Goal: Task Accomplishment & Management: Manage account settings

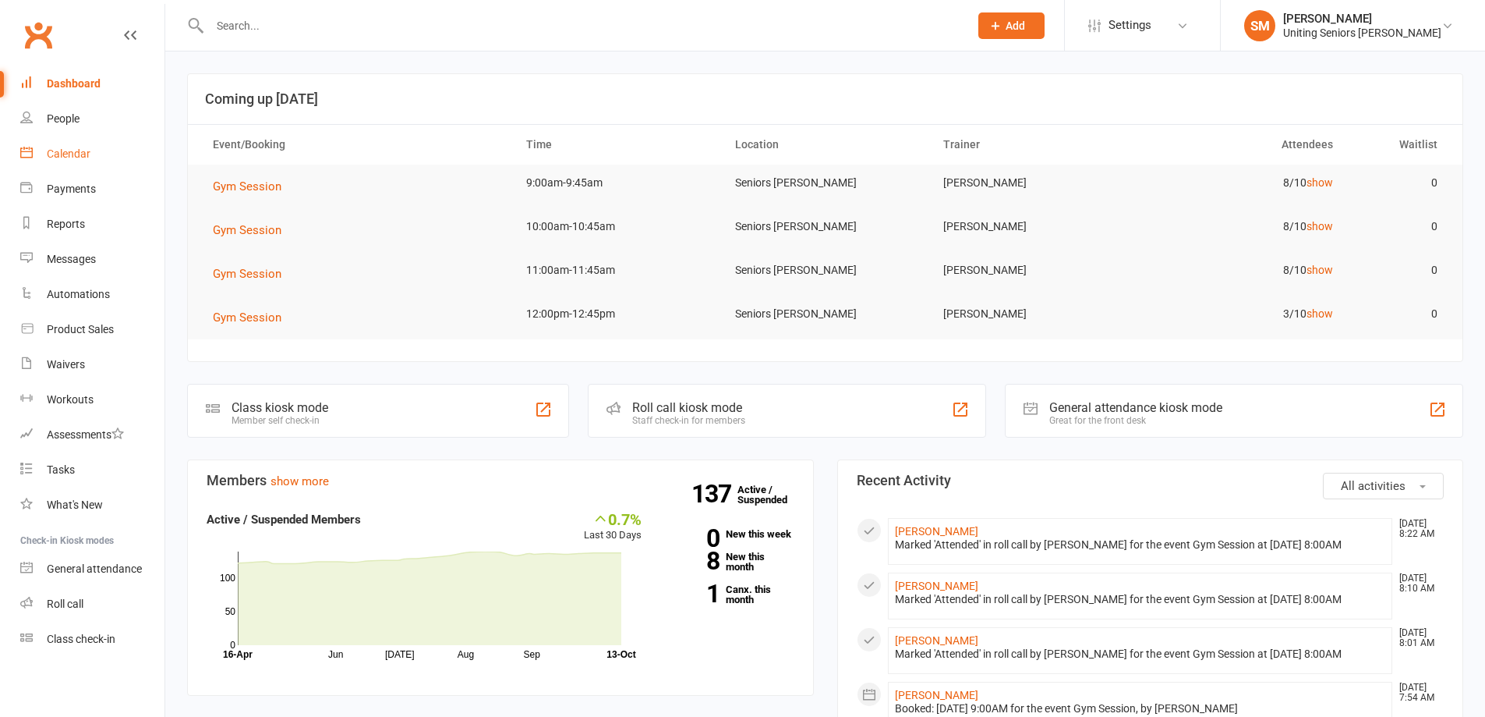
click at [57, 143] on link "Calendar" at bounding box center [92, 153] width 144 height 35
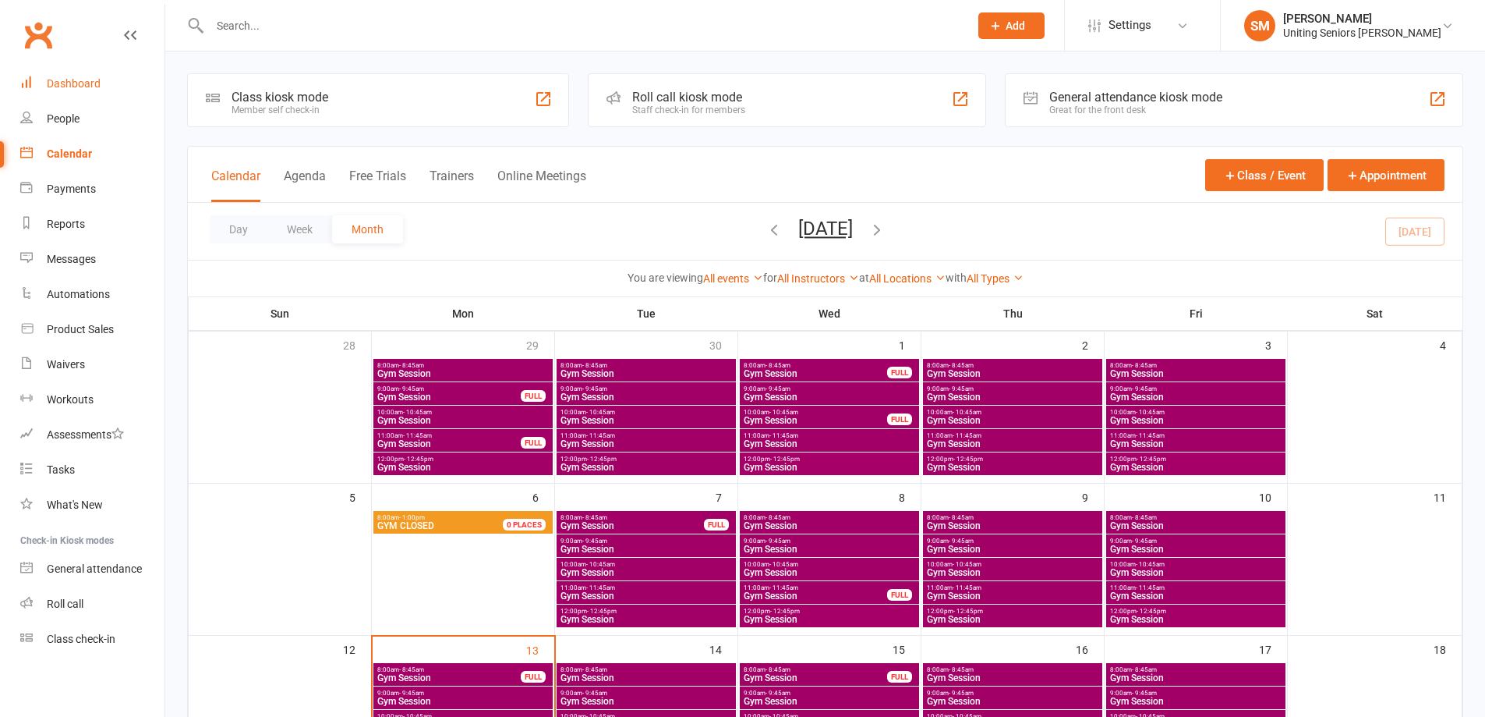
click at [117, 84] on link "Dashboard" at bounding box center [92, 83] width 144 height 35
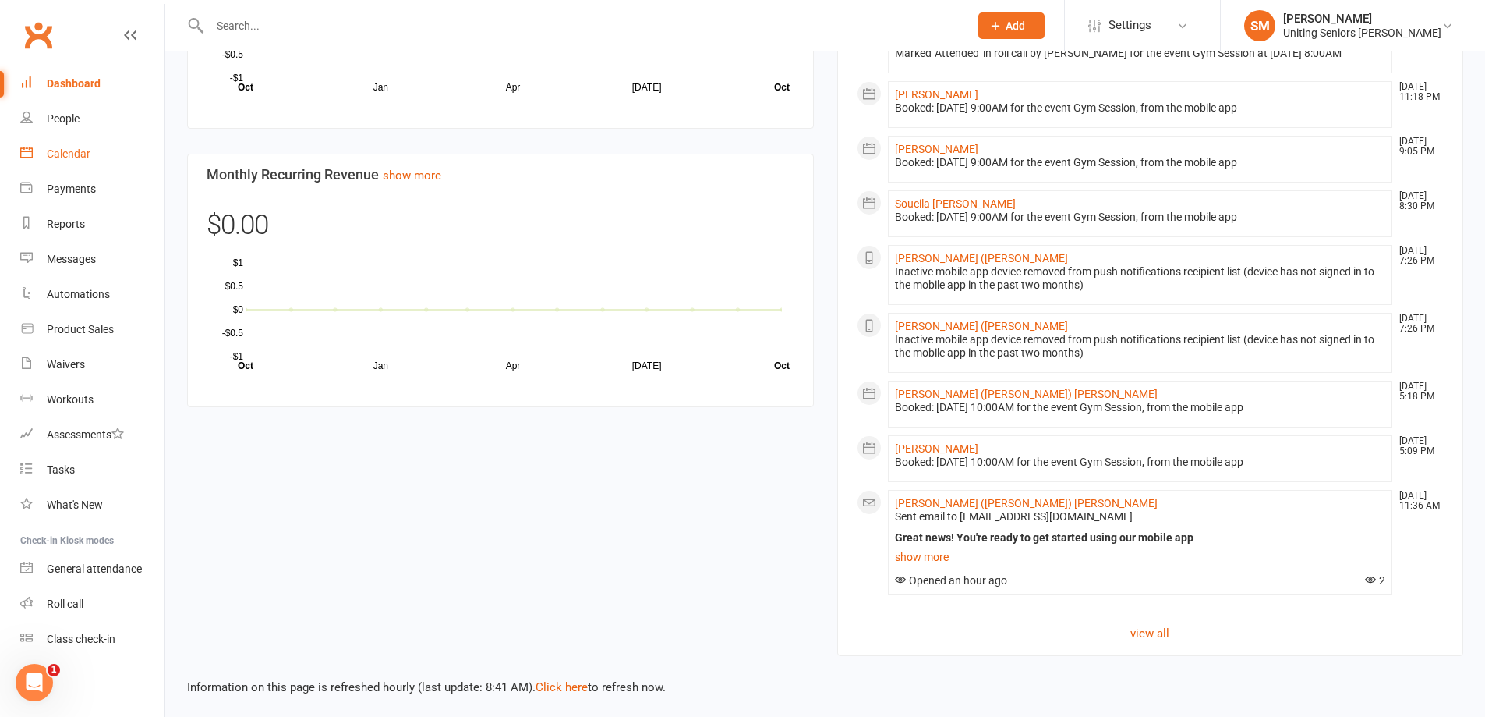
click at [75, 149] on div "Calendar" at bounding box center [69, 153] width 44 height 12
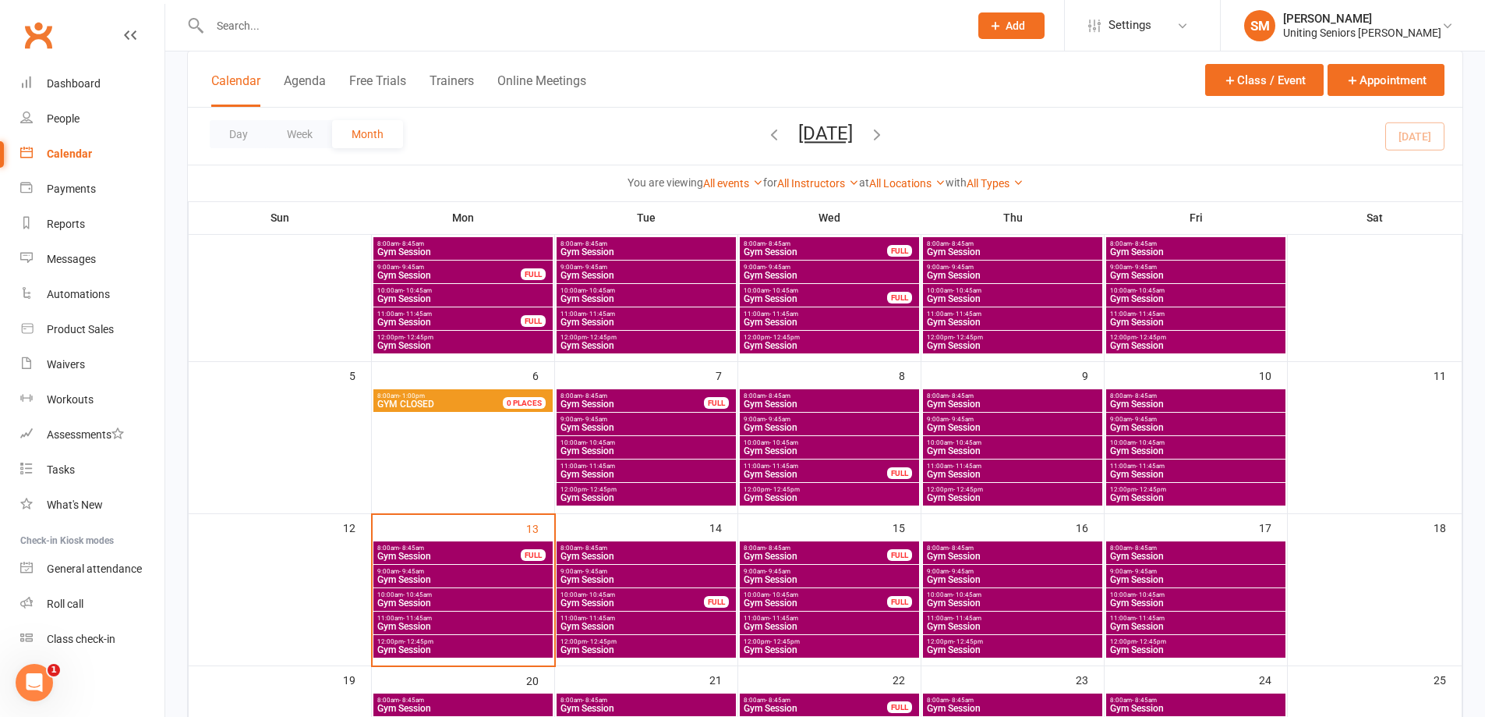
scroll to position [234, 0]
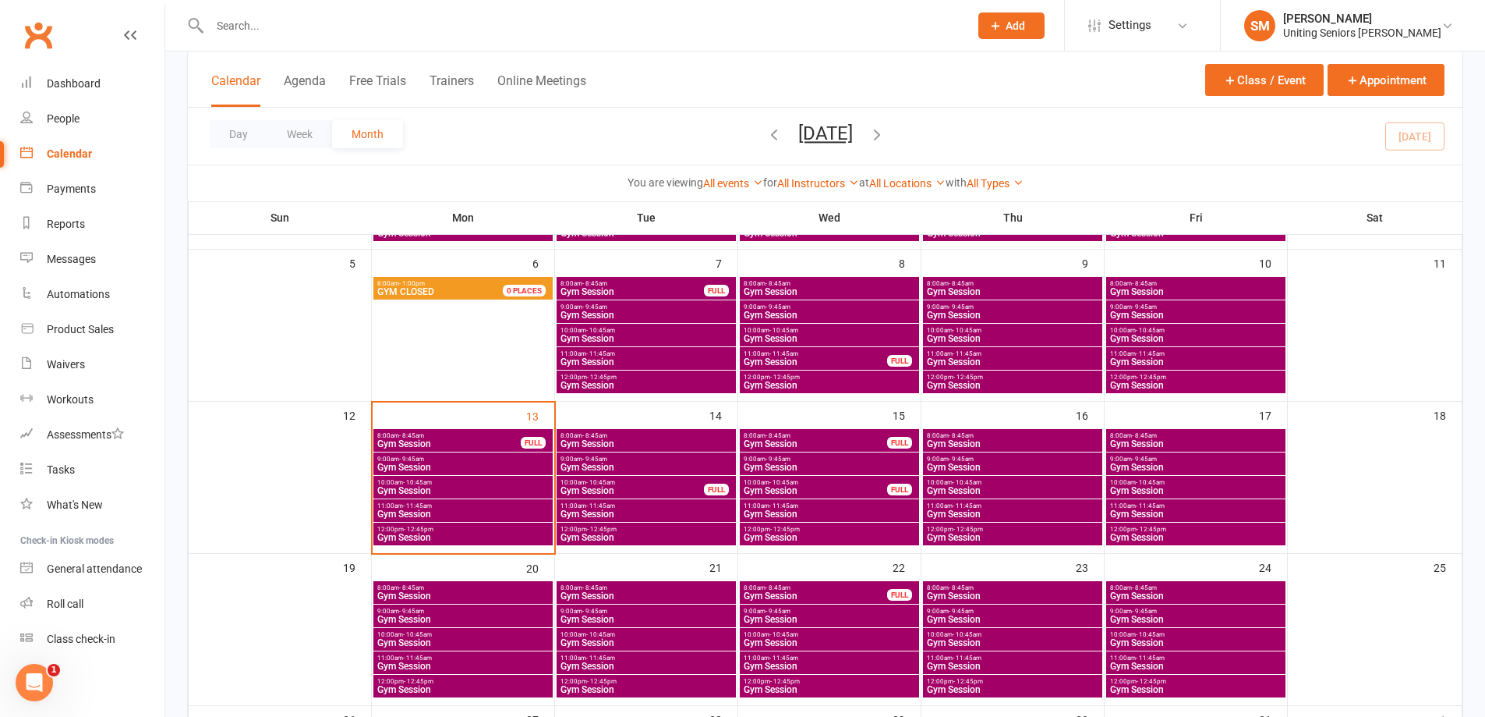
click at [503, 466] on span "Gym Session" at bounding box center [463, 466] width 173 height 9
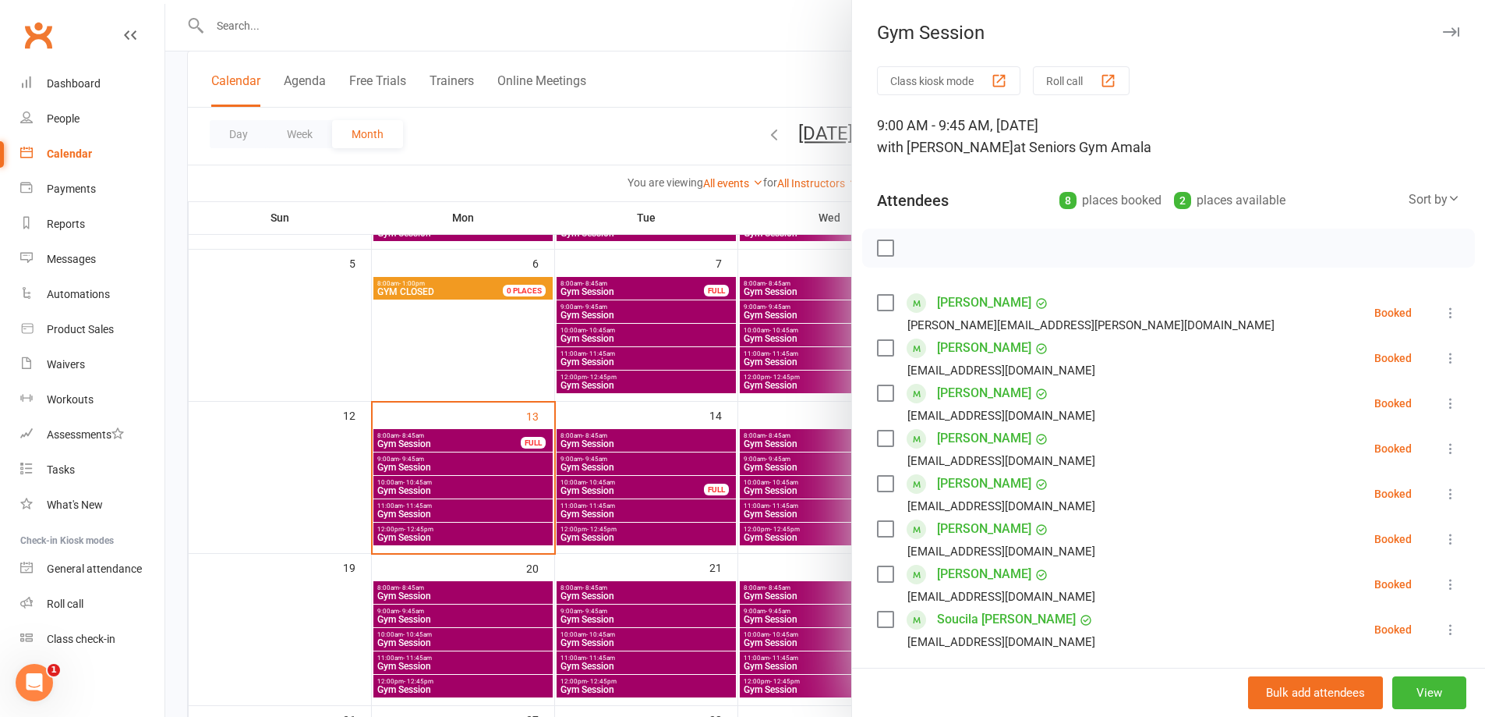
scroll to position [78, 0]
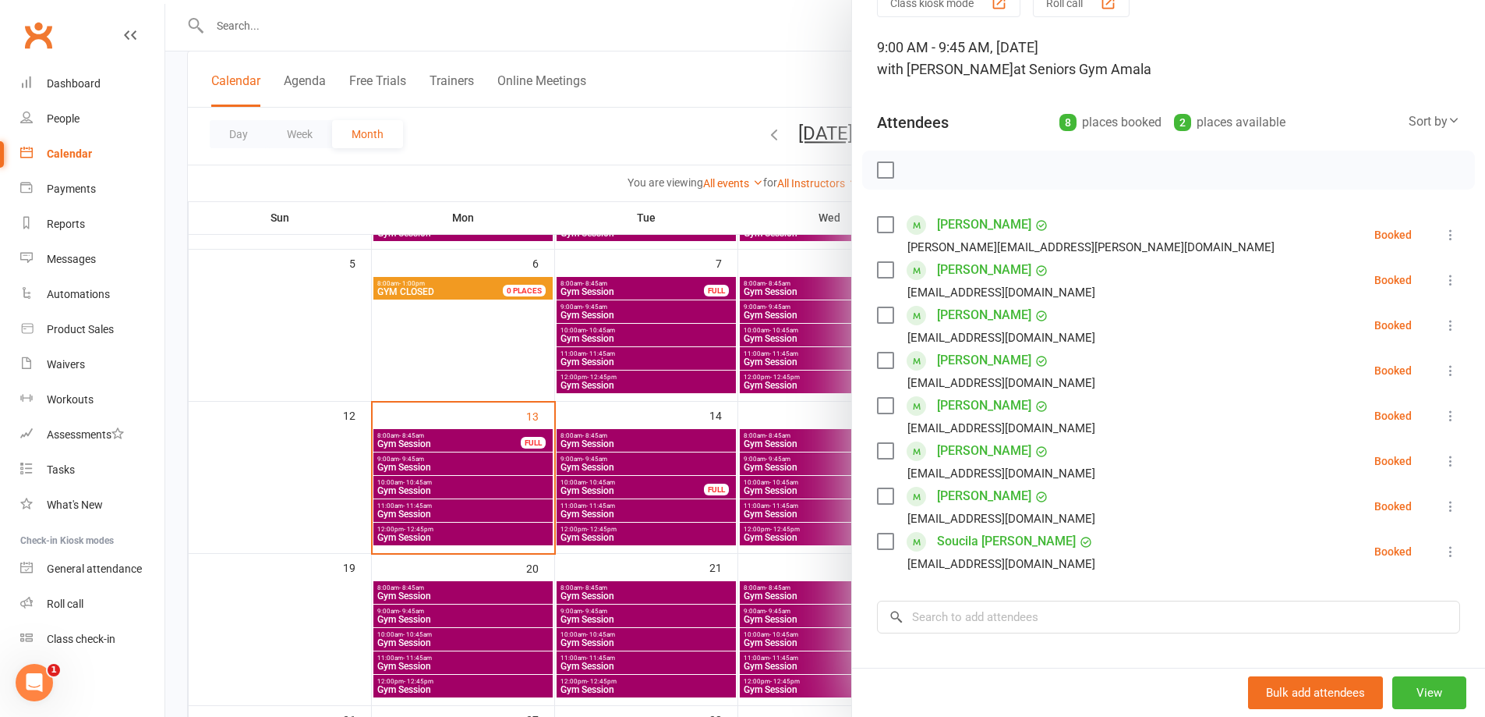
click at [1443, 418] on icon at bounding box center [1451, 416] width 16 height 16
click at [1425, 513] on link "Check in" at bounding box center [1376, 508] width 168 height 31
click at [1443, 465] on icon at bounding box center [1451, 461] width 16 height 16
click at [1418, 557] on link "Check in" at bounding box center [1376, 553] width 168 height 31
click at [1442, 497] on button at bounding box center [1451, 506] width 19 height 19
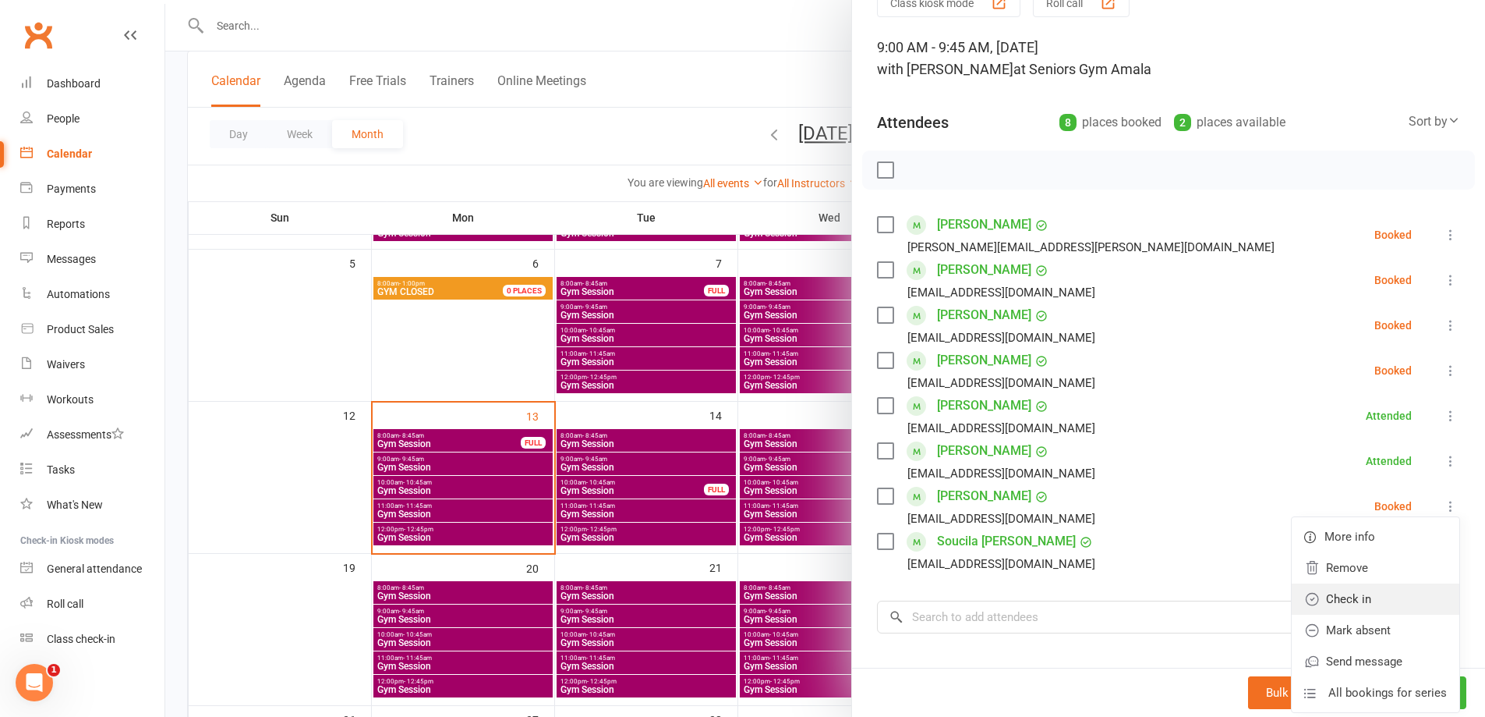
click at [1415, 602] on link "Check in" at bounding box center [1376, 598] width 168 height 31
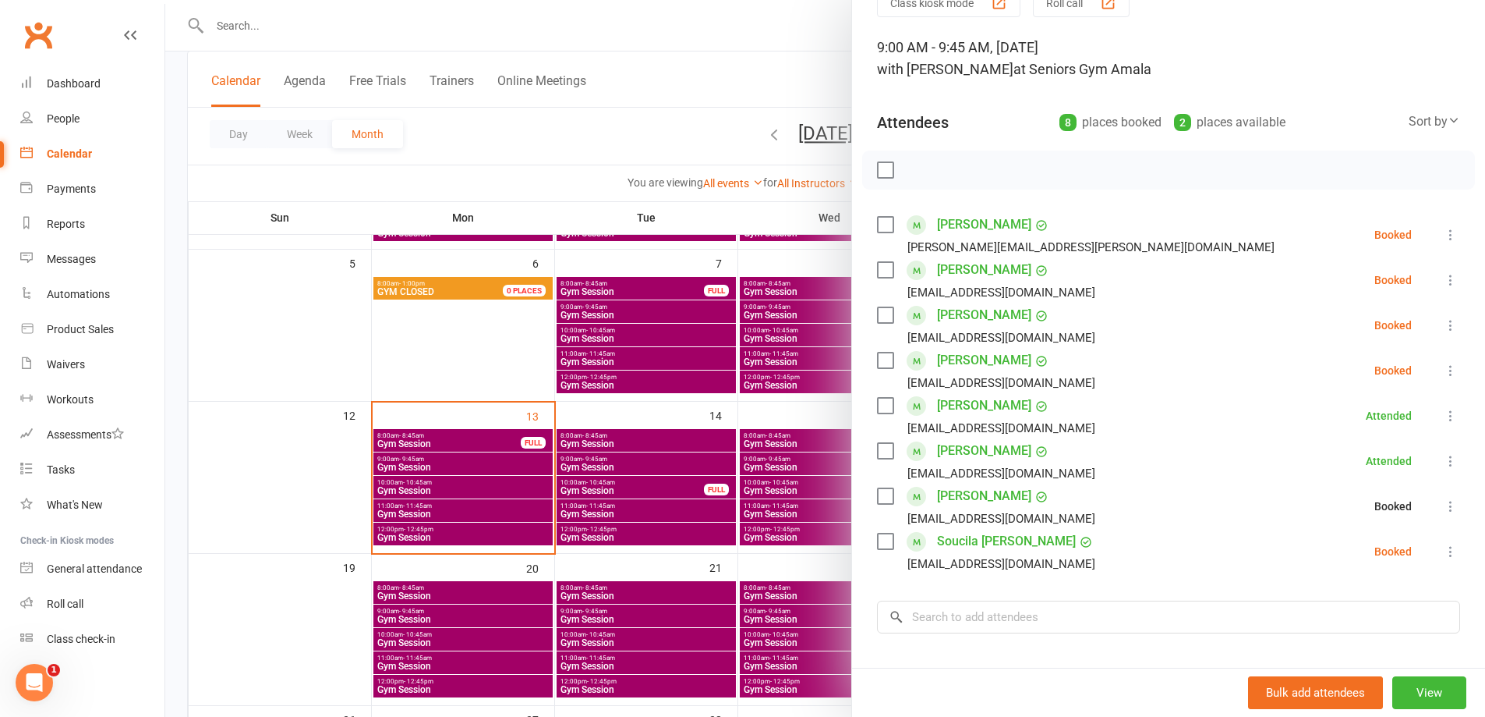
click at [1442, 559] on button at bounding box center [1451, 551] width 19 height 19
drag, startPoint x: 1407, startPoint y: 656, endPoint x: 1409, endPoint y: 618, distance: 38.2
click at [1407, 656] on link "Check in" at bounding box center [1376, 643] width 168 height 31
click at [1443, 325] on icon at bounding box center [1451, 325] width 16 height 16
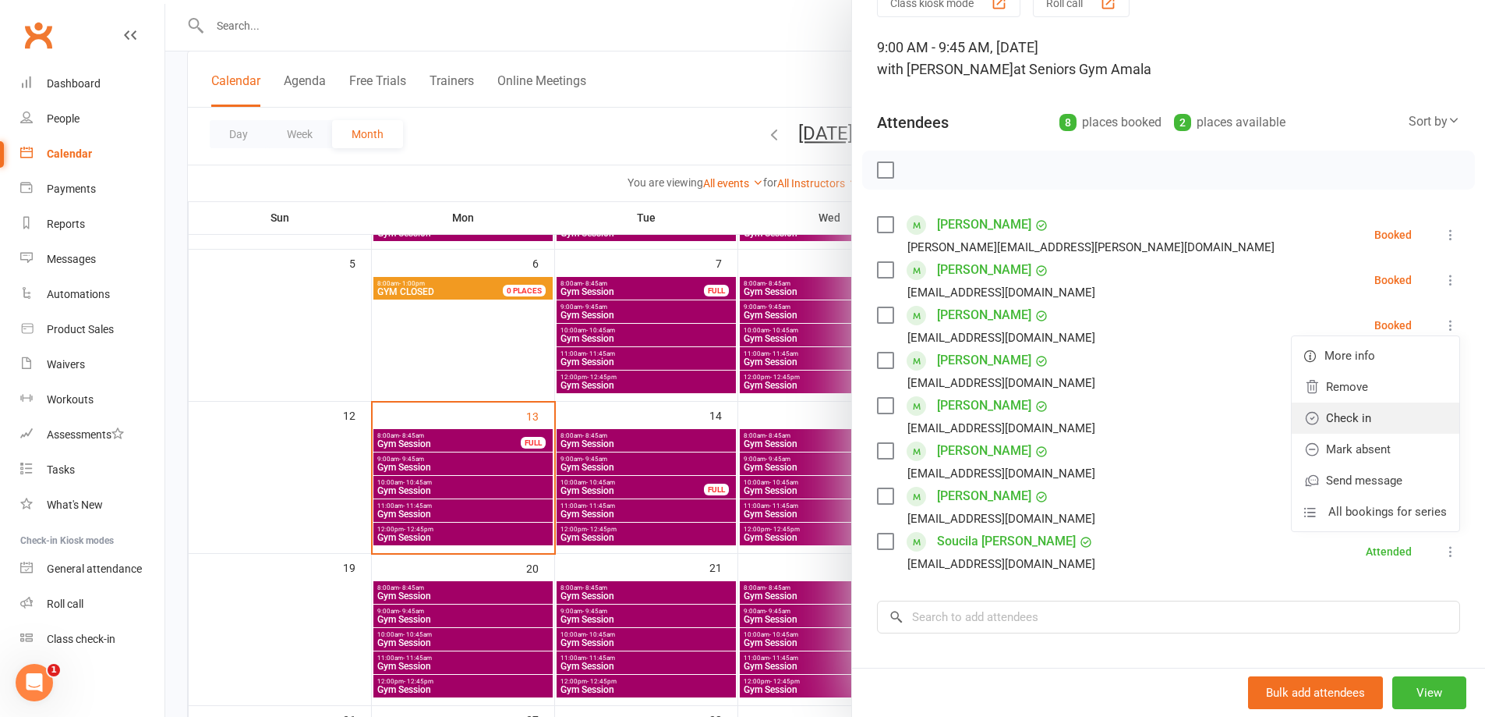
click at [1425, 416] on link "Check in" at bounding box center [1376, 417] width 168 height 31
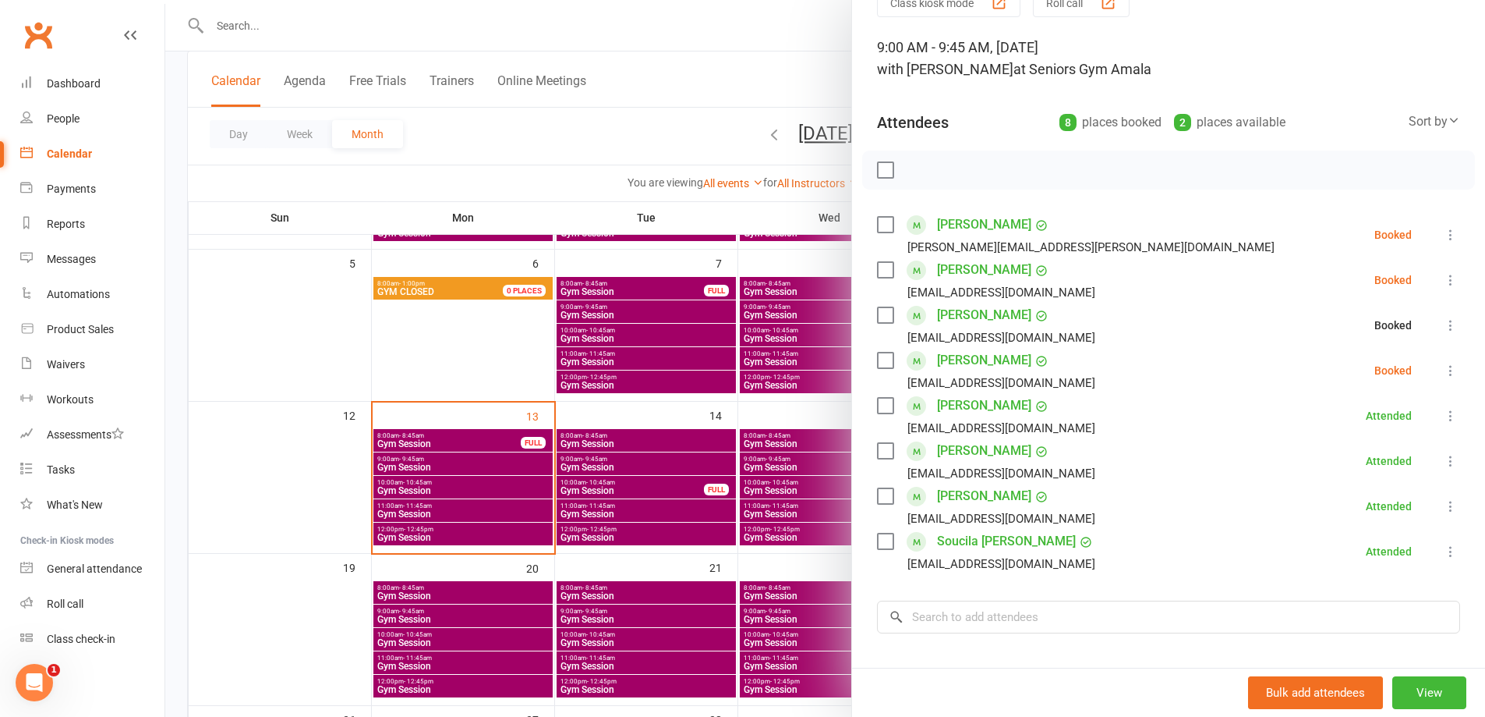
click at [1443, 275] on icon at bounding box center [1451, 280] width 16 height 16
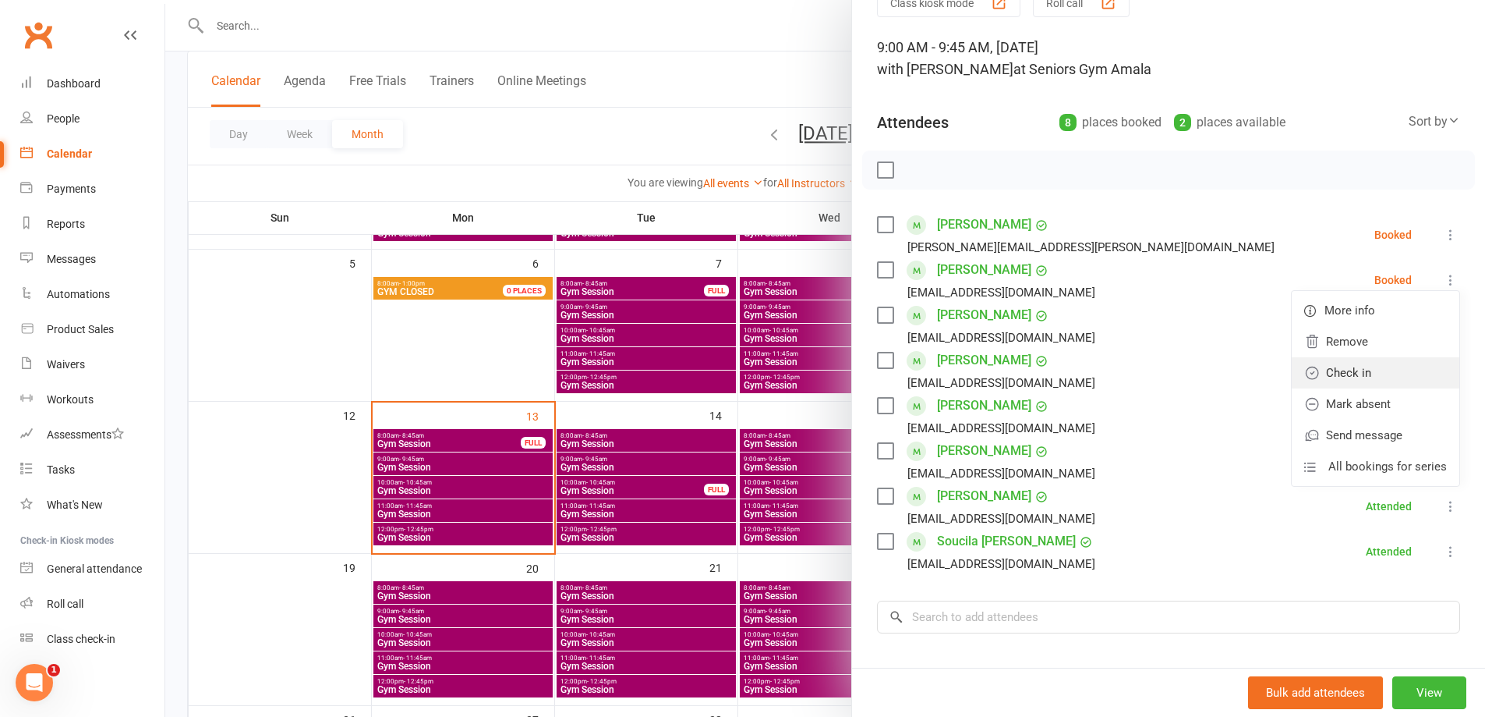
click at [1429, 360] on link "Check in" at bounding box center [1376, 372] width 168 height 31
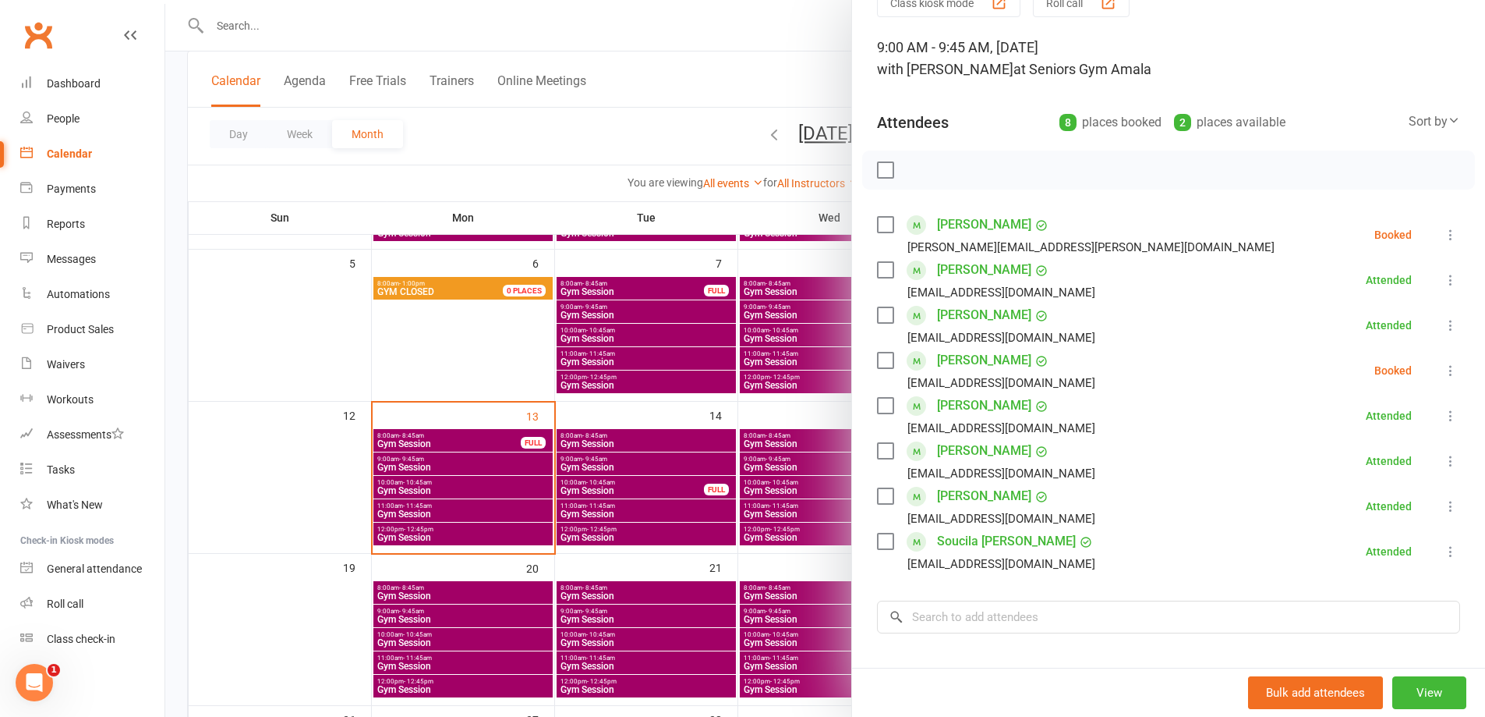
drag, startPoint x: 1431, startPoint y: 227, endPoint x: 1403, endPoint y: 323, distance: 99.9
click at [1443, 228] on icon at bounding box center [1451, 235] width 16 height 16
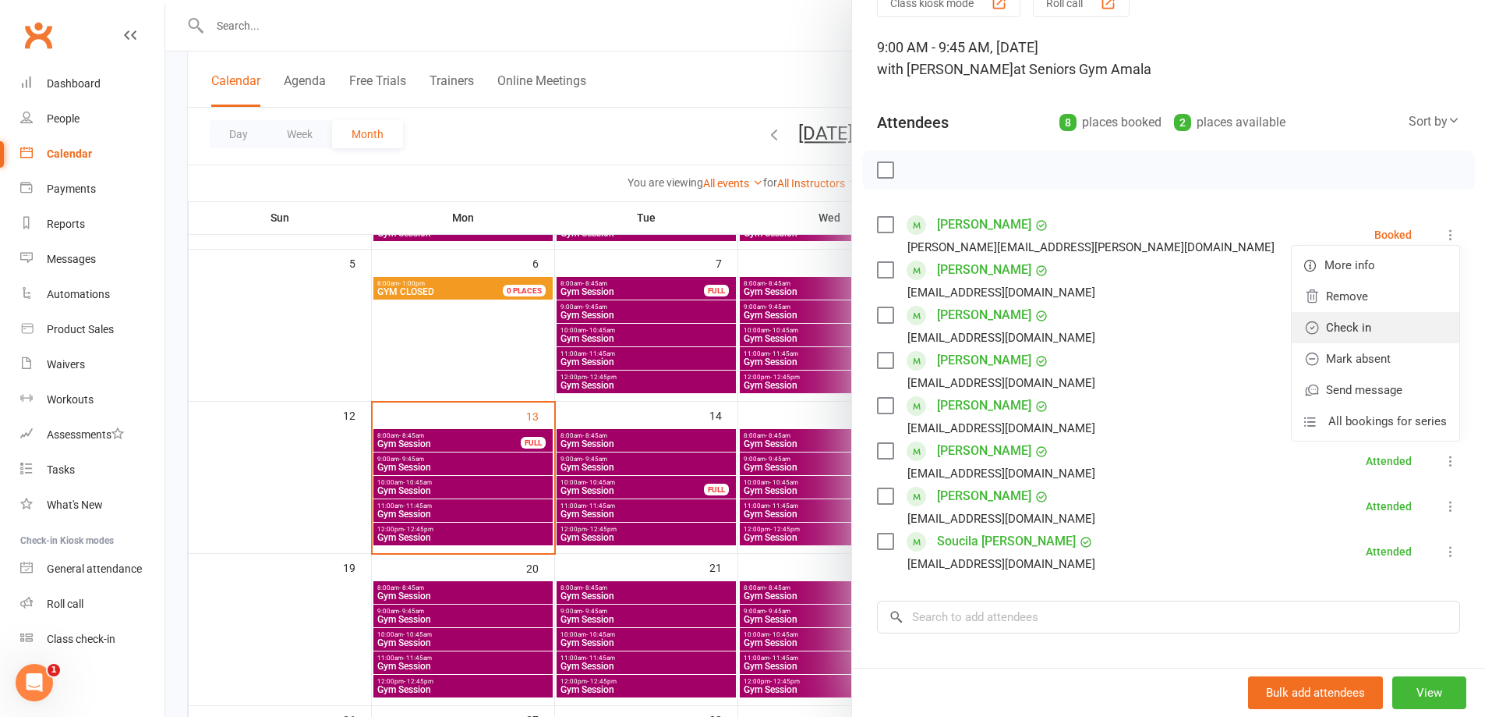
click at [1403, 324] on link "Check in" at bounding box center [1376, 327] width 168 height 31
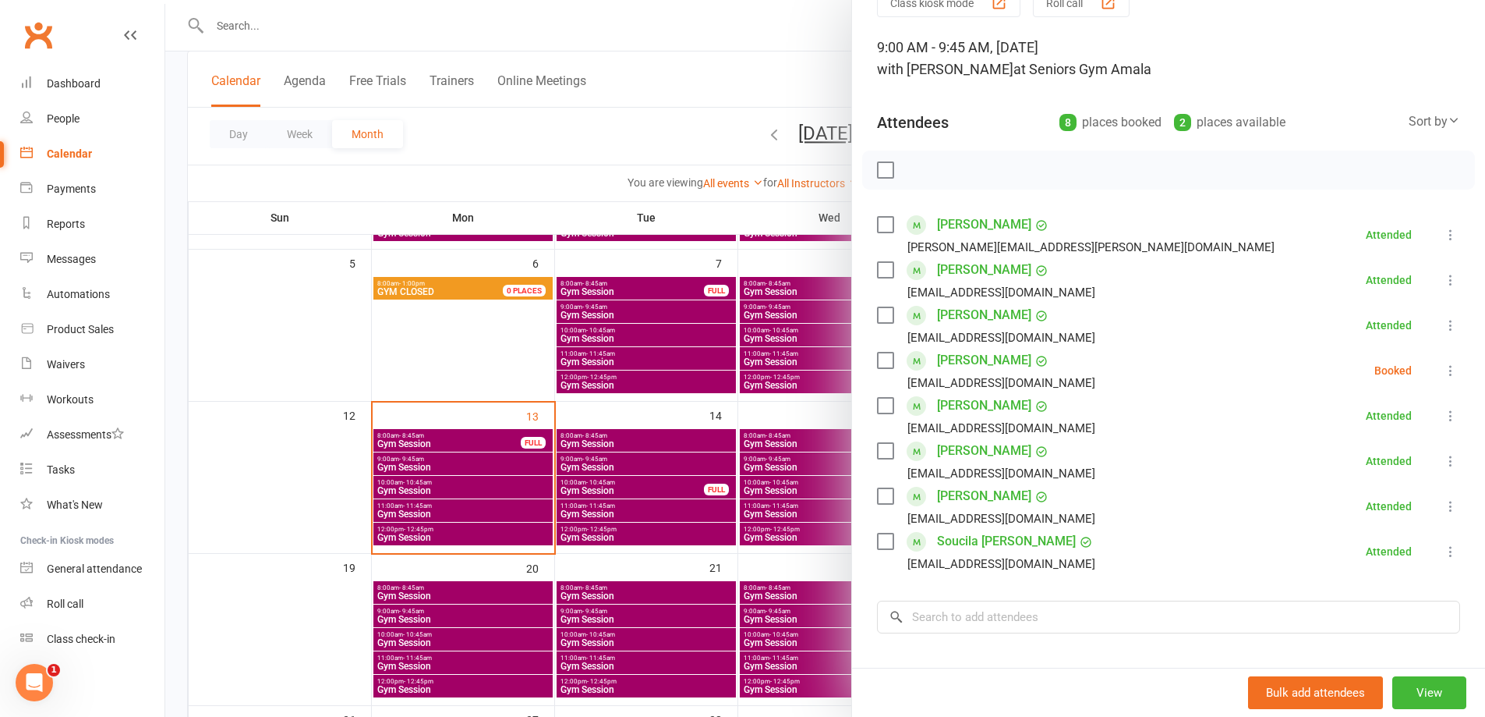
click at [496, 456] on div at bounding box center [825, 358] width 1320 height 717
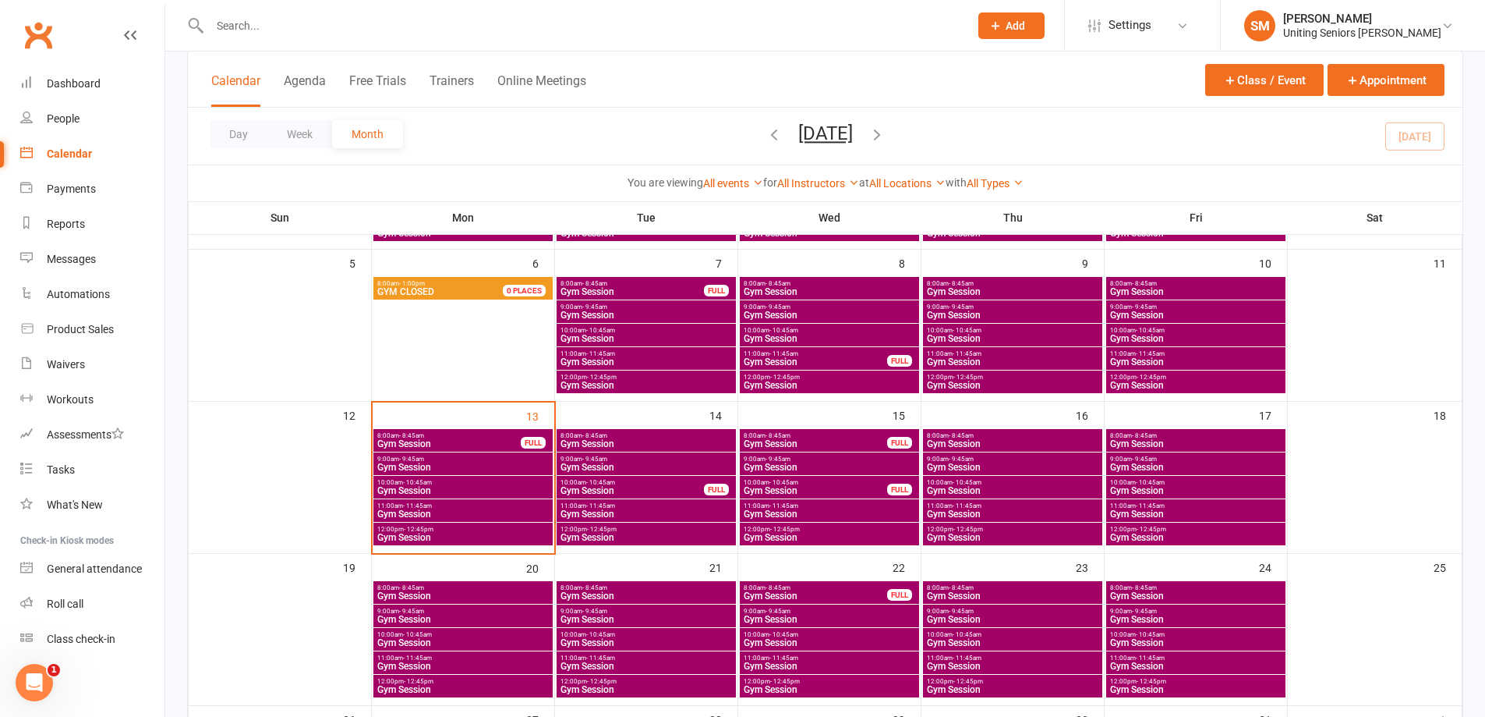
click at [501, 445] on span "Gym Session" at bounding box center [449, 443] width 145 height 9
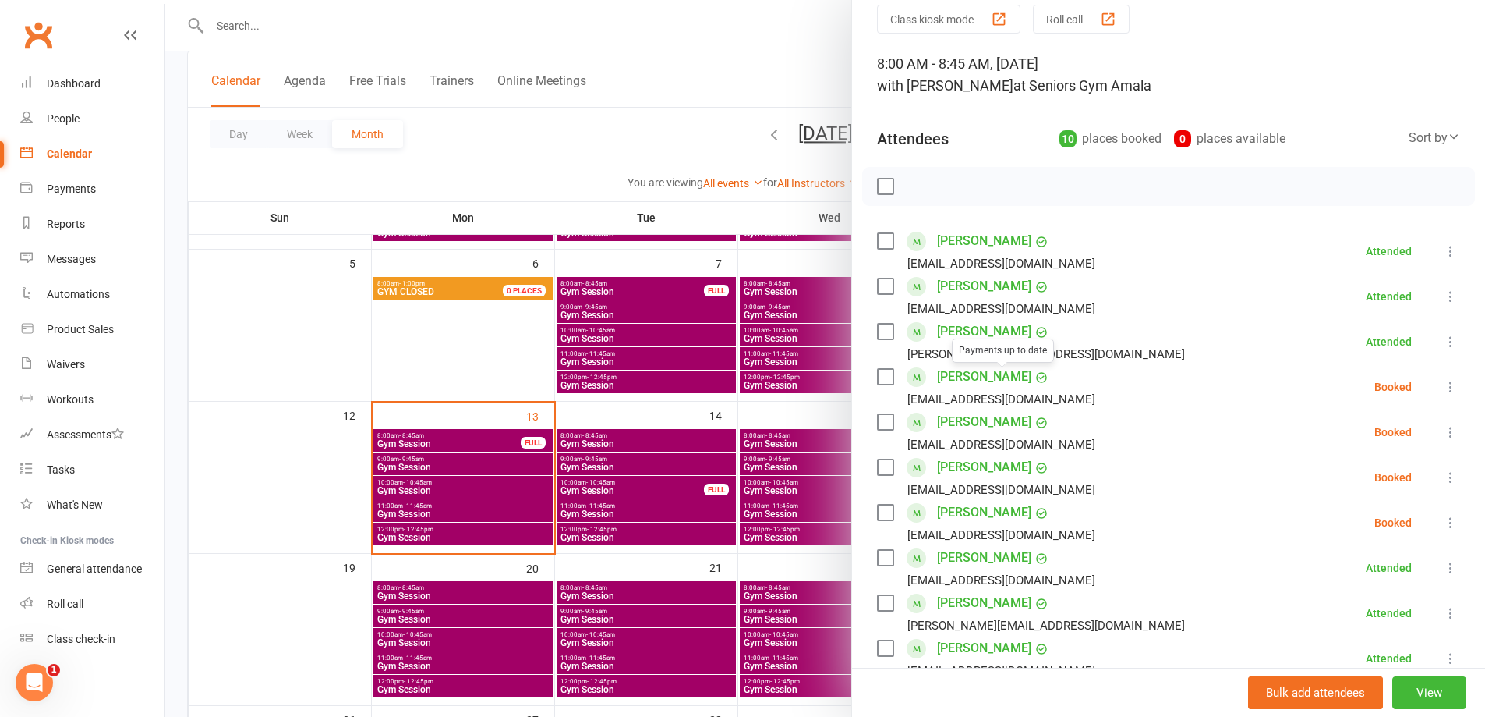
scroll to position [156, 0]
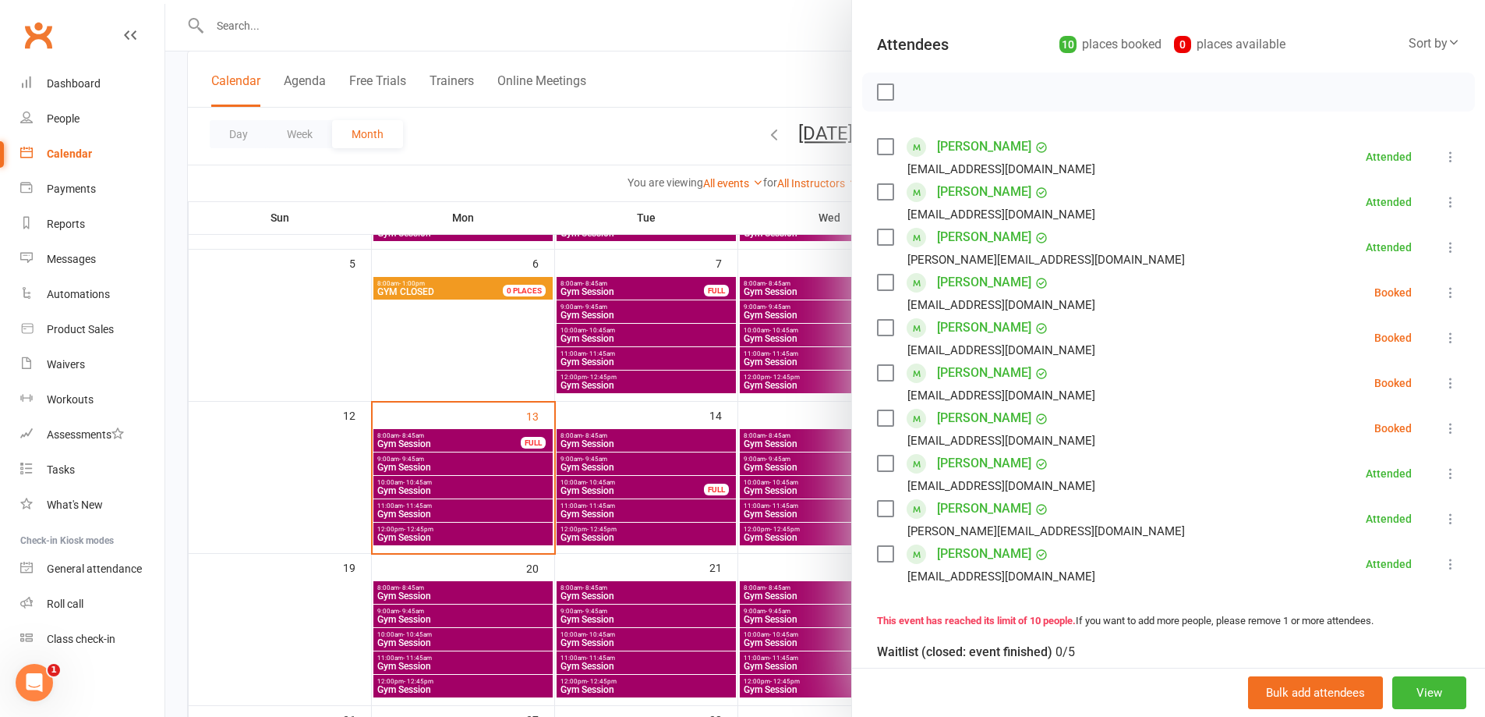
click at [1443, 291] on icon at bounding box center [1451, 293] width 16 height 16
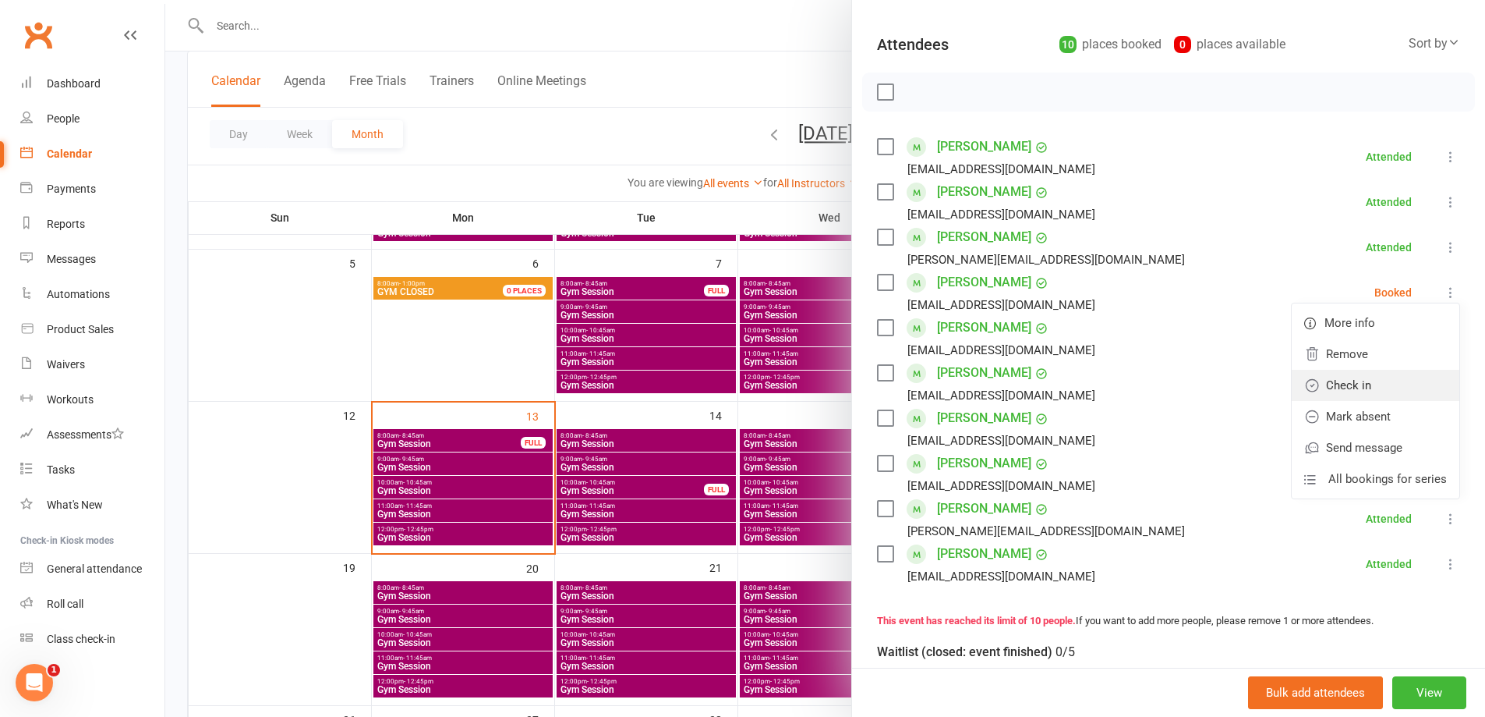
click at [1418, 379] on link "Check in" at bounding box center [1376, 385] width 168 height 31
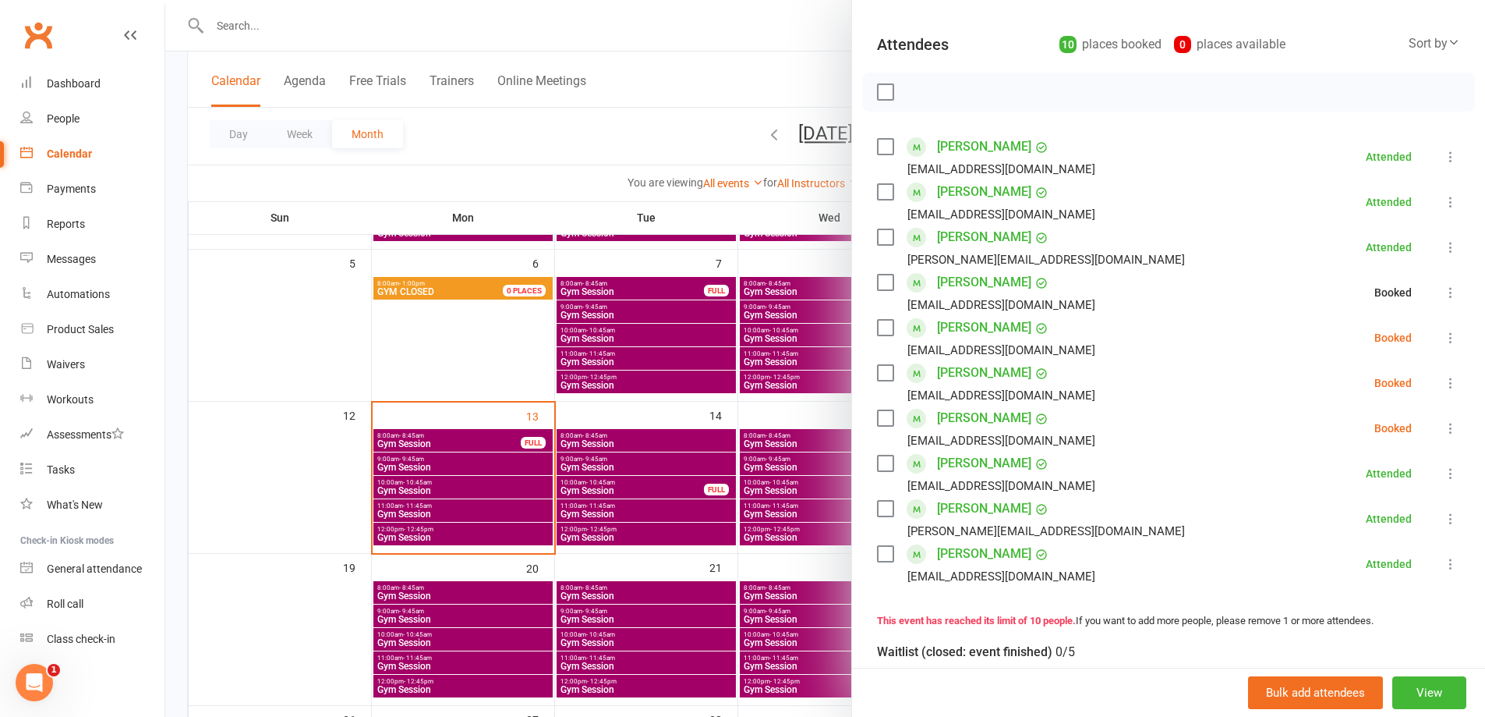
click at [1443, 344] on icon at bounding box center [1451, 338] width 16 height 16
click at [1410, 430] on link "Check in" at bounding box center [1376, 430] width 168 height 31
click at [1443, 377] on icon at bounding box center [1451, 383] width 16 height 16
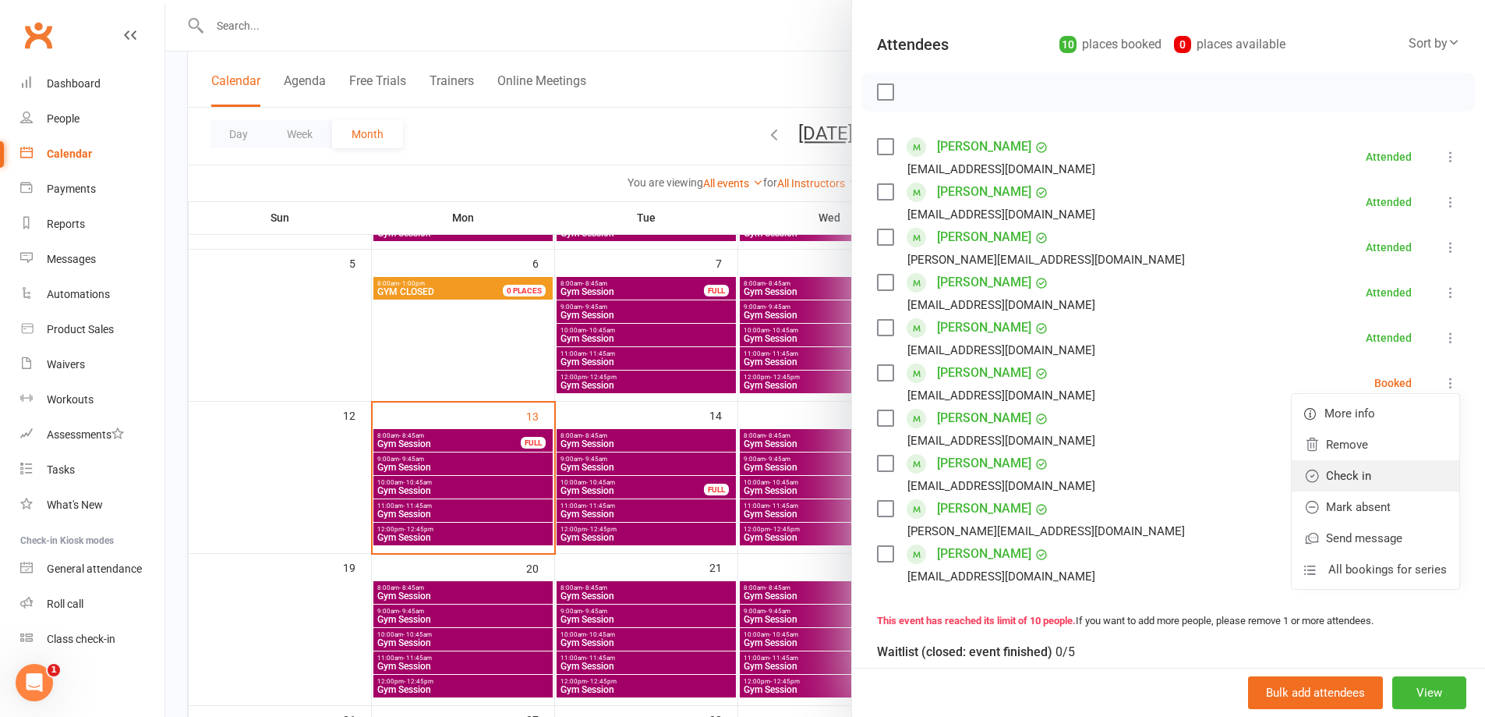
click at [1383, 490] on link "Check in" at bounding box center [1376, 475] width 168 height 31
click at [1443, 433] on icon at bounding box center [1451, 428] width 16 height 16
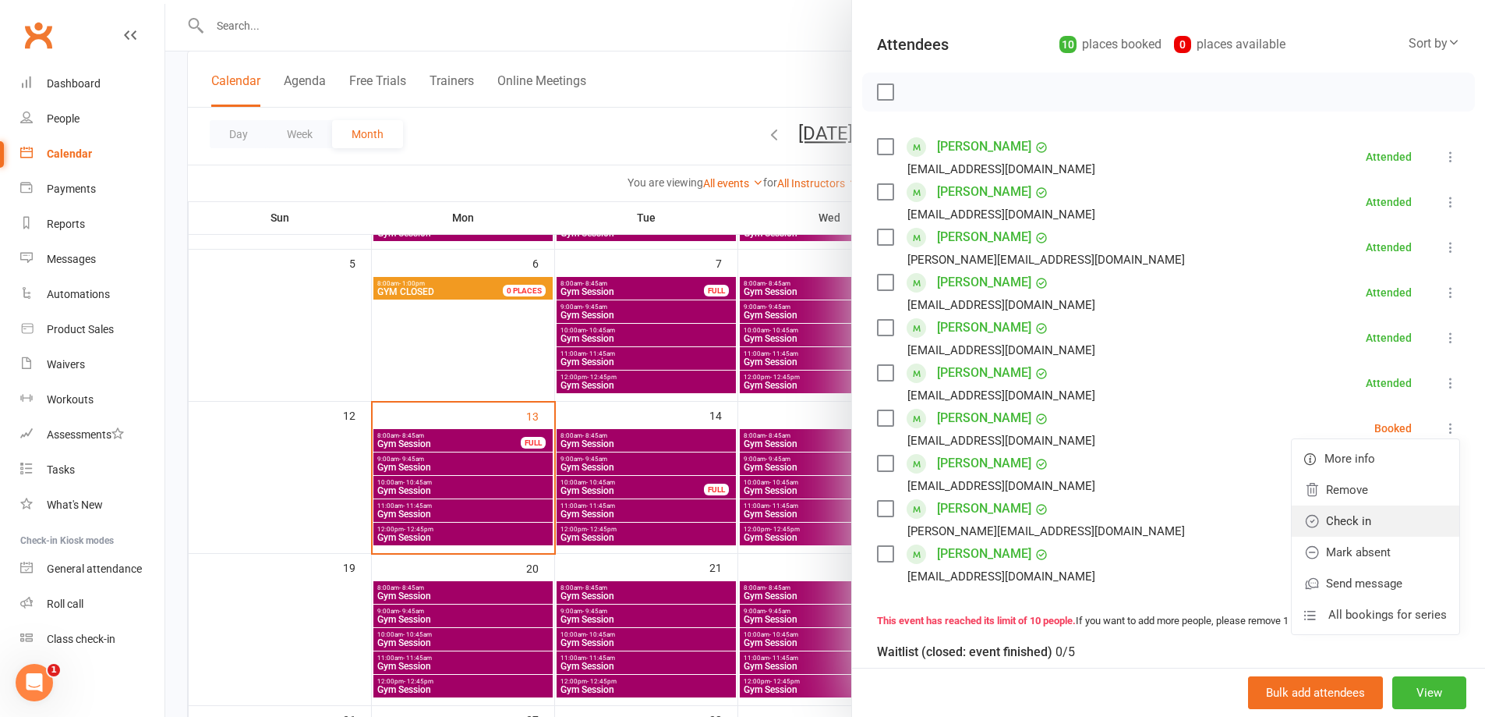
click at [1385, 529] on link "Check in" at bounding box center [1376, 520] width 168 height 31
click at [469, 440] on div at bounding box center [825, 358] width 1320 height 717
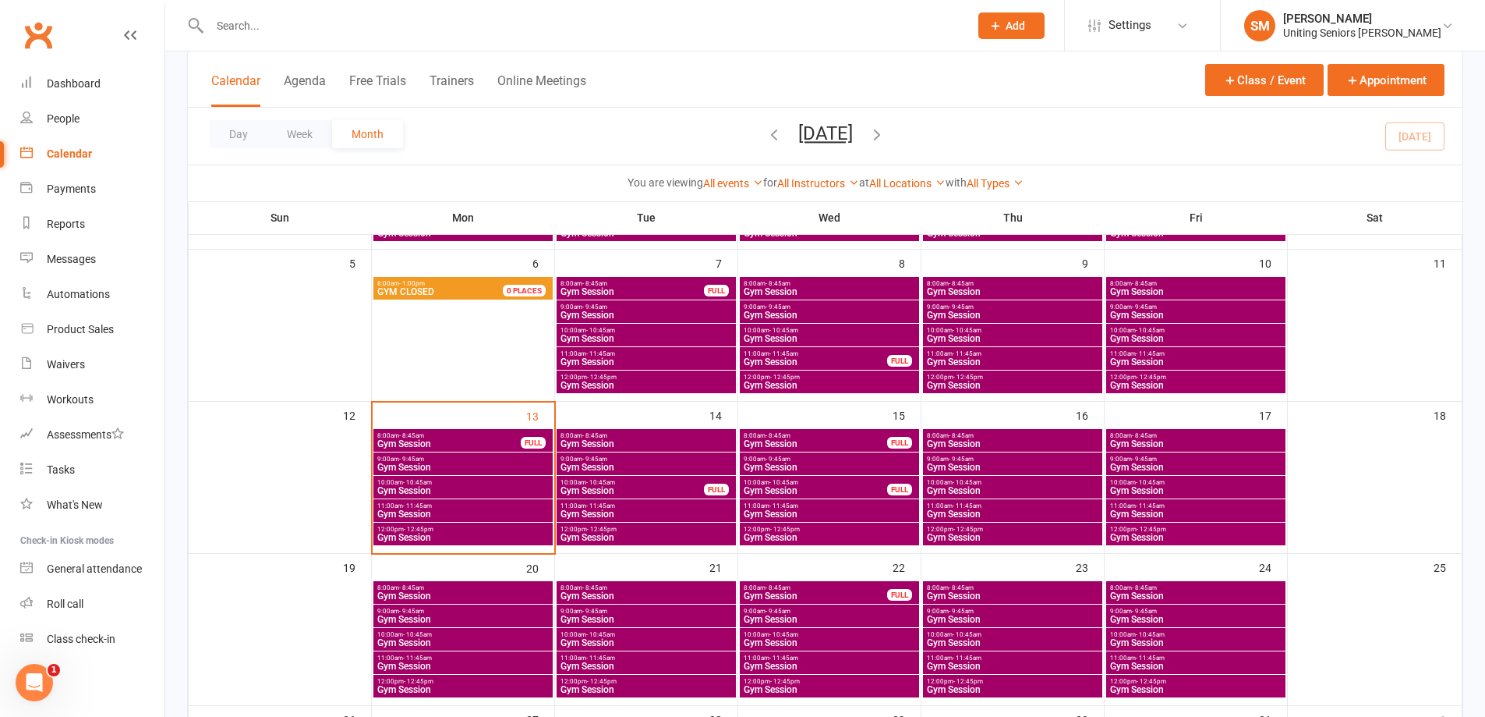
click at [465, 480] on span "10:00am - 10:45am" at bounding box center [463, 482] width 173 height 7
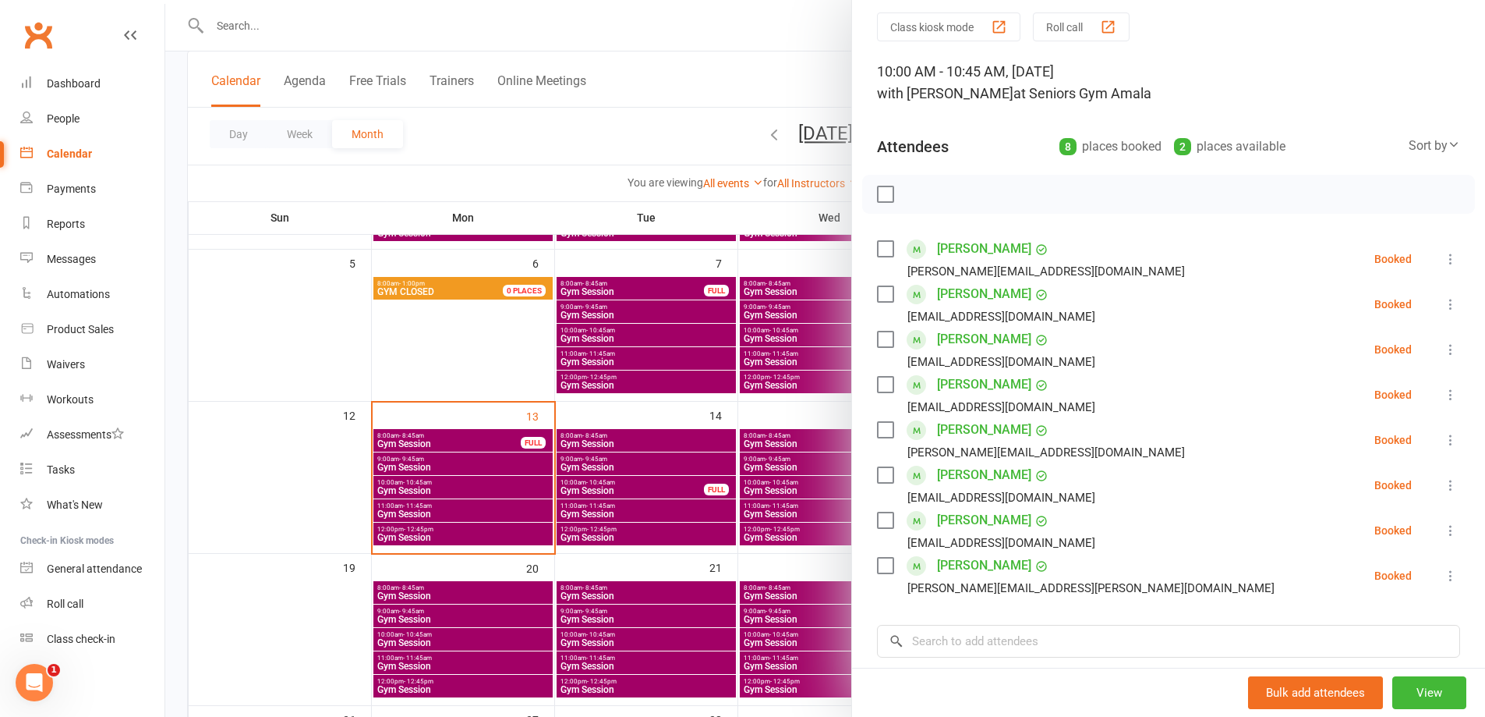
scroll to position [78, 0]
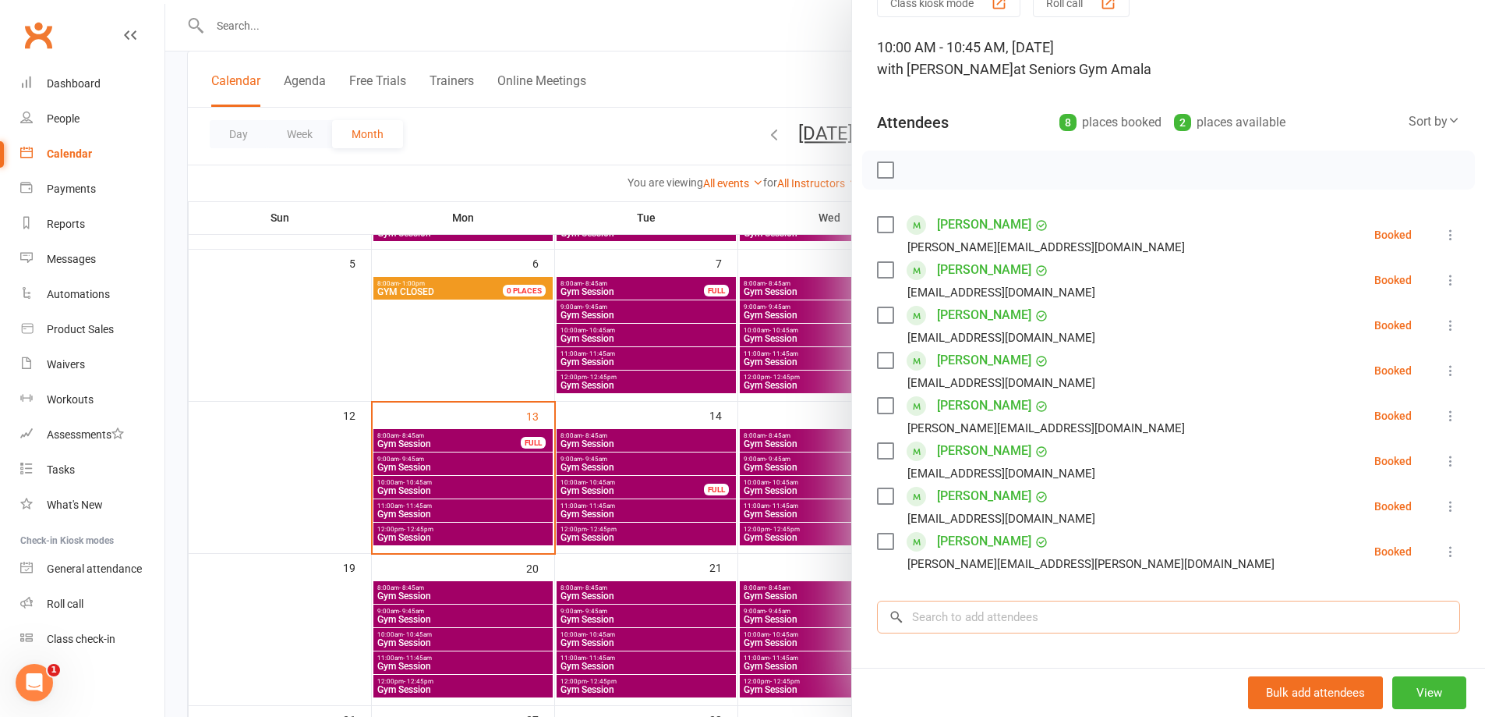
click at [1023, 611] on input "search" at bounding box center [1168, 616] width 583 height 33
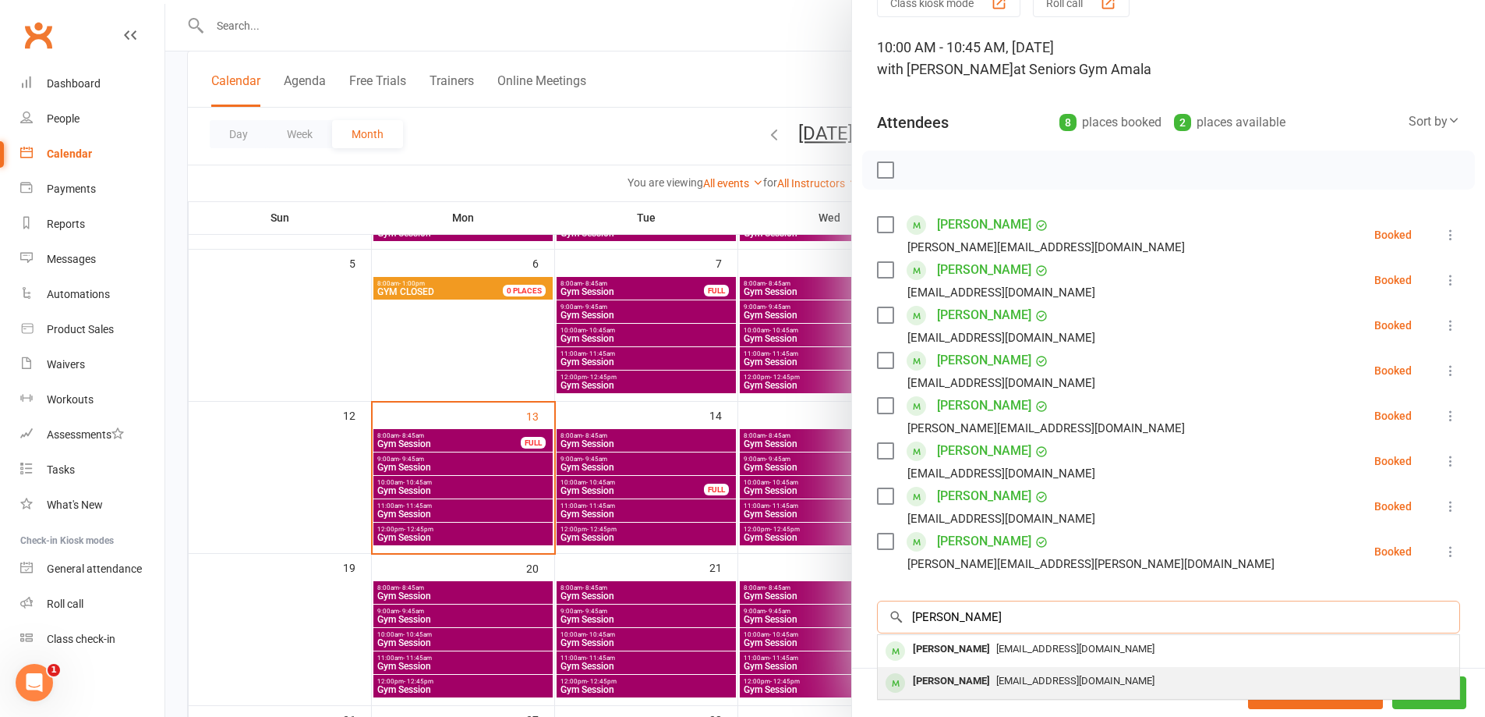
type input "[PERSON_NAME]"
click at [1031, 671] on div "[EMAIL_ADDRESS][DOMAIN_NAME]" at bounding box center [1168, 681] width 569 height 23
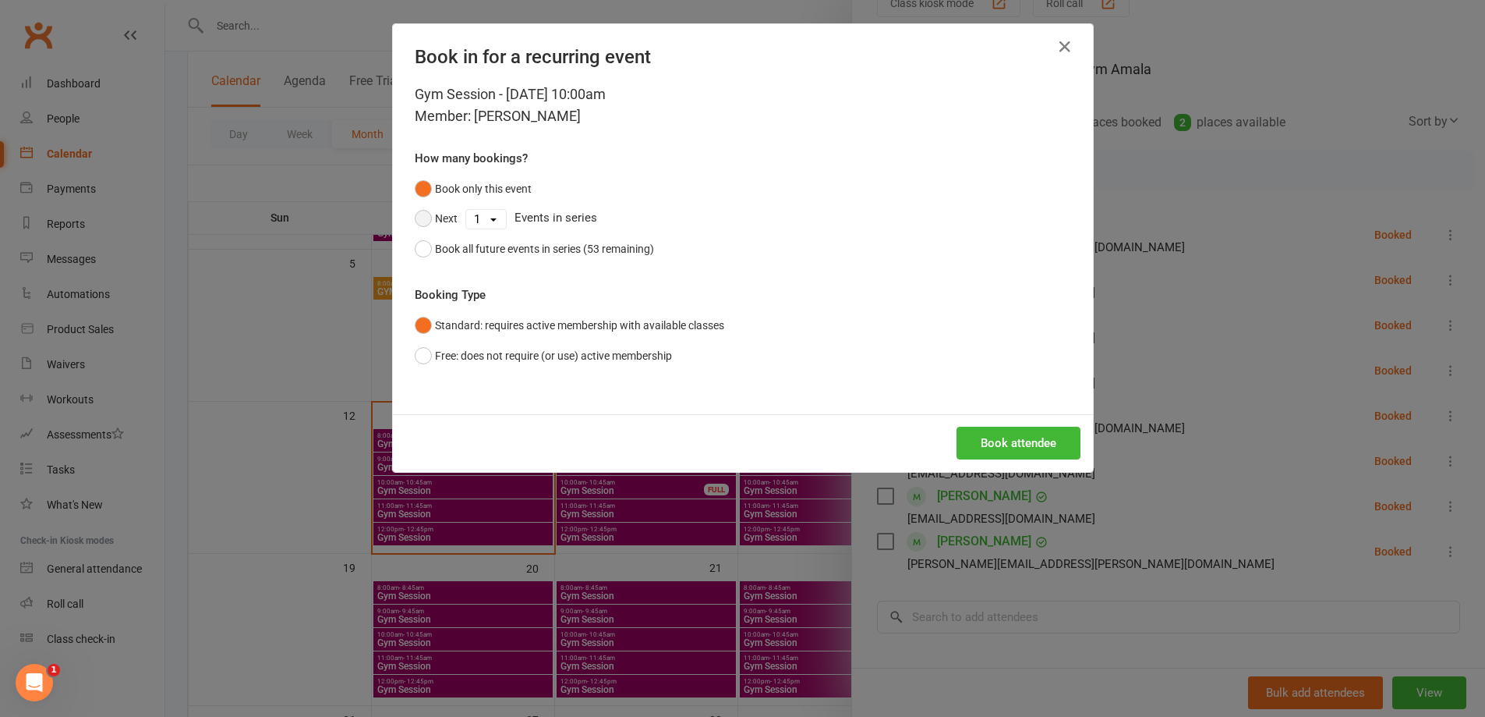
click at [415, 228] on button "Next" at bounding box center [436, 219] width 43 height 30
click at [465, 228] on div "1 2 3 4 5 6 7 8 9 10 11 12 13 14 15 16 17 18 19 20 21 22 23 24 25 26 27 28 29 3…" at bounding box center [485, 219] width 41 height 20
click at [469, 226] on select "1 2 3 4 5 6 7 8 9 10 11 12 13 14 15 16 17 18 19 20 21 22 23 24 25 26 27 28 29 3…" at bounding box center [486, 219] width 40 height 19
select select "10"
click at [466, 210] on select "1 2 3 4 5 6 7 8 9 10 11 12 13 14 15 16 17 18 19 20 21 22 23 24 25 26 27 28 29 3…" at bounding box center [486, 219] width 40 height 19
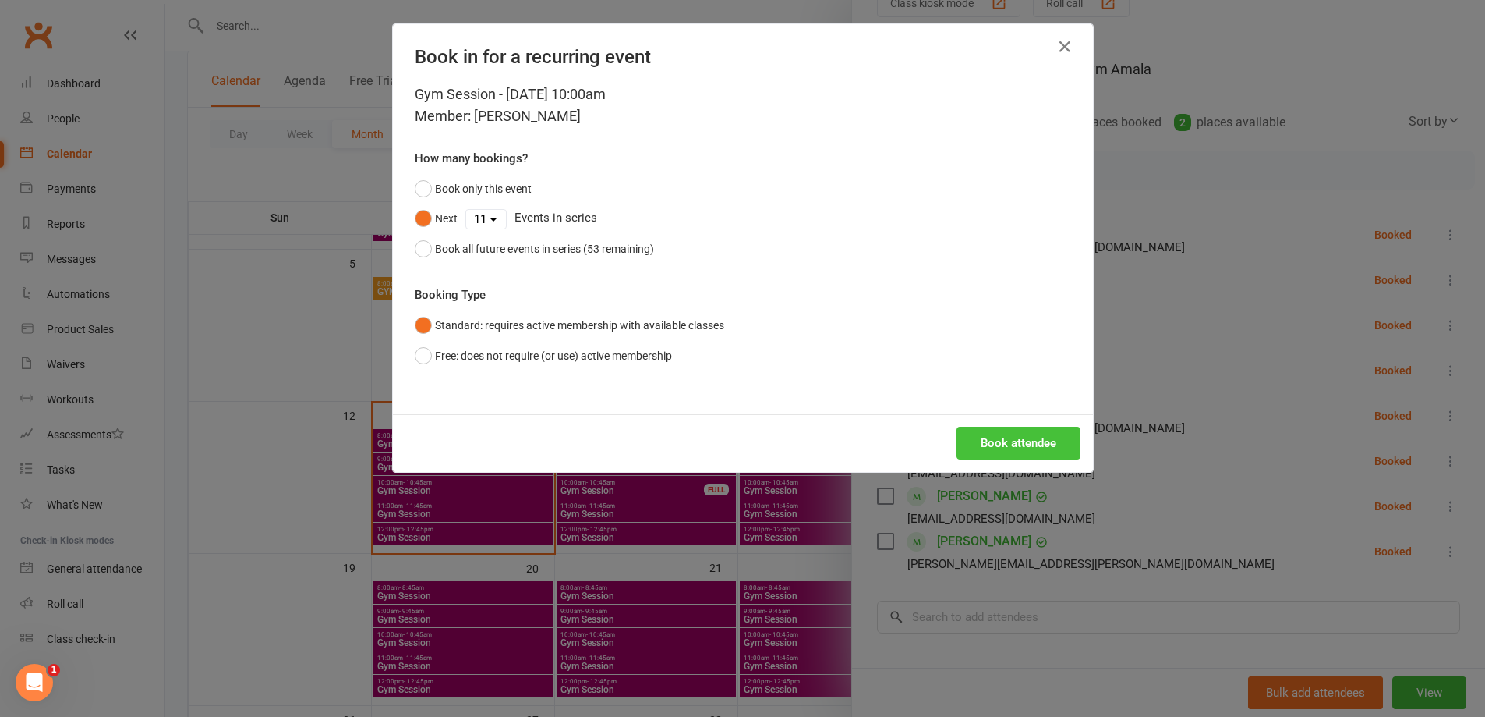
click at [1032, 444] on button "Book attendee" at bounding box center [1019, 442] width 124 height 33
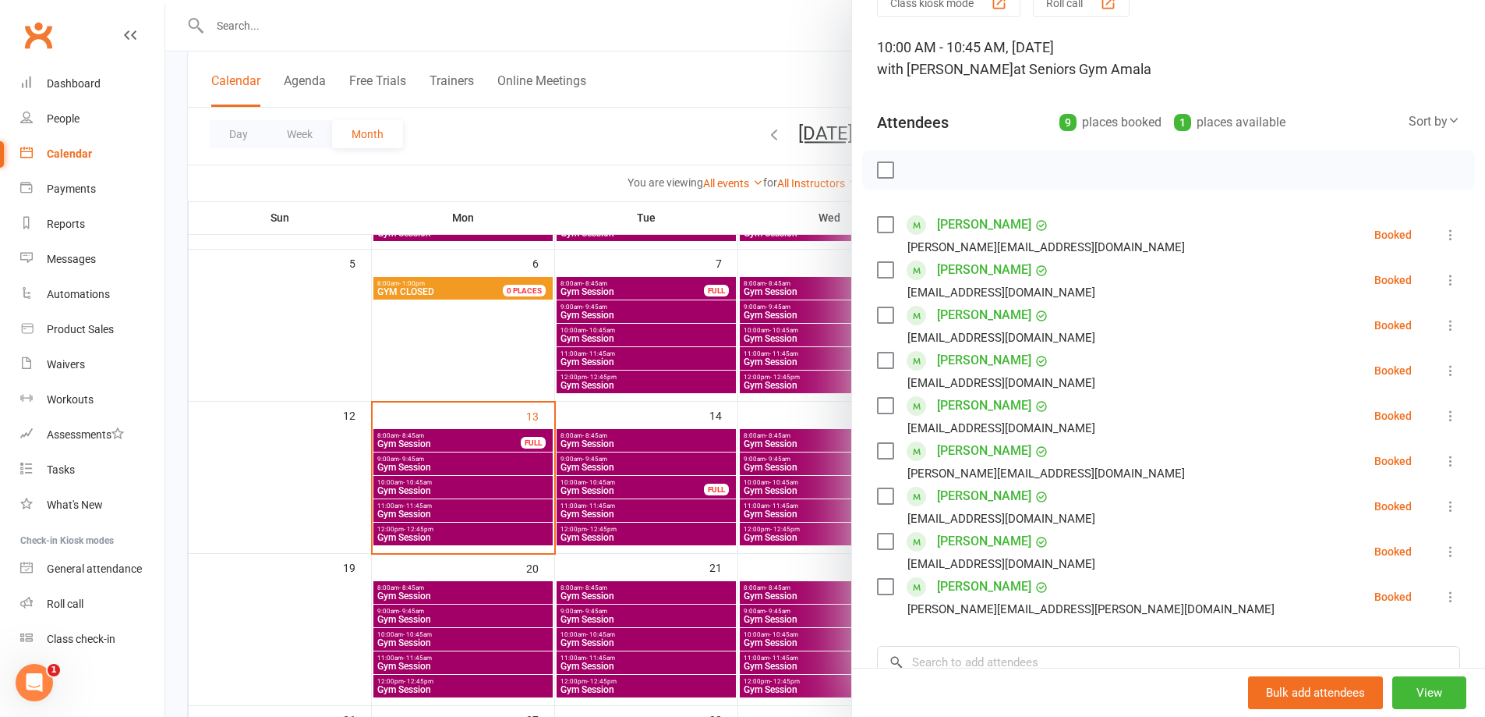
drag, startPoint x: 503, startPoint y: 460, endPoint x: 497, endPoint y: 427, distance: 33.2
click at [503, 459] on div at bounding box center [825, 358] width 1320 height 717
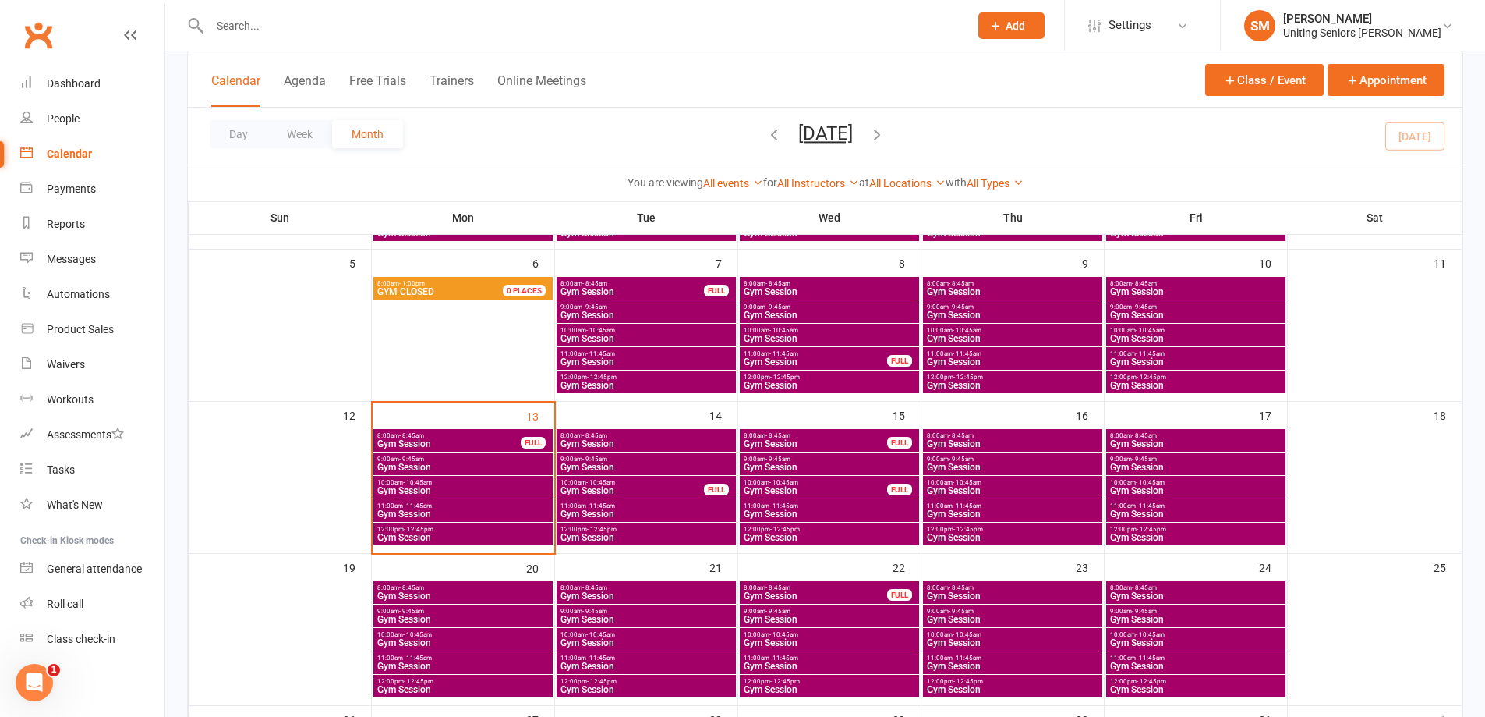
click at [497, 435] on span "8:00am - 8:45am" at bounding box center [449, 435] width 145 height 7
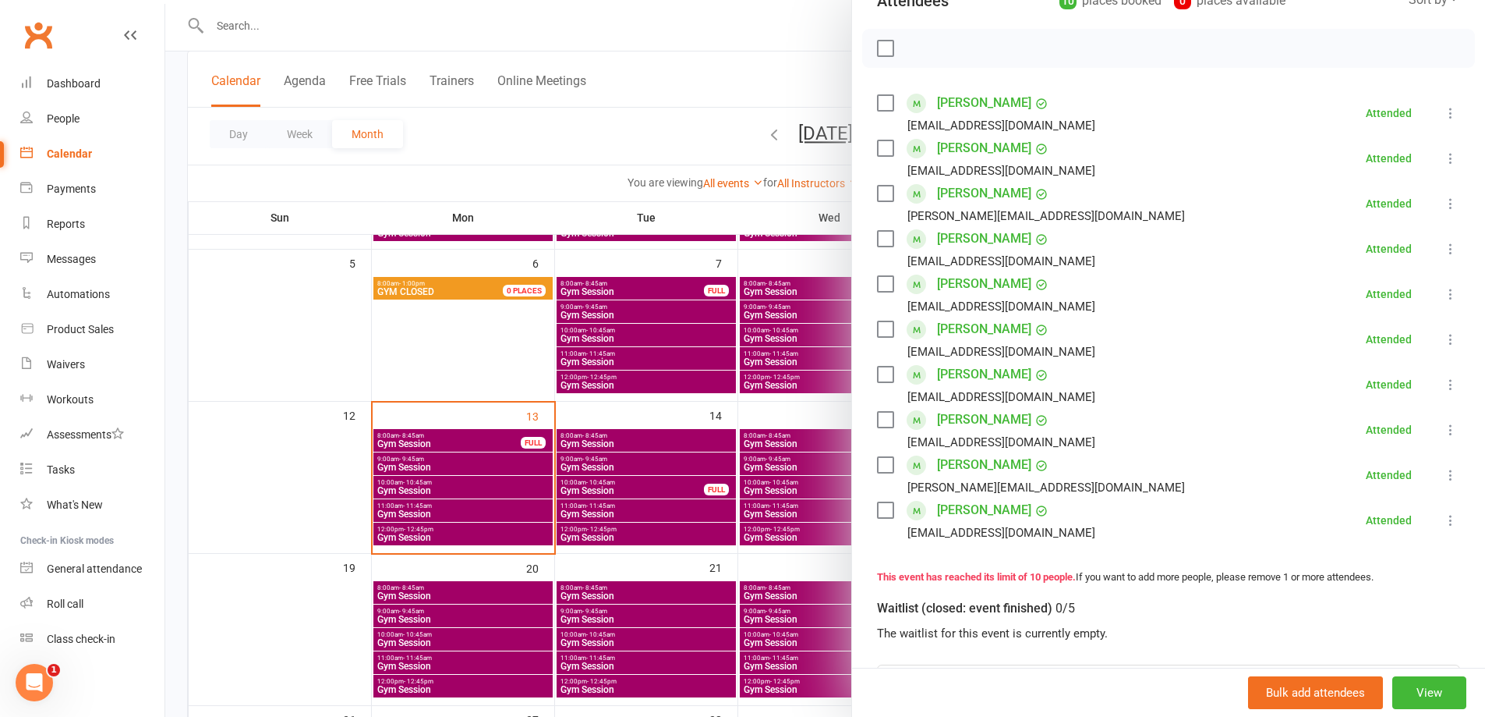
scroll to position [234, 0]
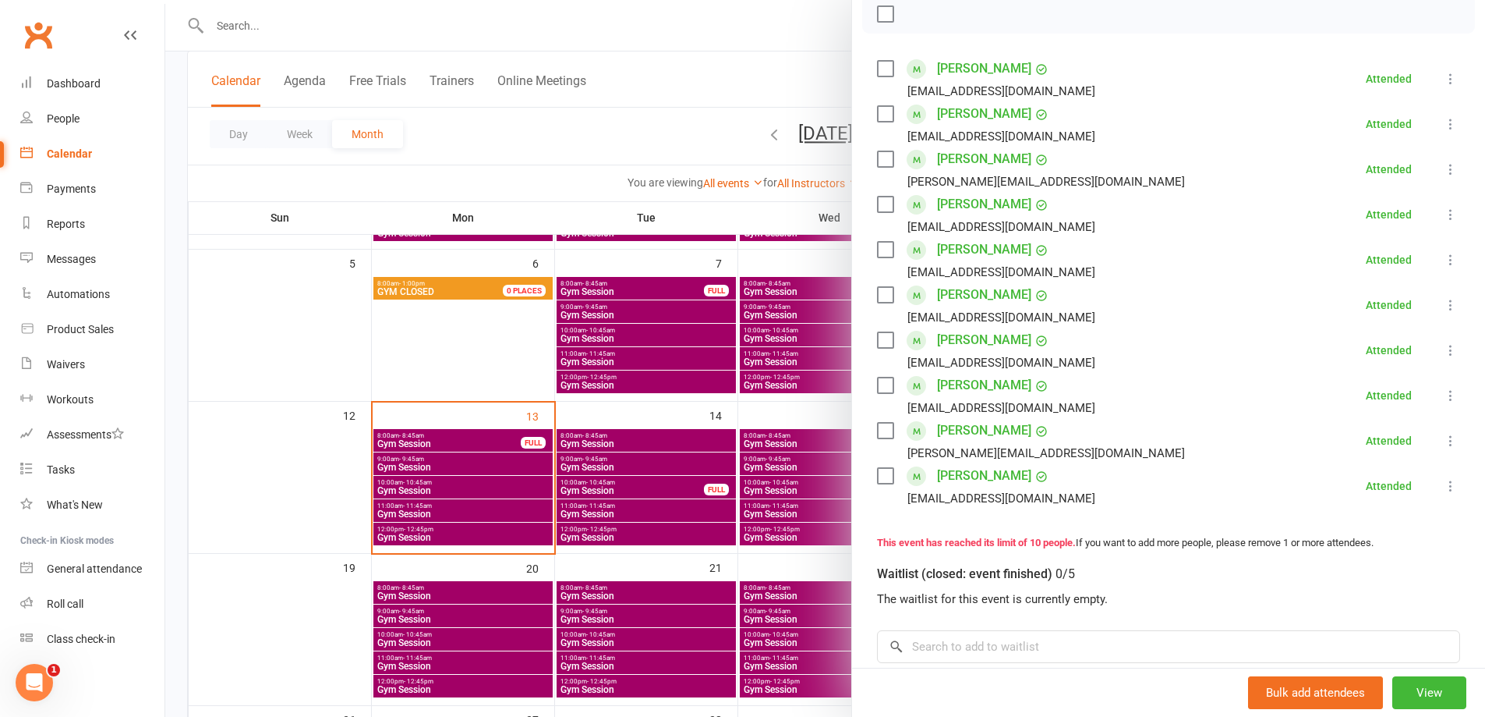
click at [466, 472] on div at bounding box center [825, 358] width 1320 height 717
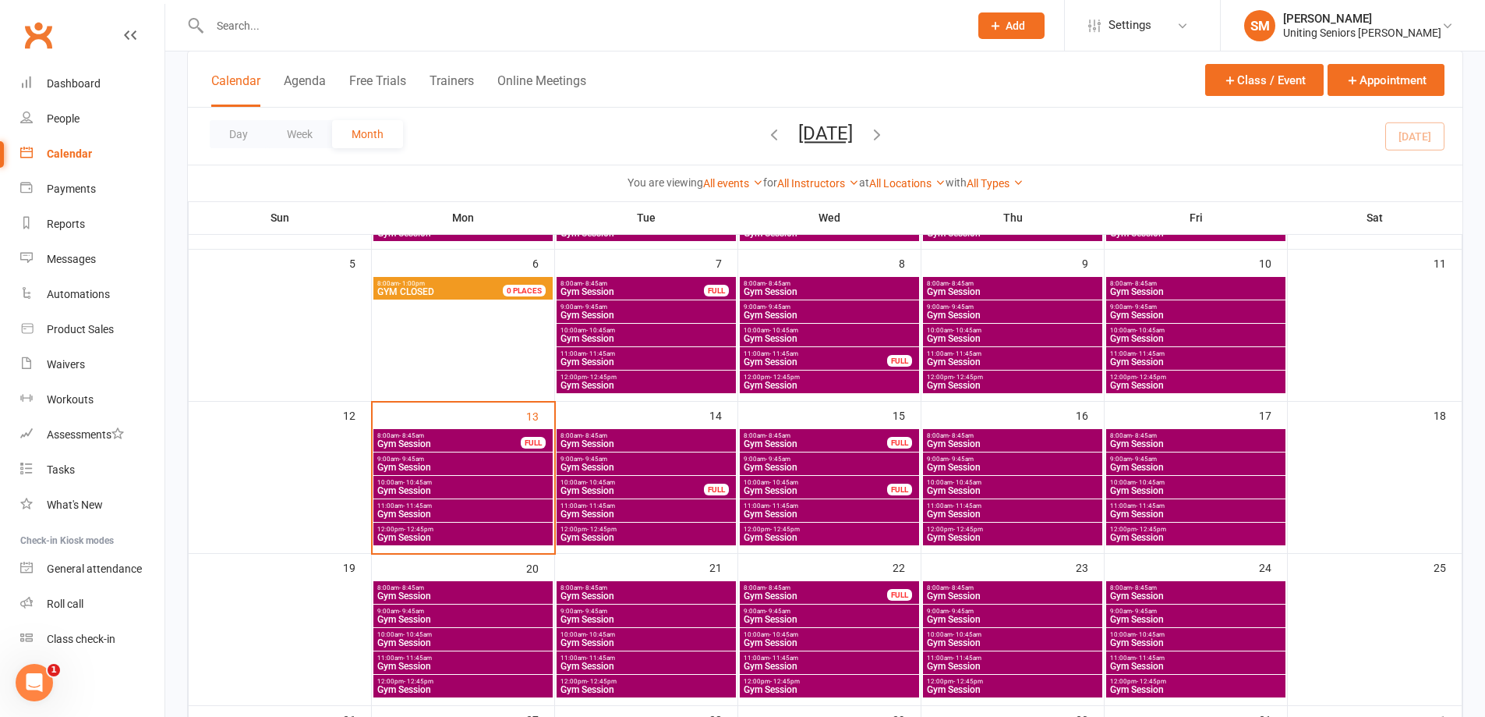
click at [460, 464] on span "Gym Session" at bounding box center [463, 466] width 173 height 9
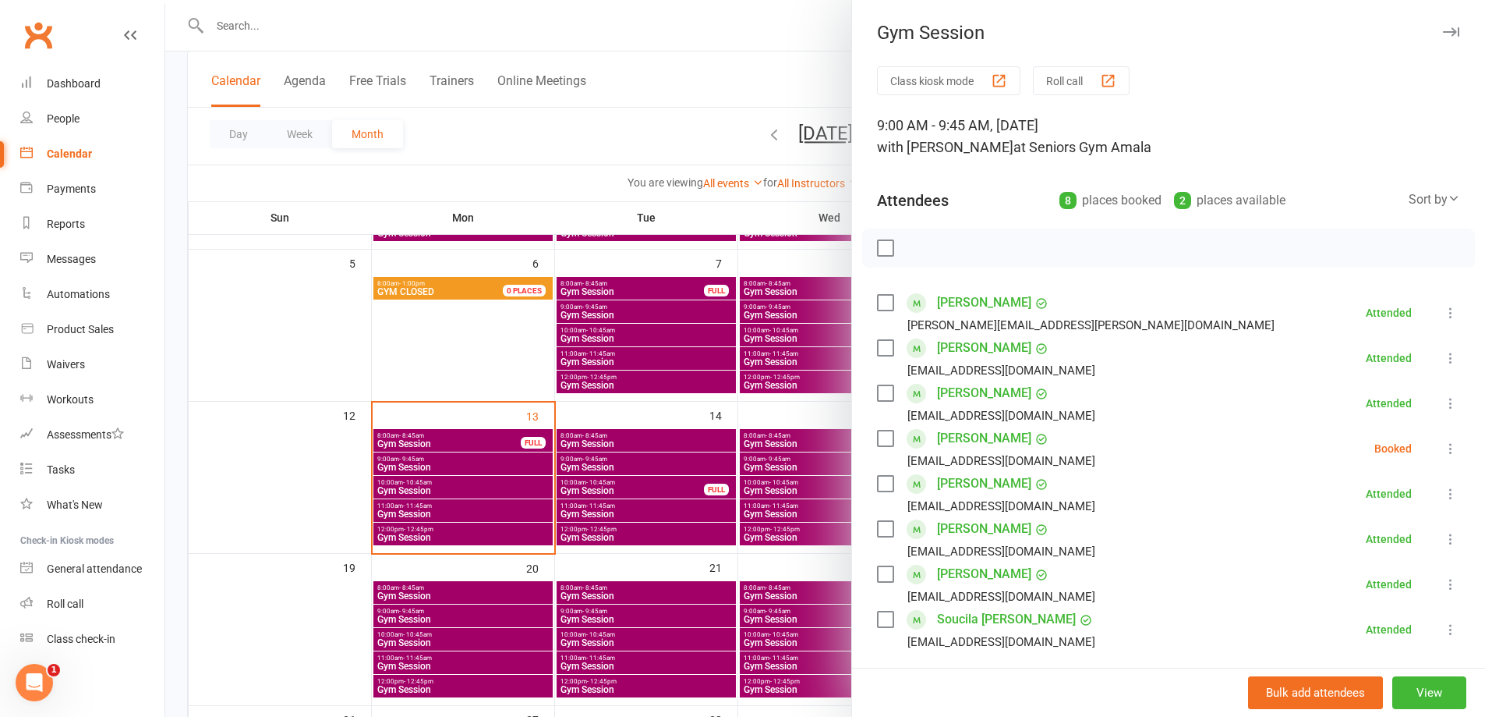
click at [459, 464] on div at bounding box center [825, 358] width 1320 height 717
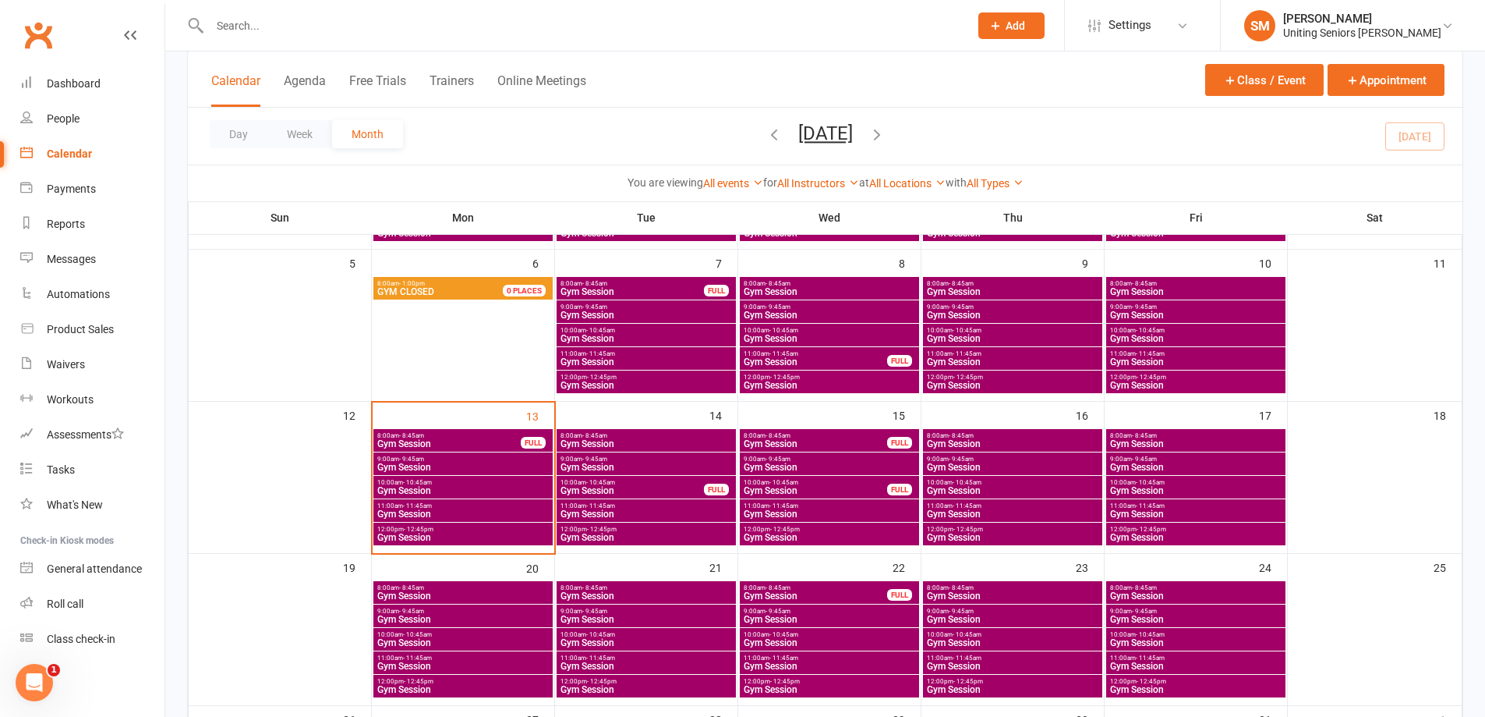
click at [436, 483] on span "10:00am - 10:45am" at bounding box center [463, 482] width 173 height 7
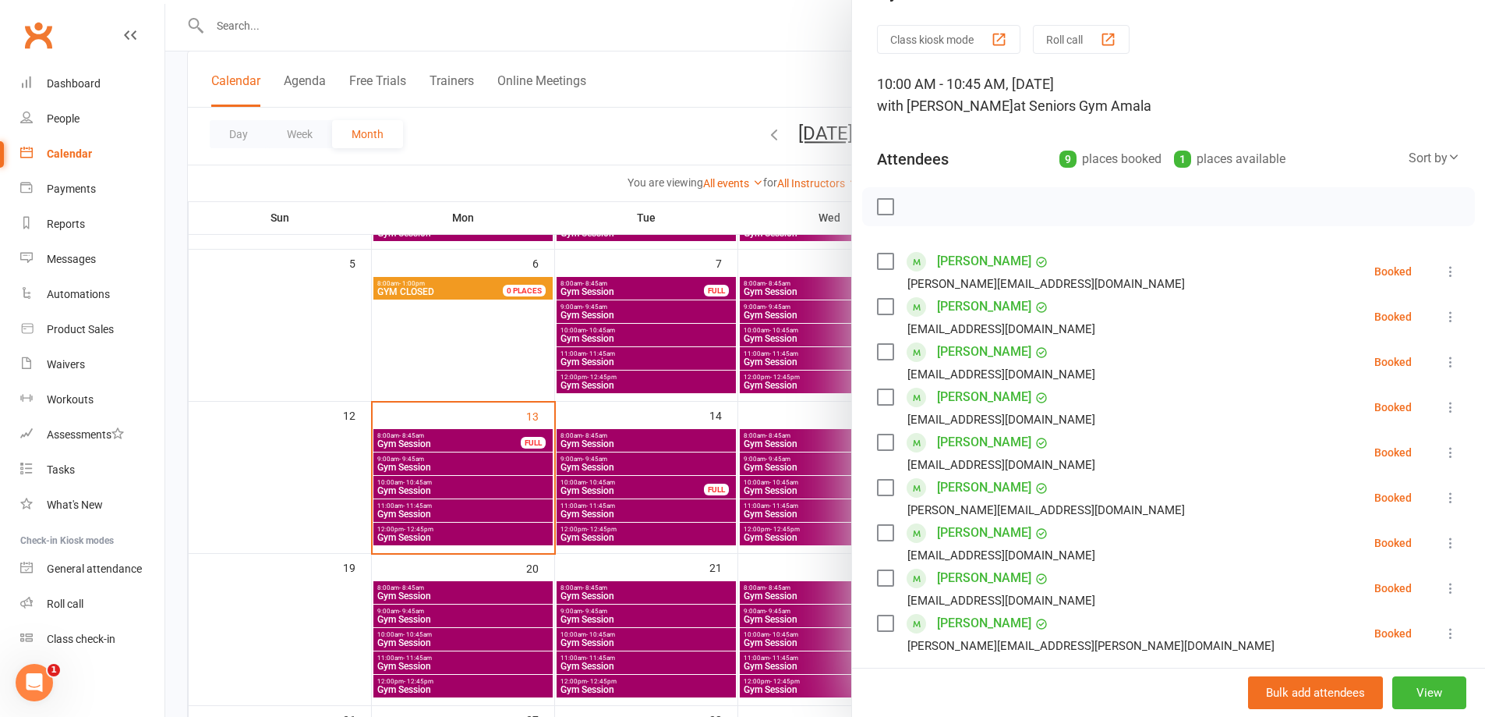
scroll to position [78, 0]
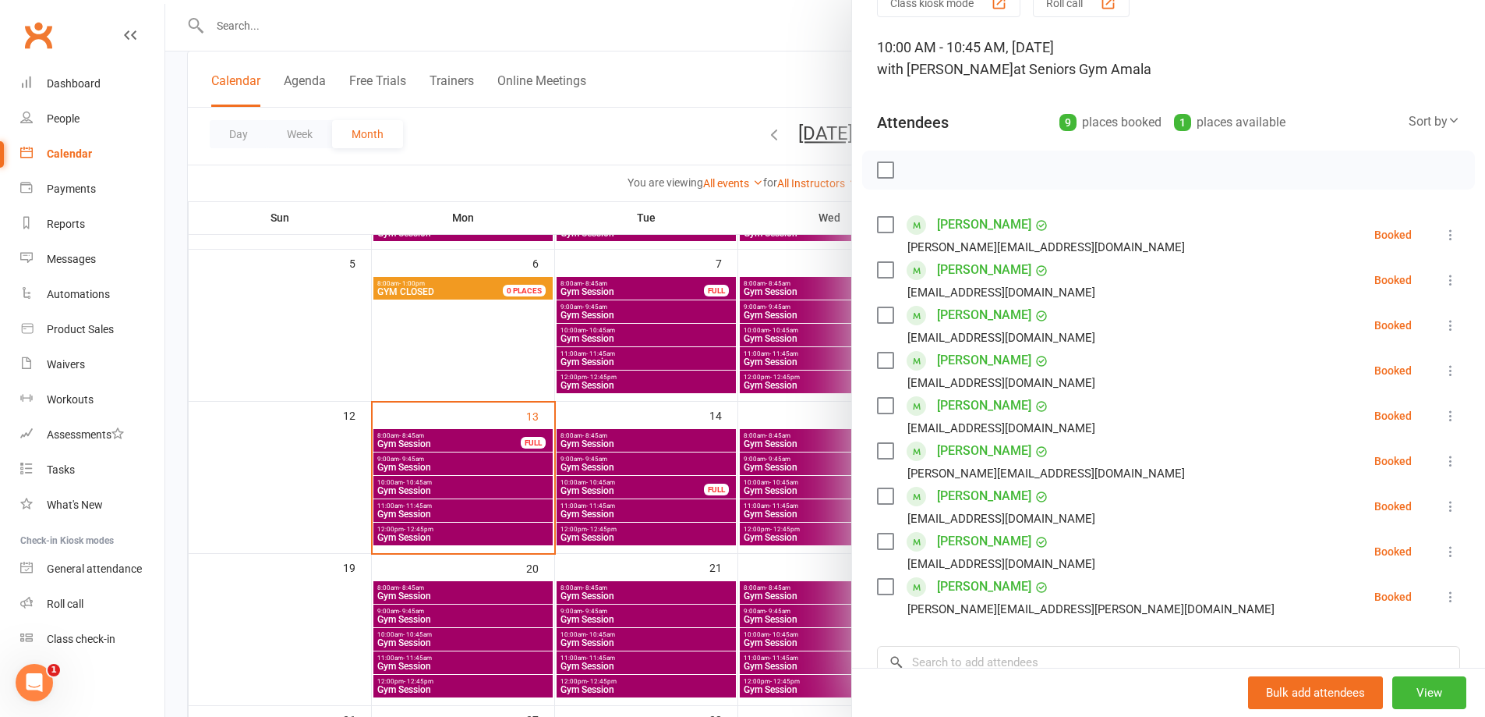
click at [470, 509] on div at bounding box center [825, 358] width 1320 height 717
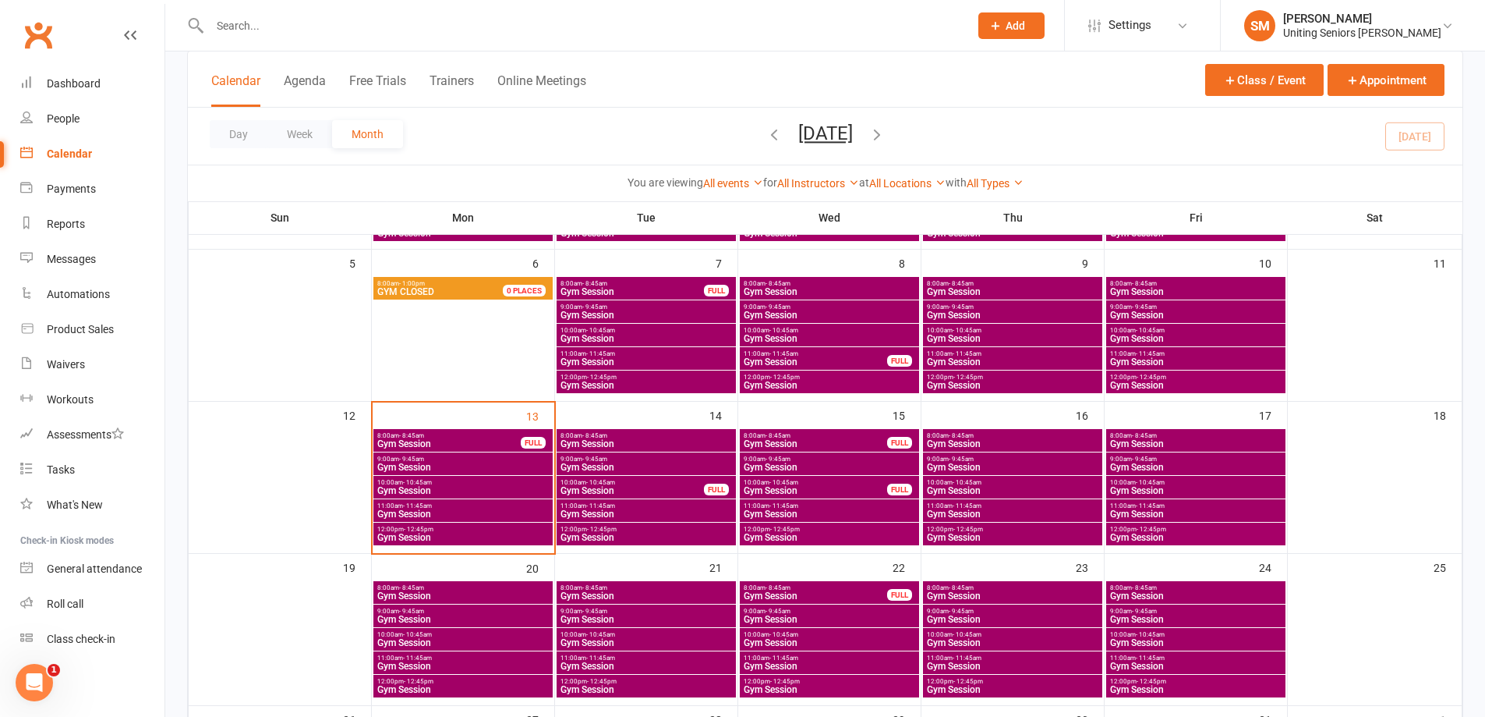
click at [464, 512] on span "Gym Session" at bounding box center [463, 513] width 173 height 9
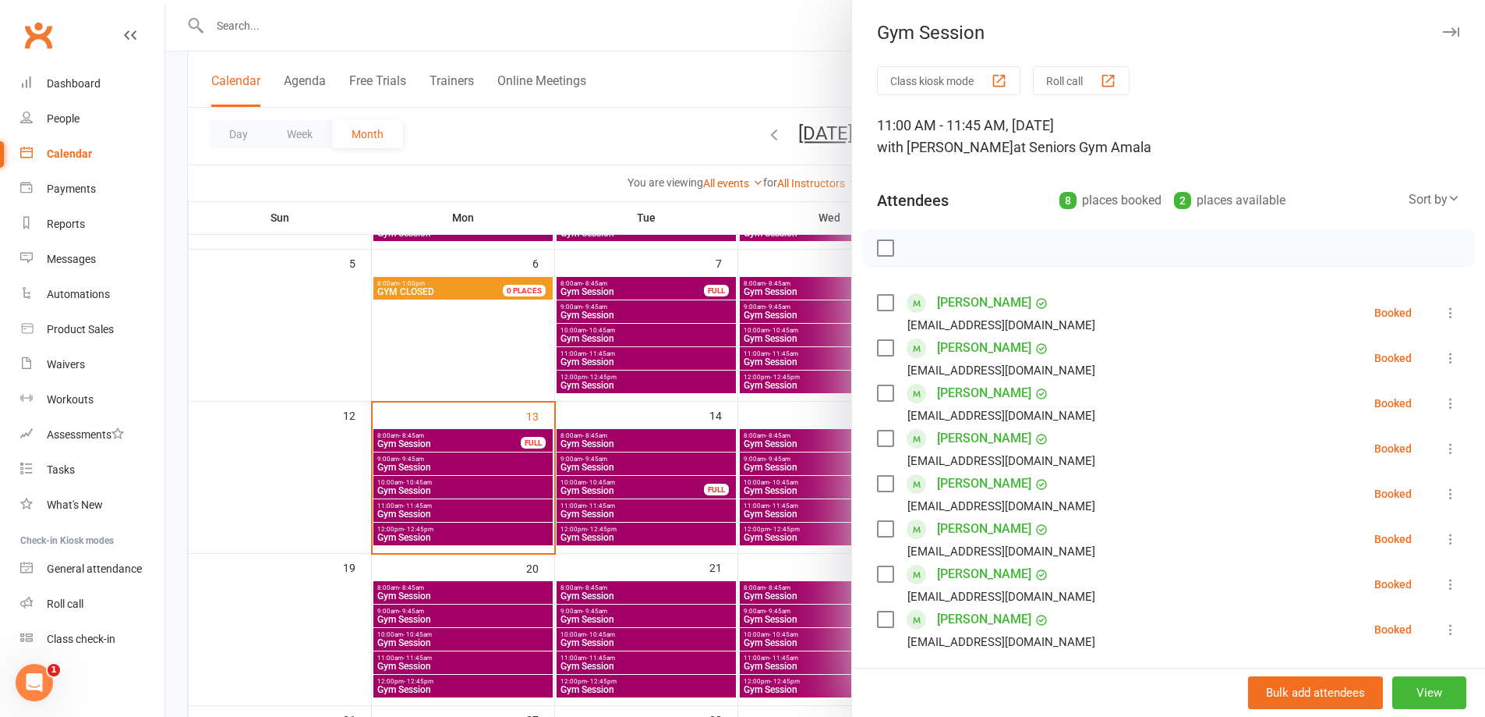
click at [464, 525] on div at bounding box center [825, 358] width 1320 height 717
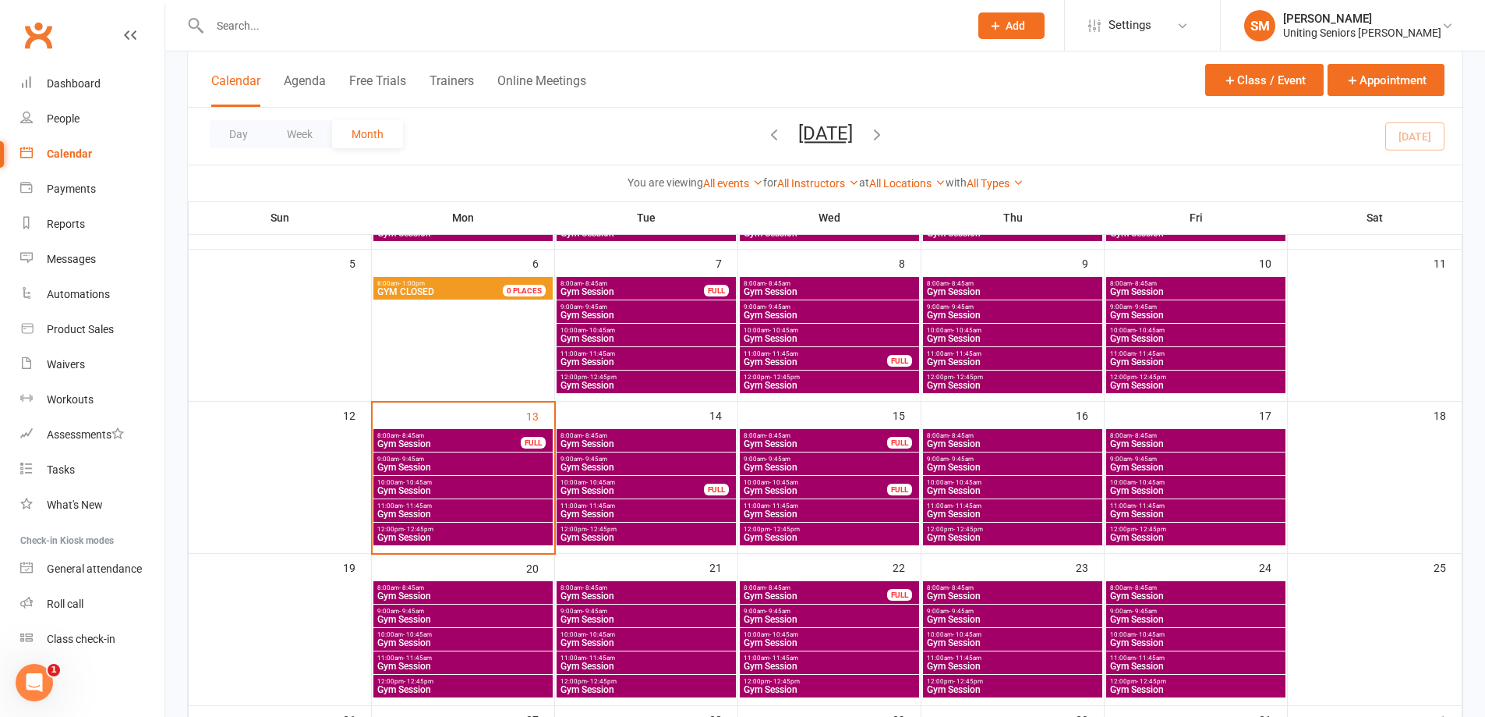
click at [467, 535] on span "Gym Session" at bounding box center [463, 537] width 173 height 9
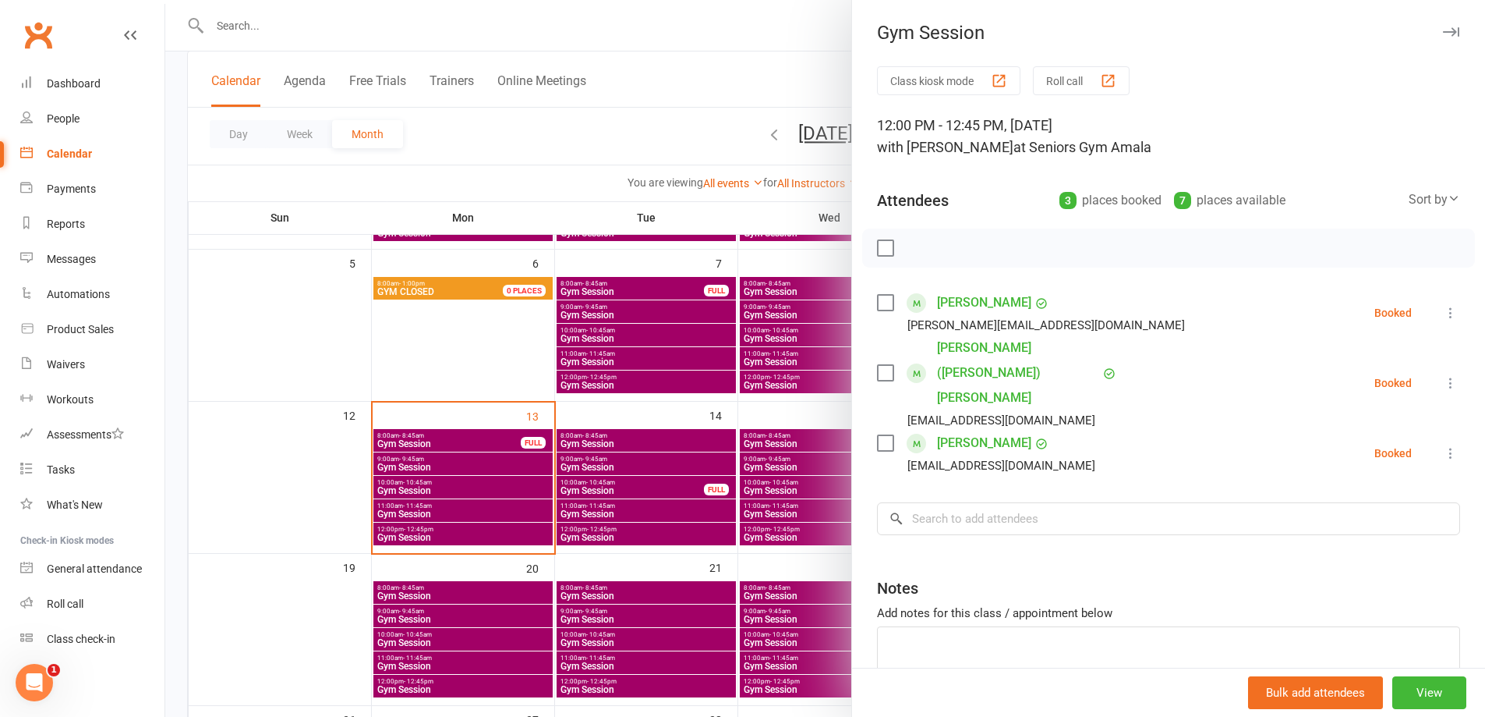
click at [434, 448] on div at bounding box center [825, 358] width 1320 height 717
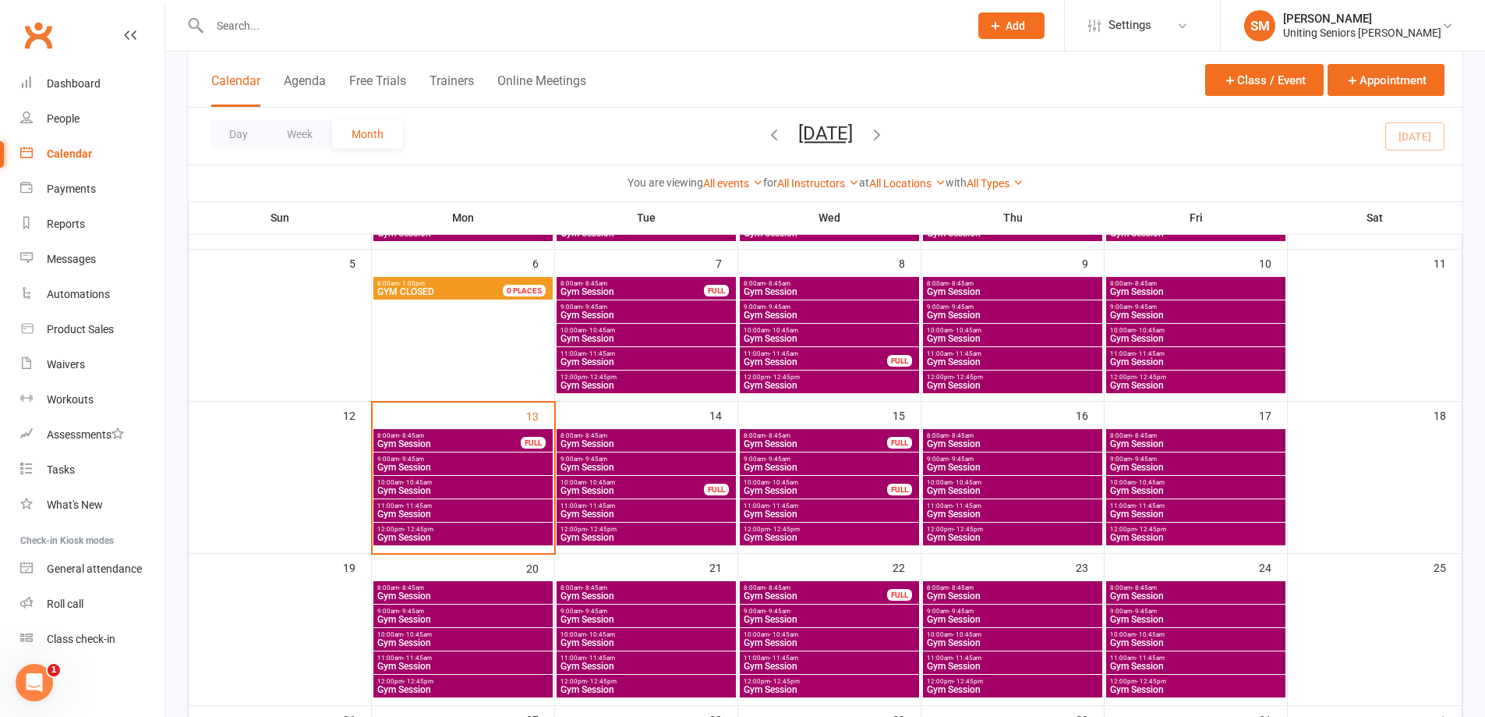
click at [435, 444] on span "Gym Session" at bounding box center [449, 443] width 145 height 9
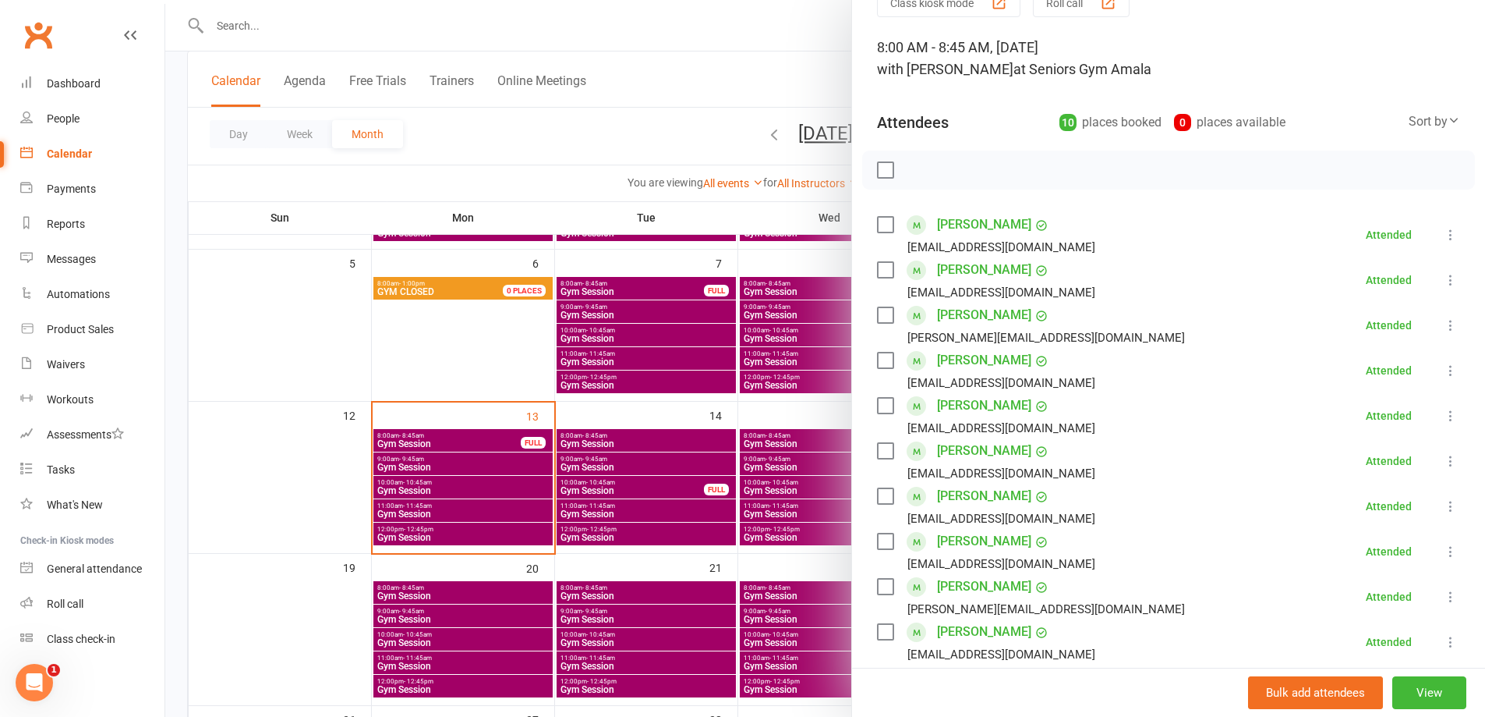
click at [695, 543] on div at bounding box center [825, 358] width 1320 height 717
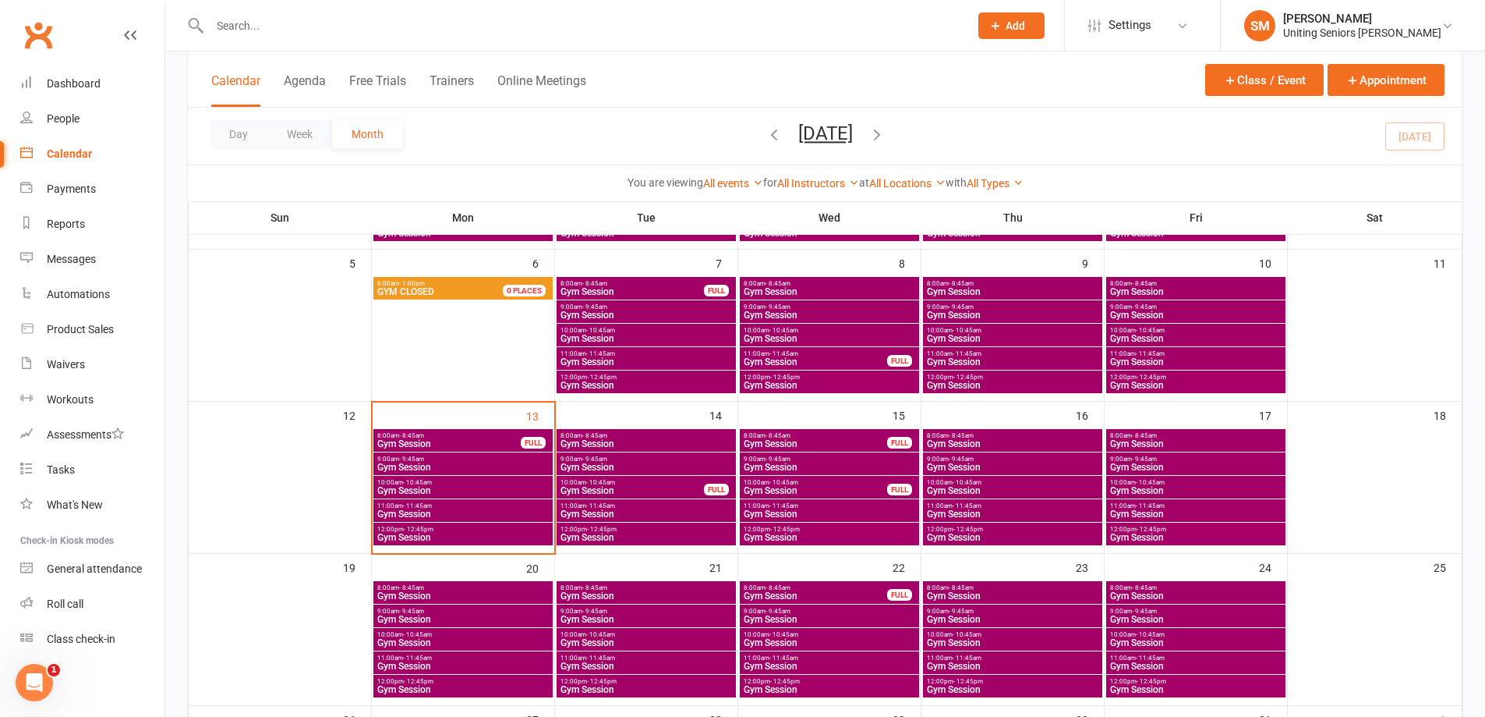
click at [415, 462] on span "Gym Session" at bounding box center [463, 466] width 173 height 9
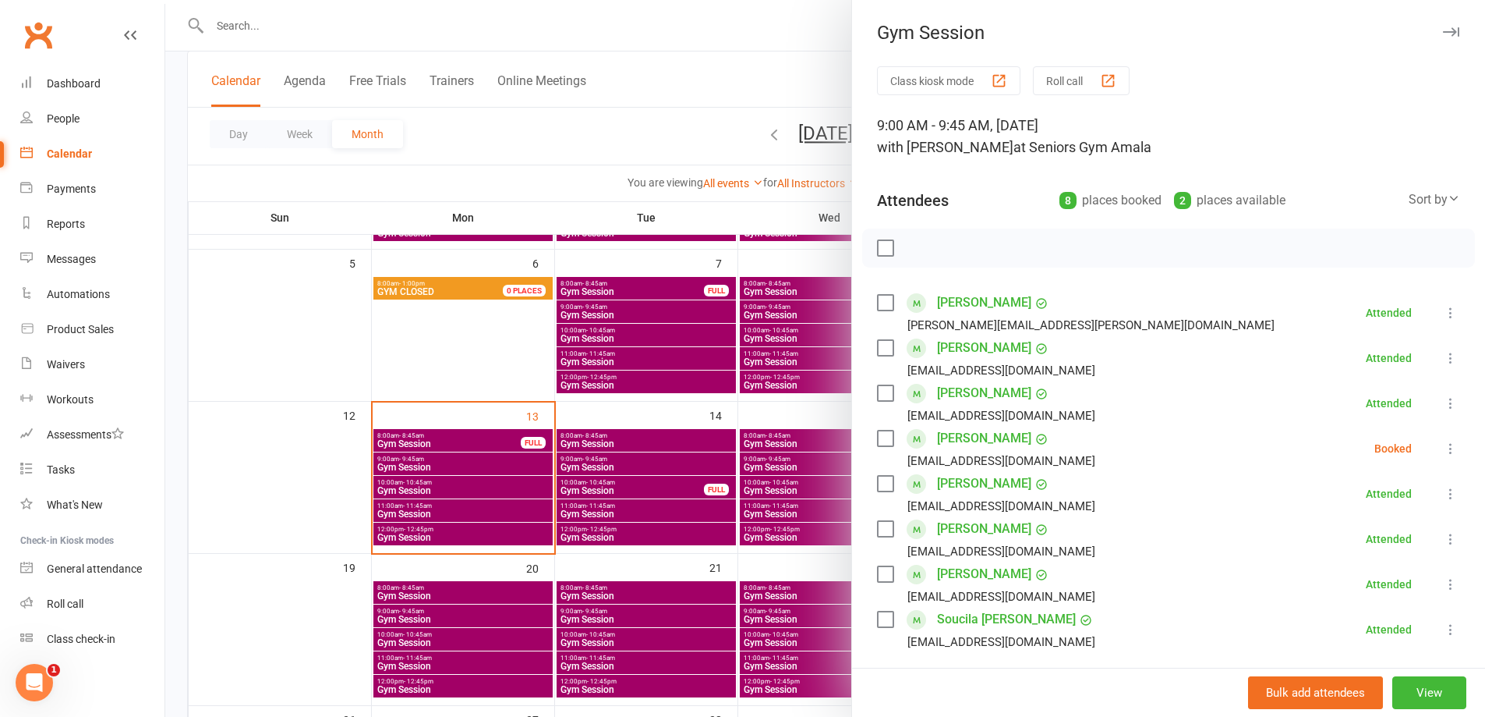
click at [672, 493] on div at bounding box center [825, 358] width 1320 height 717
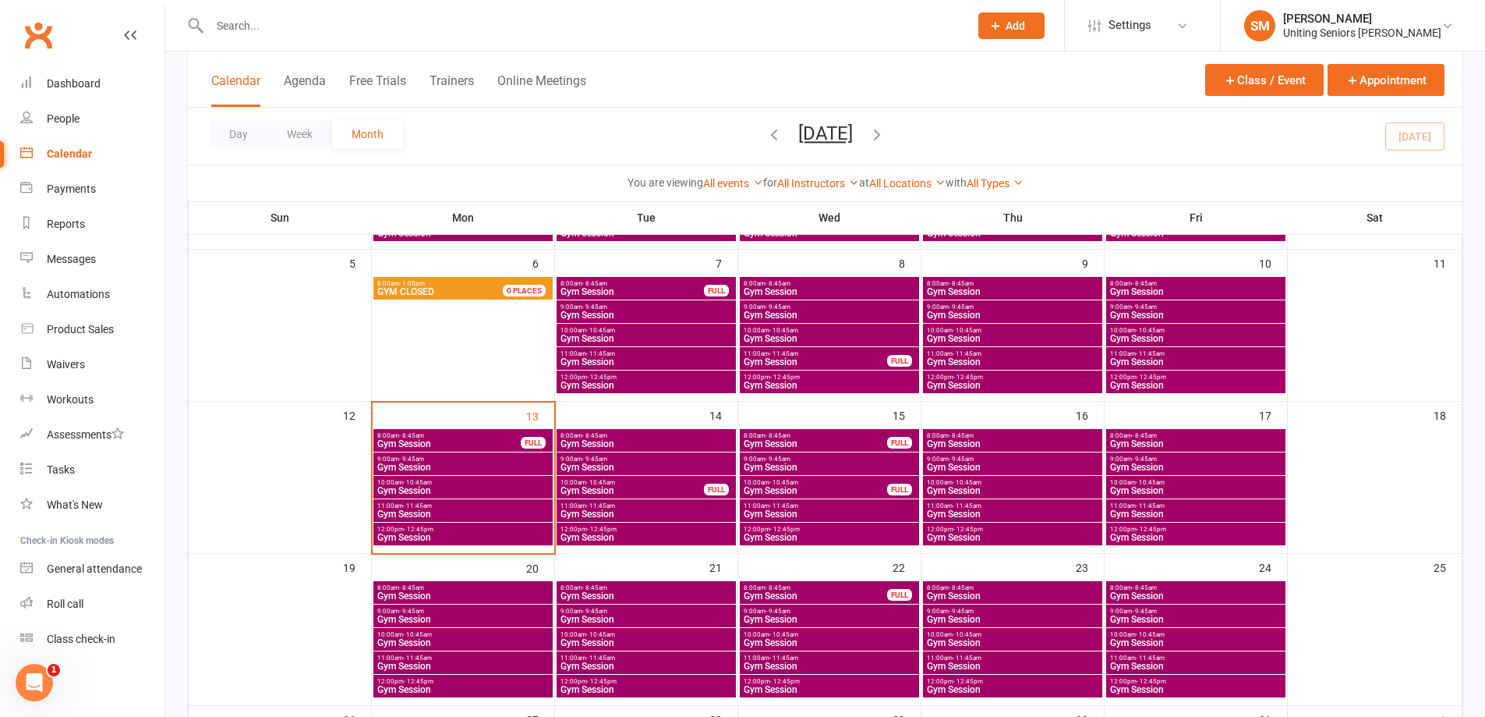
click at [805, 492] on span "Gym Session" at bounding box center [815, 490] width 145 height 9
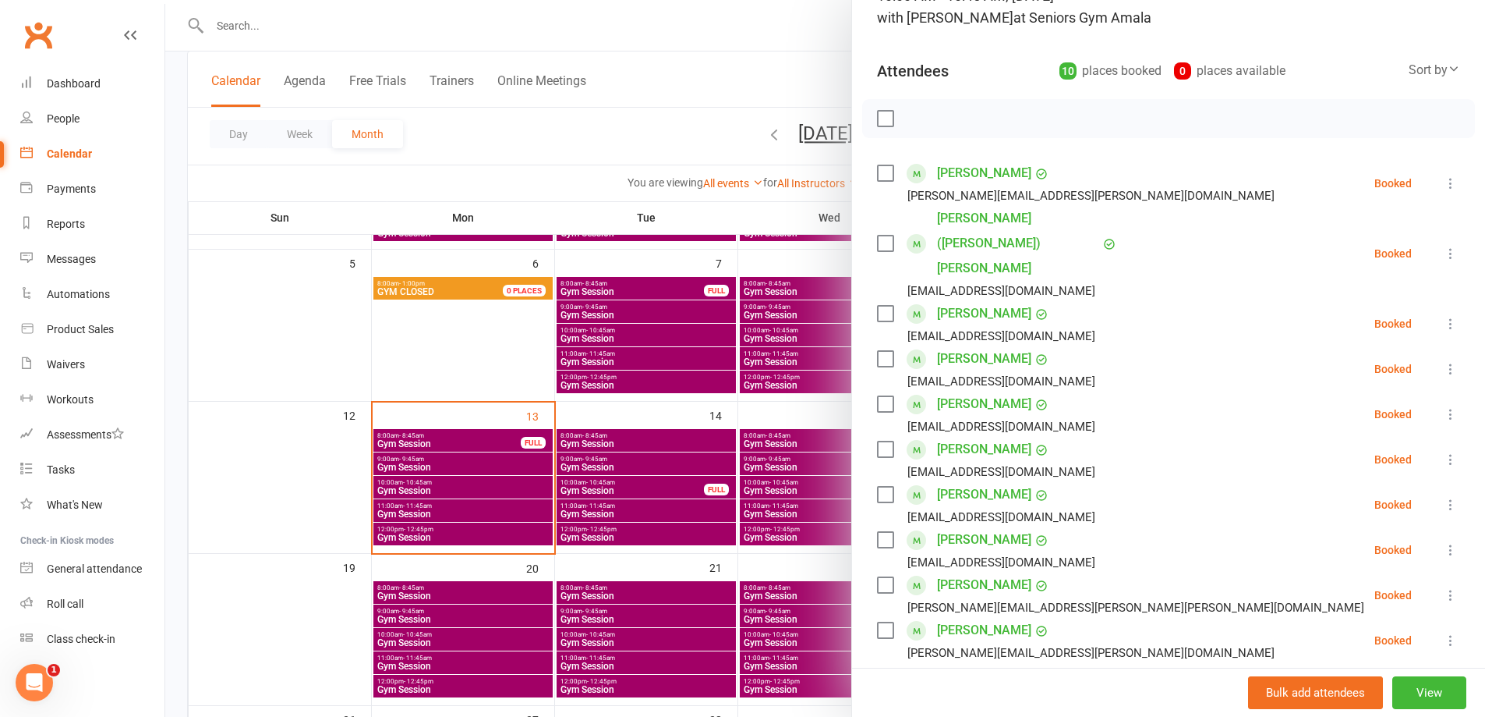
scroll to position [156, 0]
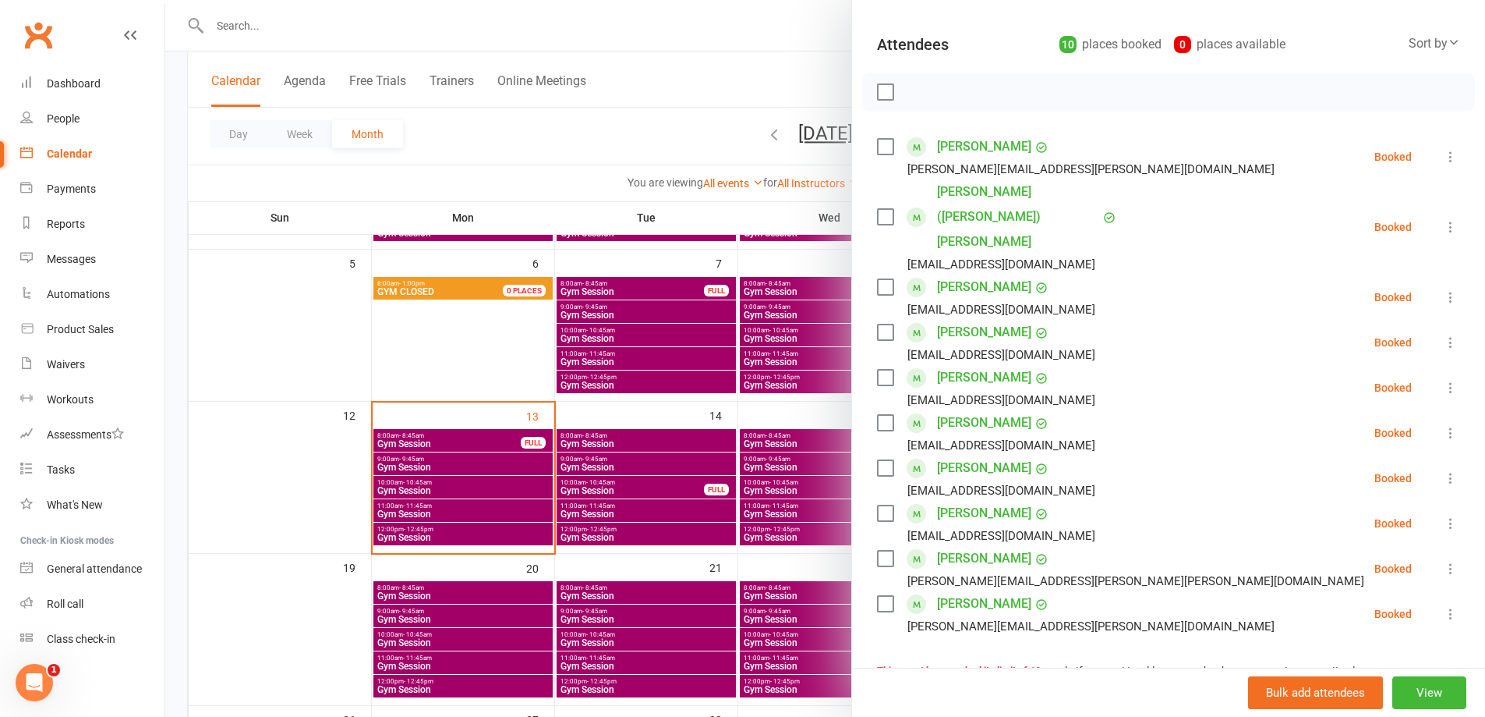
drag, startPoint x: 719, startPoint y: 515, endPoint x: 756, endPoint y: 499, distance: 40.9
click at [722, 514] on div at bounding box center [825, 358] width 1320 height 717
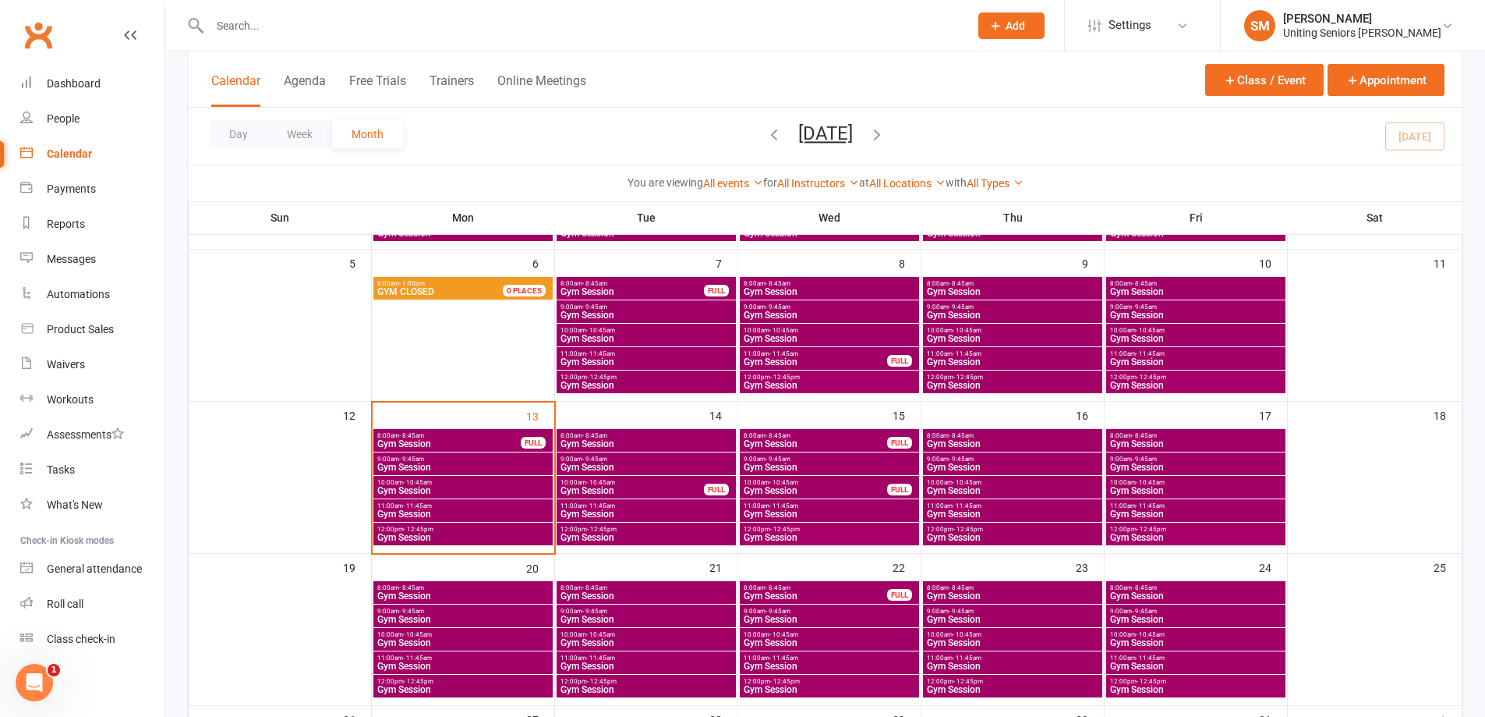
click at [1141, 466] on span "Gym Session" at bounding box center [1196, 466] width 173 height 9
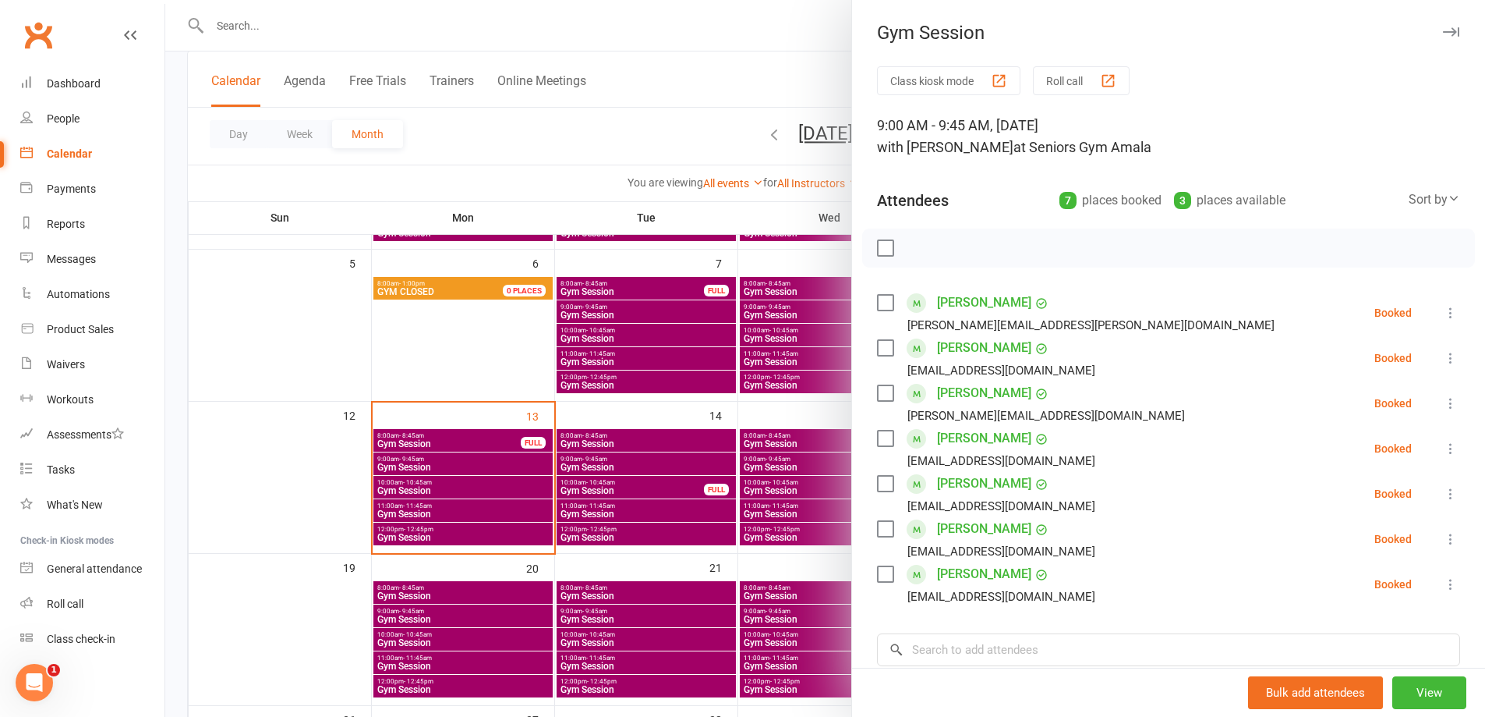
click at [691, 516] on div at bounding box center [825, 358] width 1320 height 717
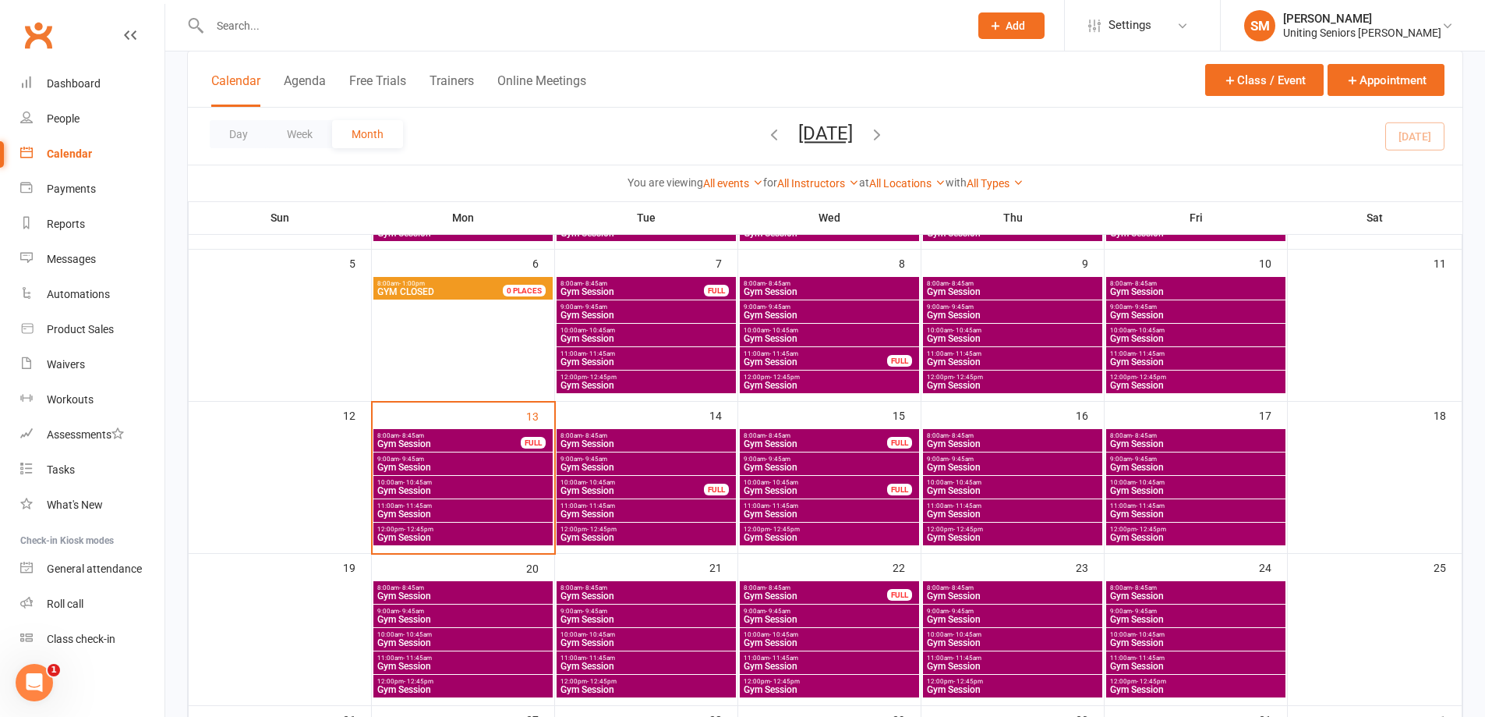
click at [430, 483] on span "- 10:45am" at bounding box center [417, 482] width 29 height 7
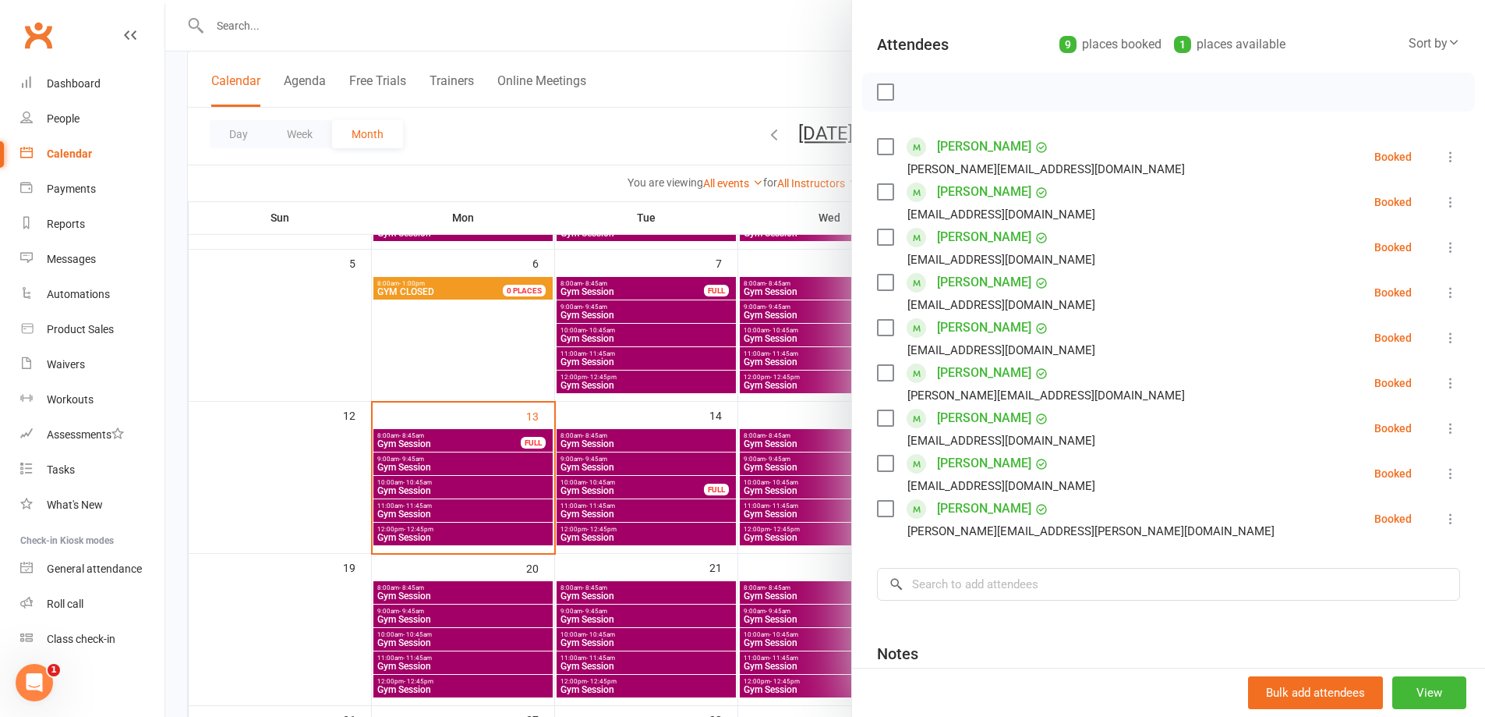
drag, startPoint x: 503, startPoint y: 496, endPoint x: 476, endPoint y: 490, distance: 27.8
click at [502, 497] on div at bounding box center [825, 358] width 1320 height 717
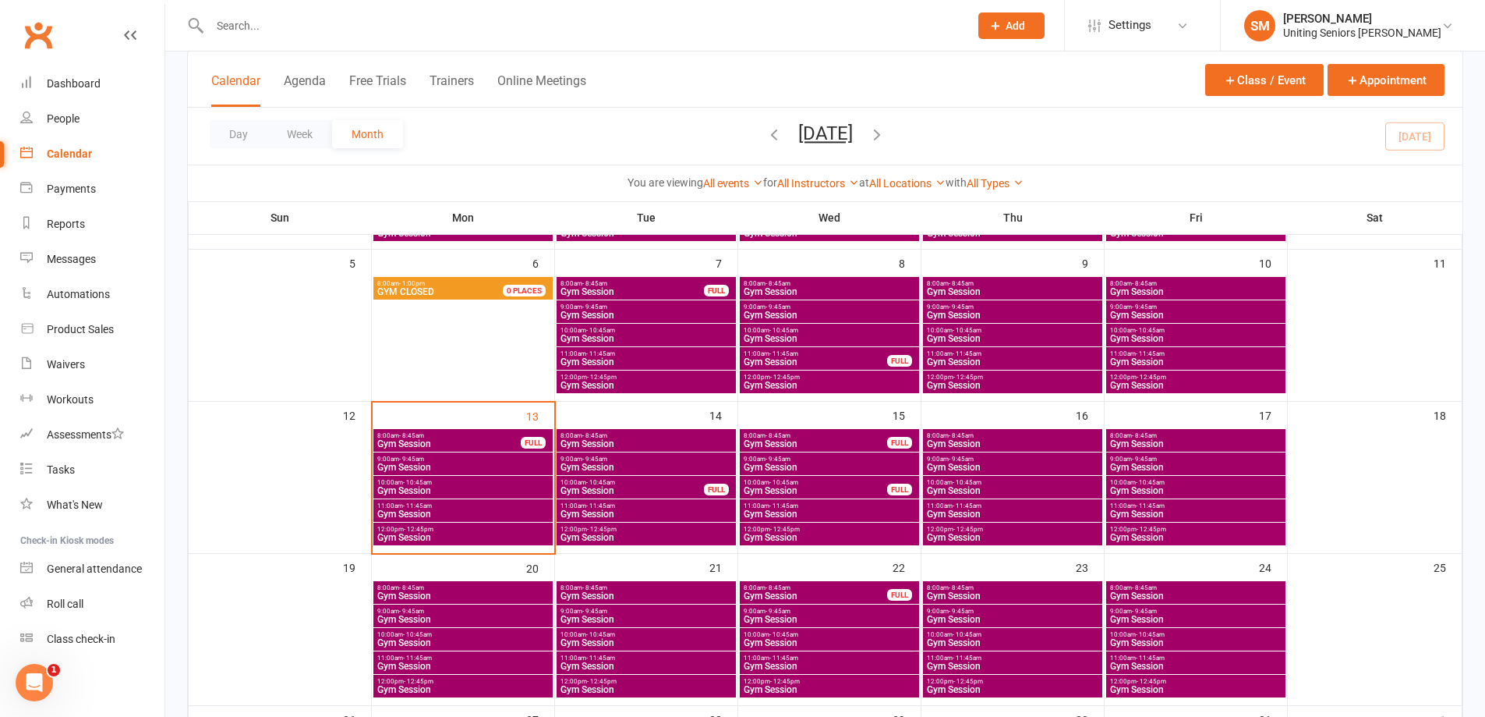
click at [425, 462] on span "Gym Session" at bounding box center [463, 466] width 173 height 9
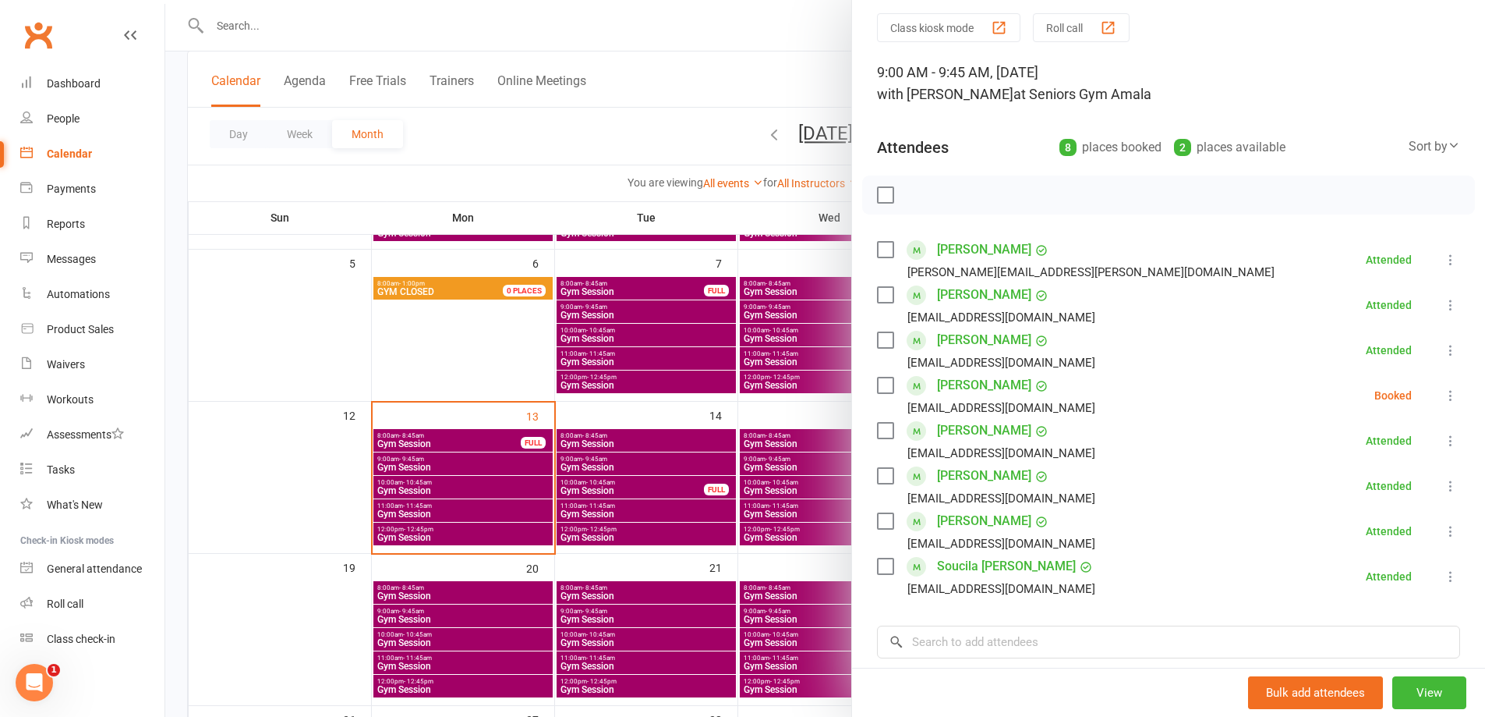
scroll to position [78, 0]
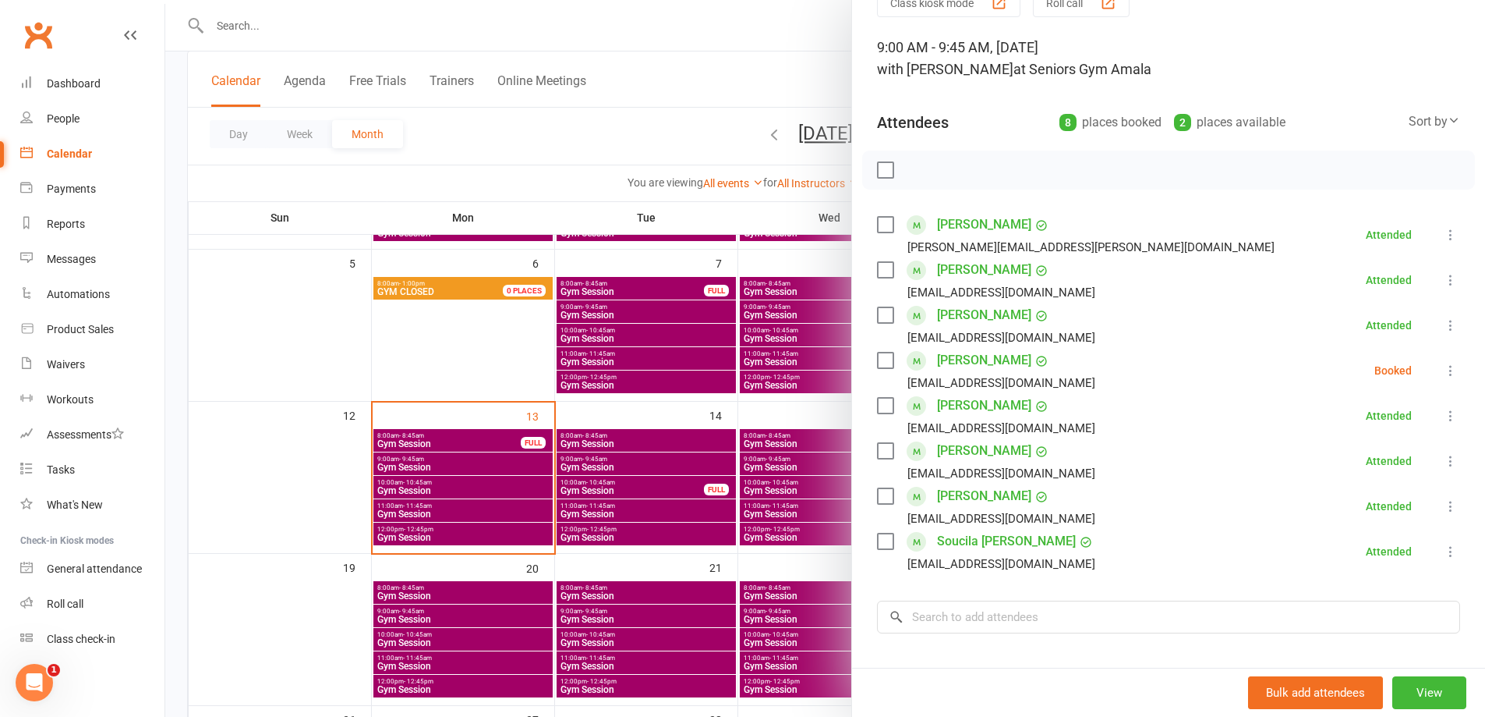
click at [1443, 371] on icon at bounding box center [1451, 371] width 16 height 16
click at [1371, 489] on link "Mark absent" at bounding box center [1376, 494] width 168 height 31
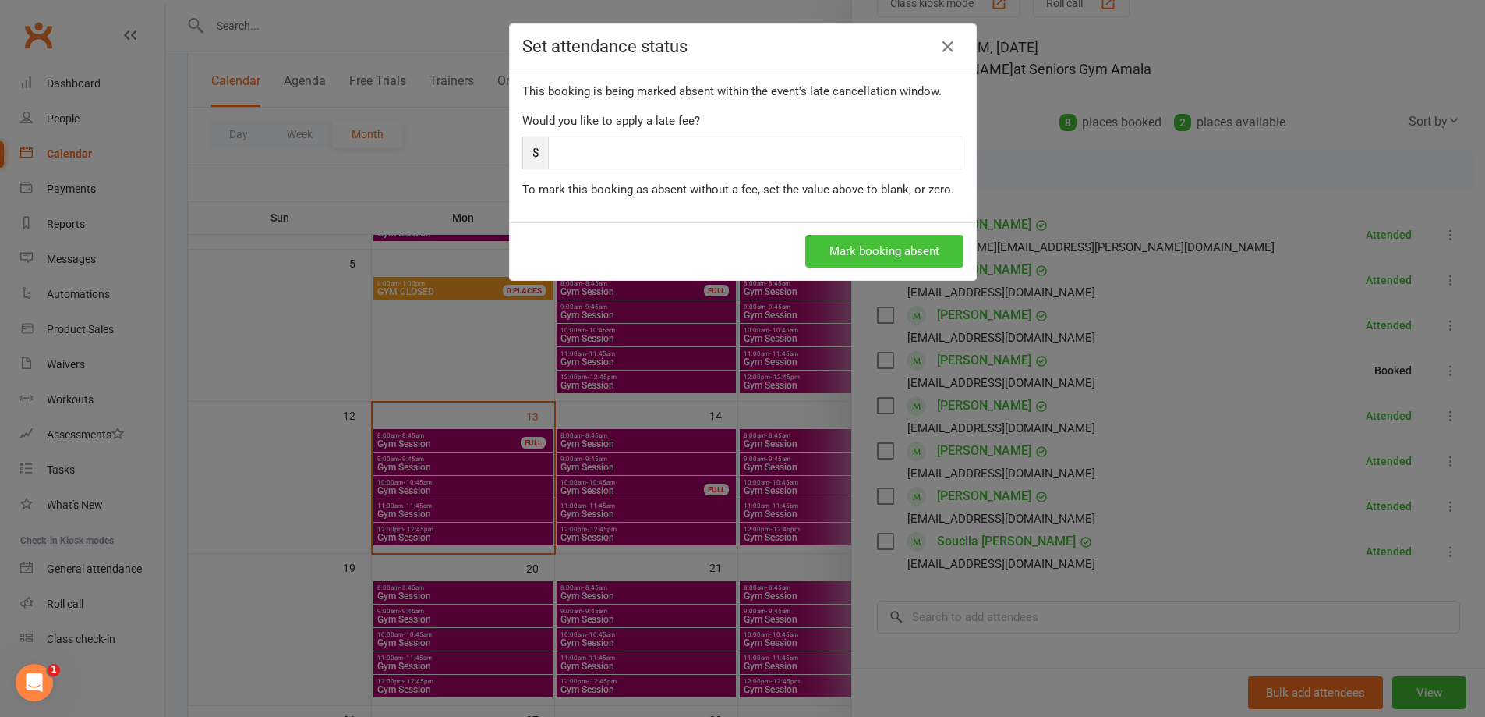
click at [886, 257] on button "Mark booking absent" at bounding box center [884, 251] width 158 height 33
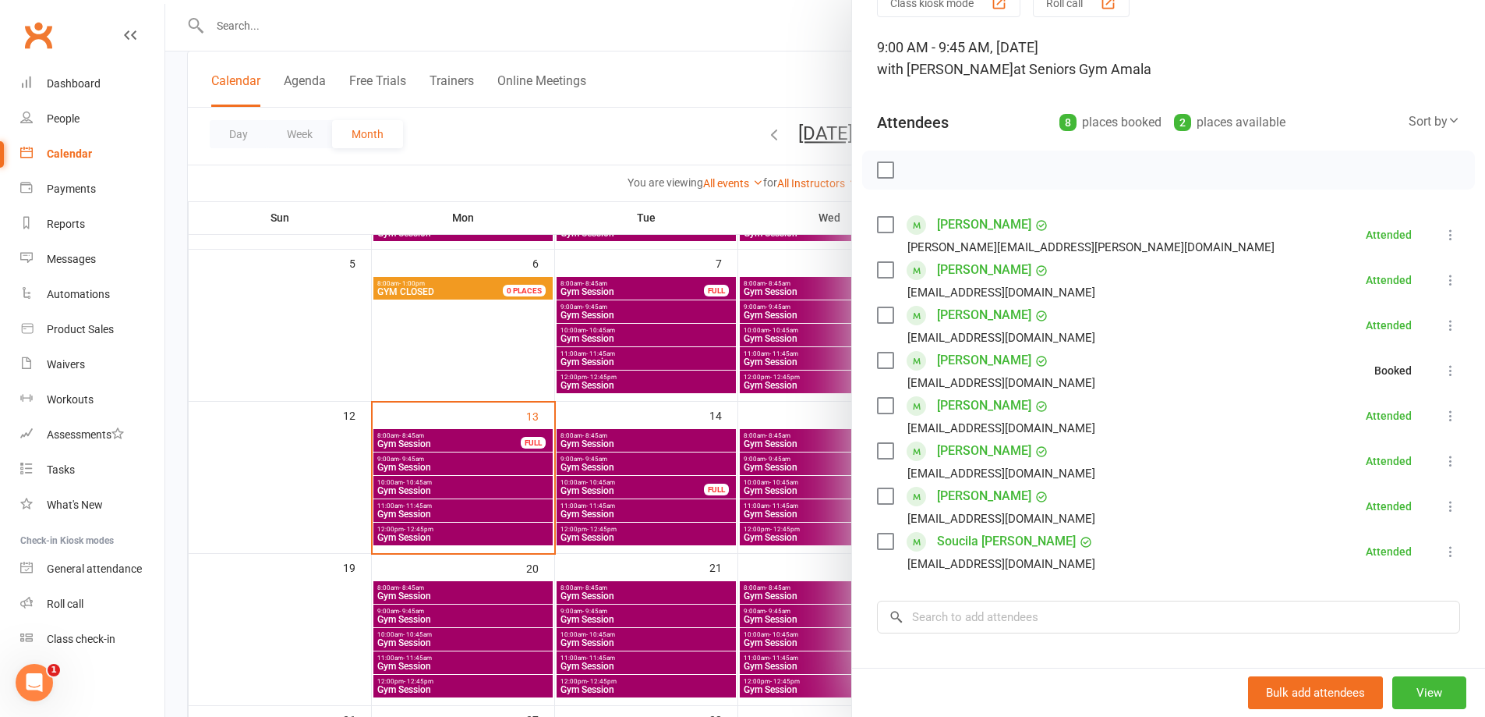
click at [716, 467] on div at bounding box center [825, 358] width 1320 height 717
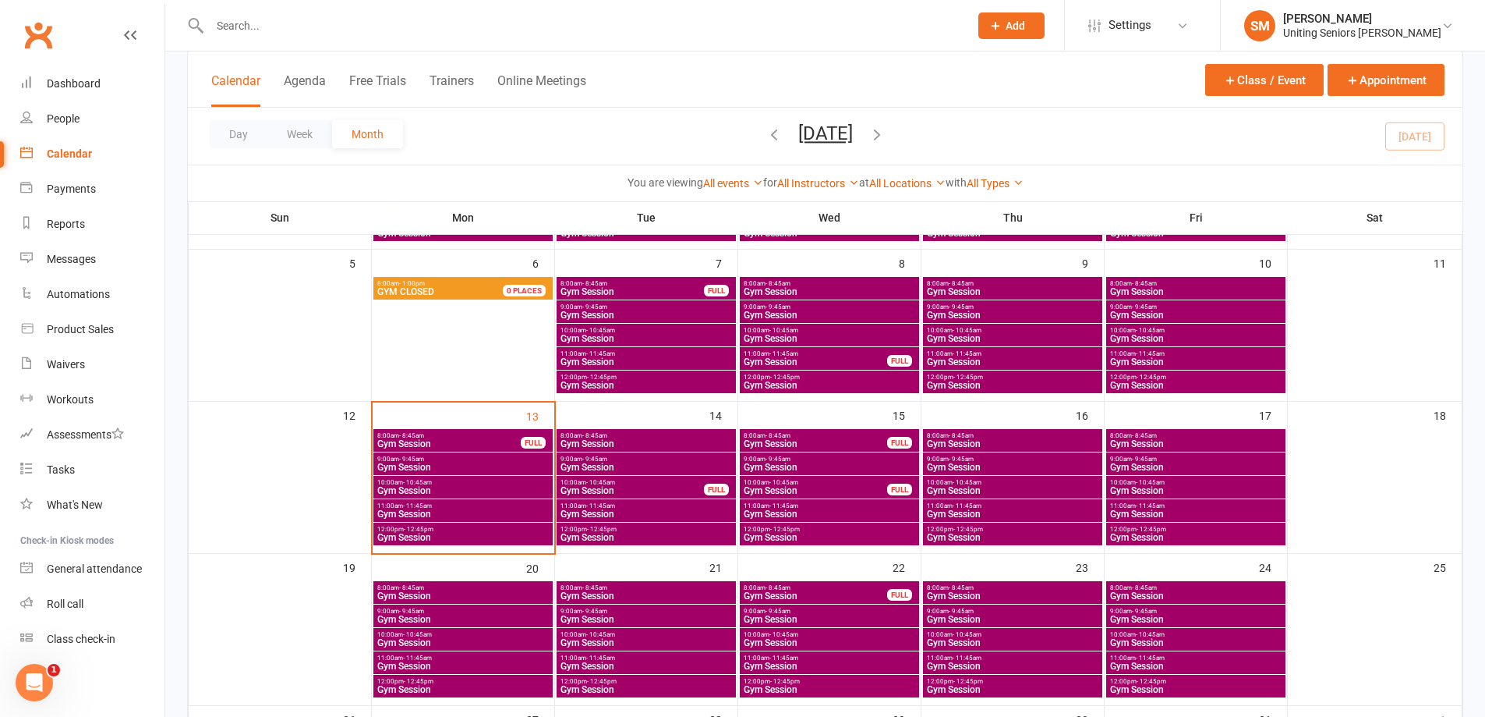
click at [522, 465] on span "Gym Session" at bounding box center [463, 466] width 173 height 9
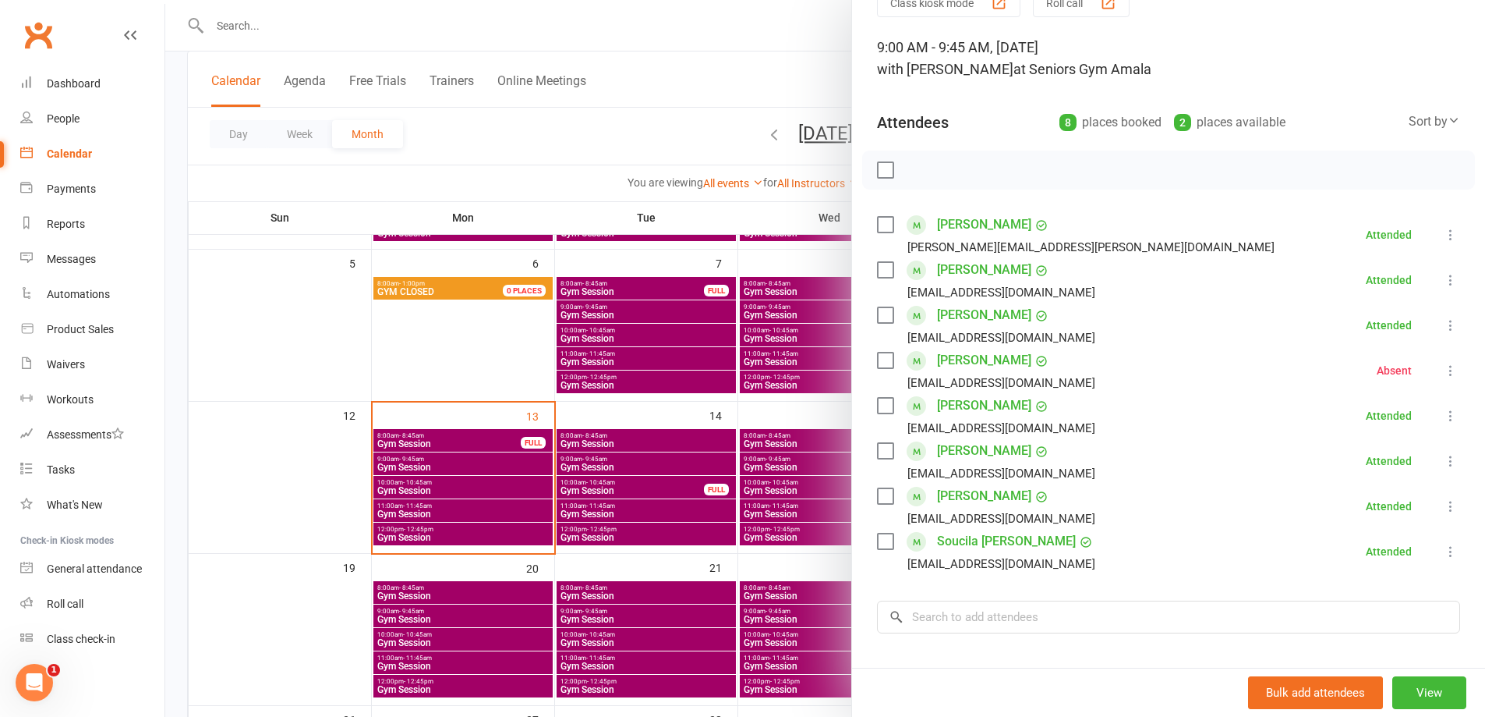
click at [638, 505] on div at bounding box center [825, 358] width 1320 height 717
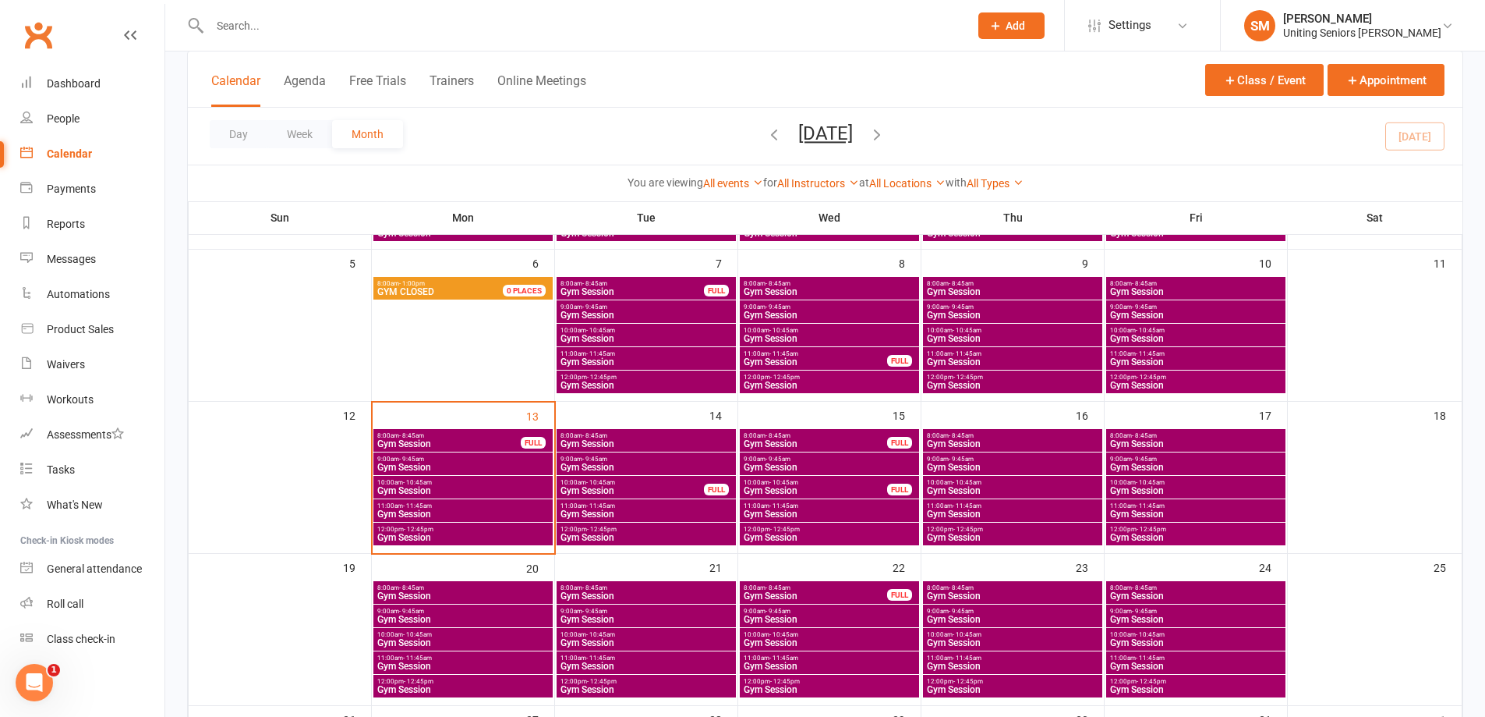
click at [468, 486] on span "Gym Session" at bounding box center [463, 490] width 173 height 9
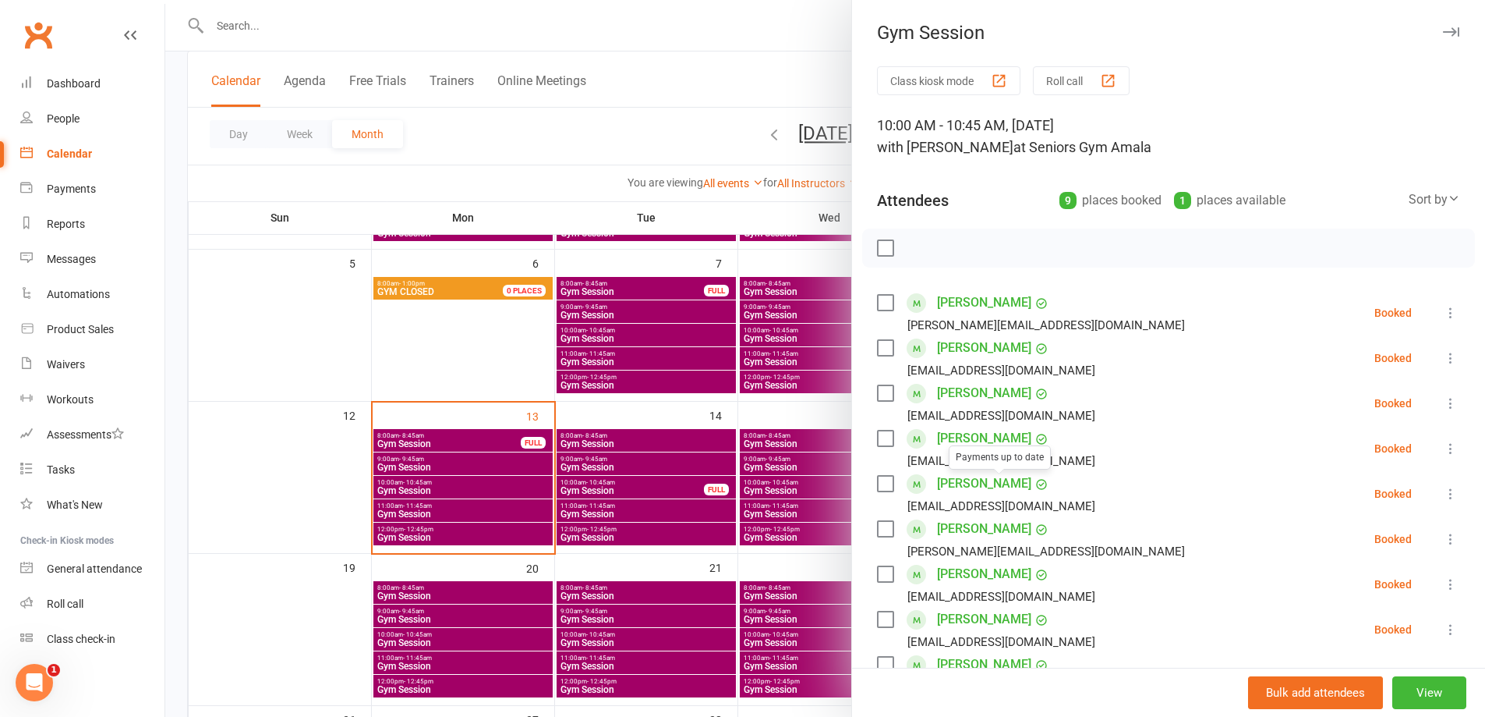
scroll to position [156, 0]
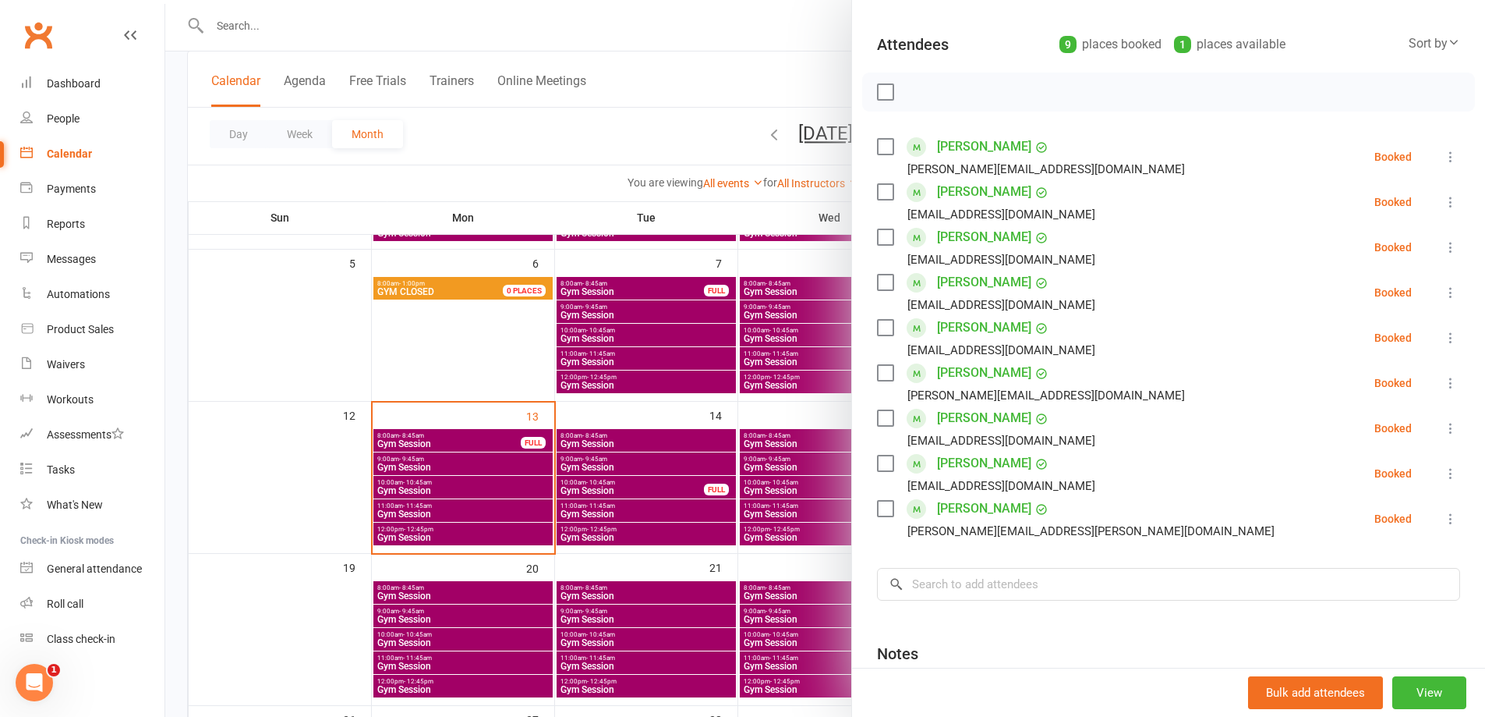
click at [399, 496] on div at bounding box center [825, 358] width 1320 height 717
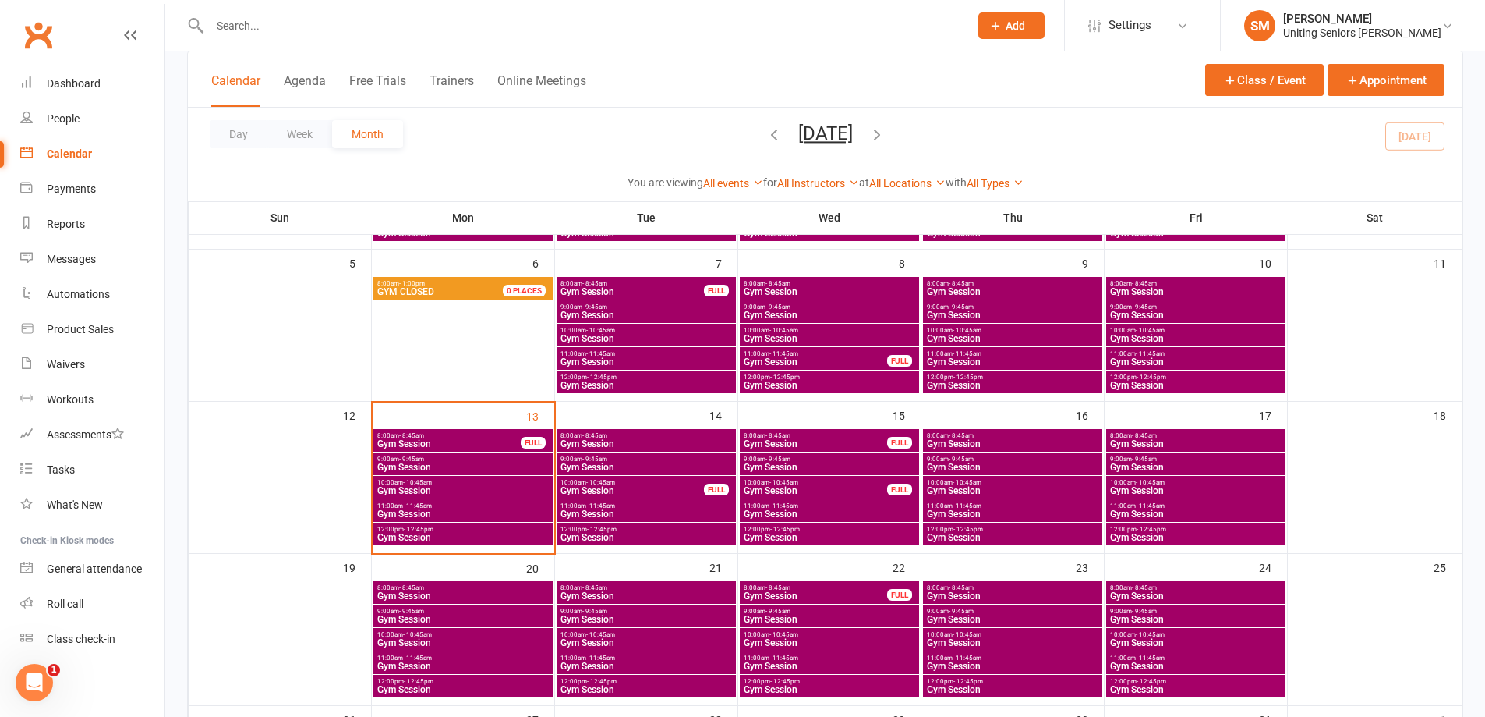
click at [477, 520] on div "11:00am - 11:45am Gym Session" at bounding box center [462, 510] width 179 height 23
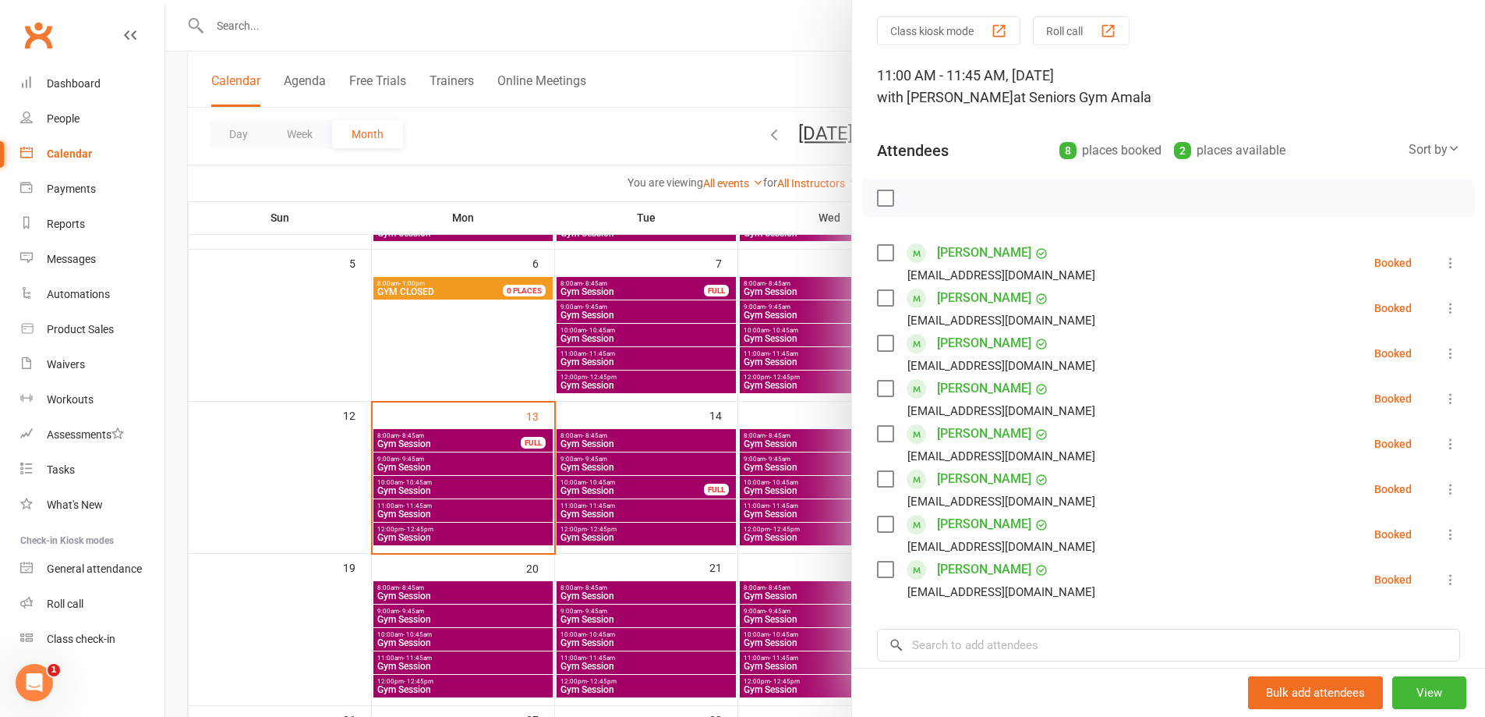
scroll to position [78, 0]
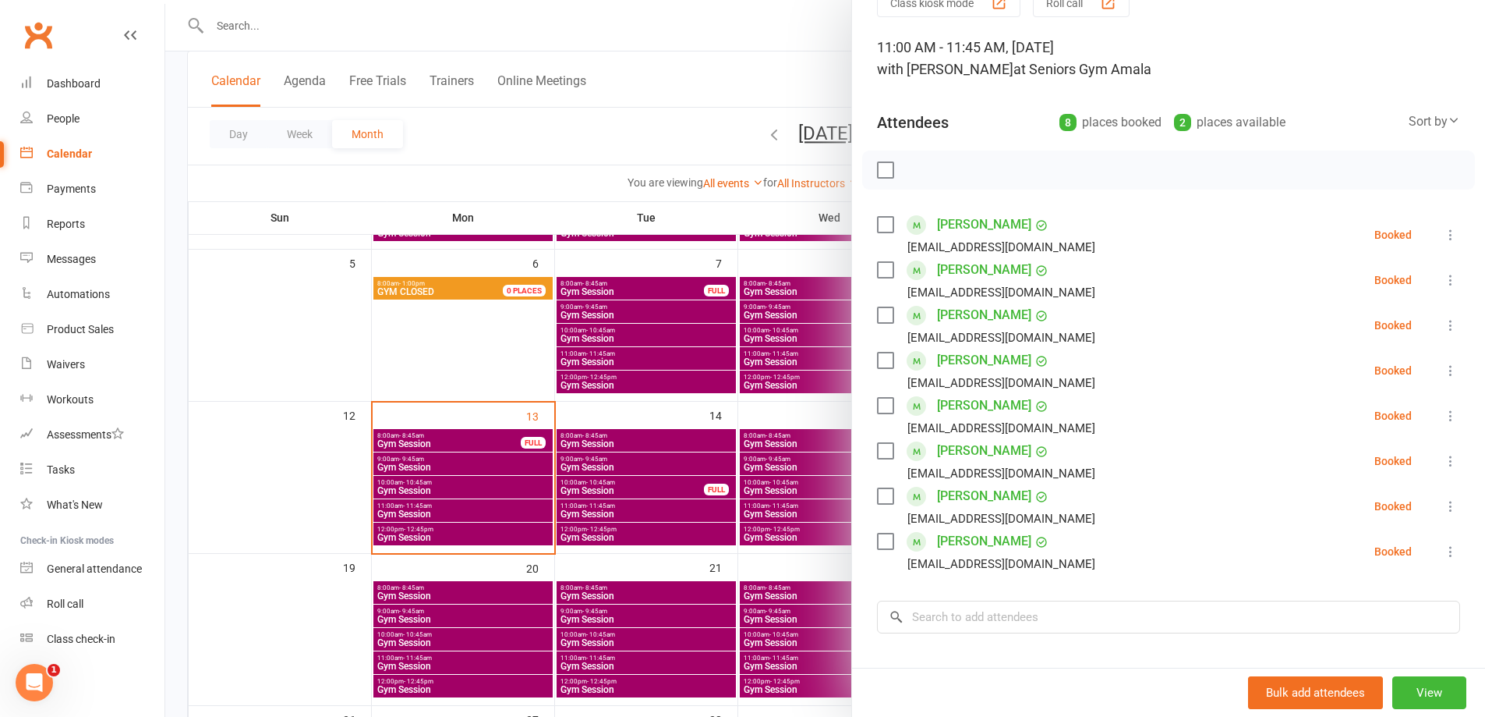
click at [1443, 373] on icon at bounding box center [1451, 371] width 16 height 16
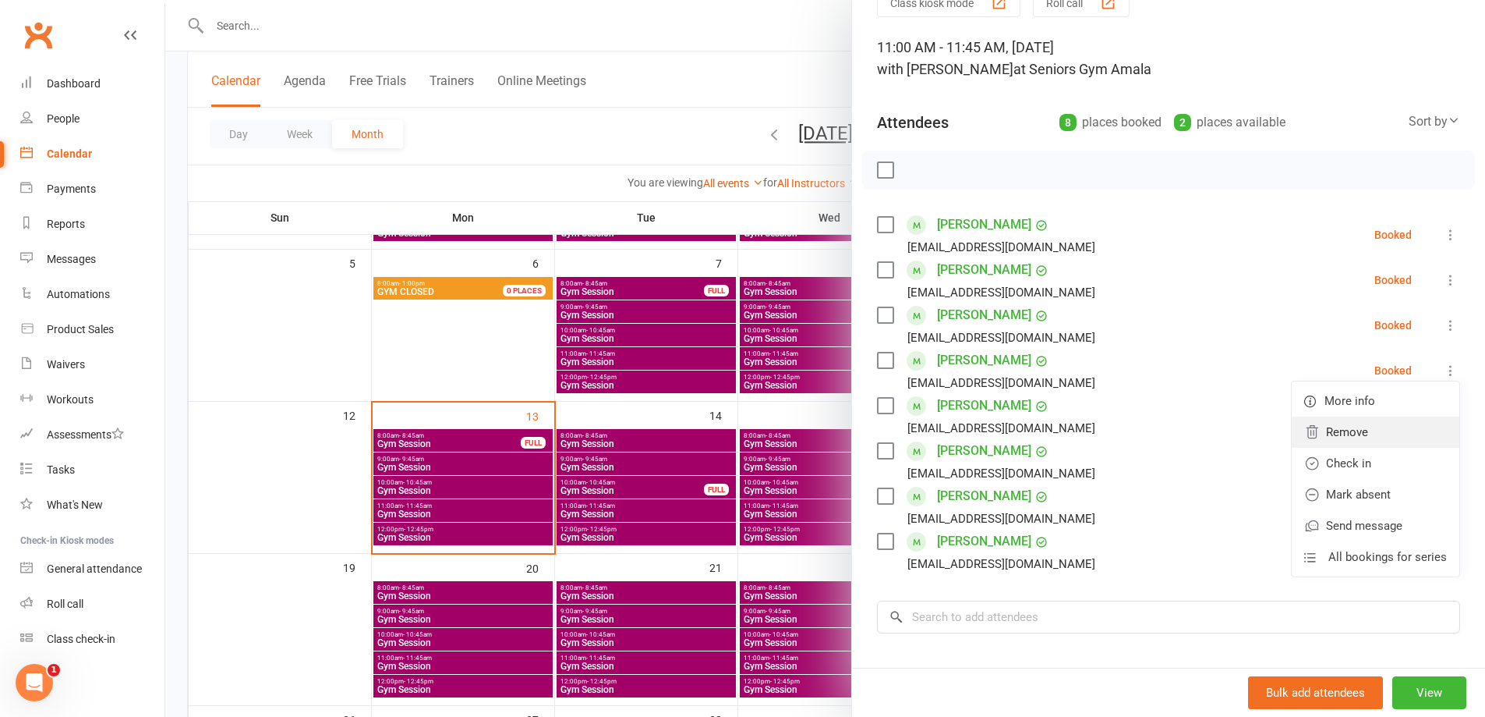
click at [1375, 434] on link "Remove" at bounding box center [1376, 431] width 168 height 31
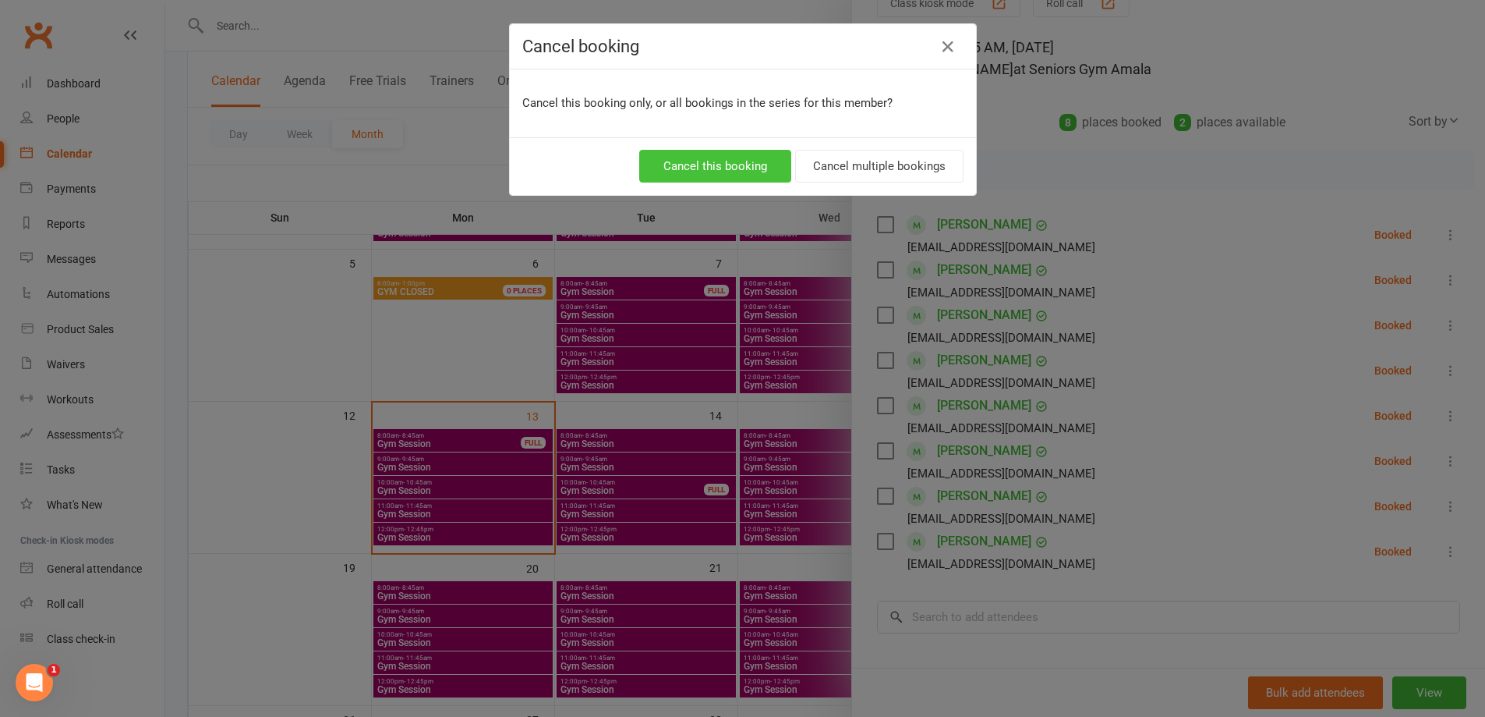
click at [771, 174] on button "Cancel this booking" at bounding box center [715, 166] width 152 height 33
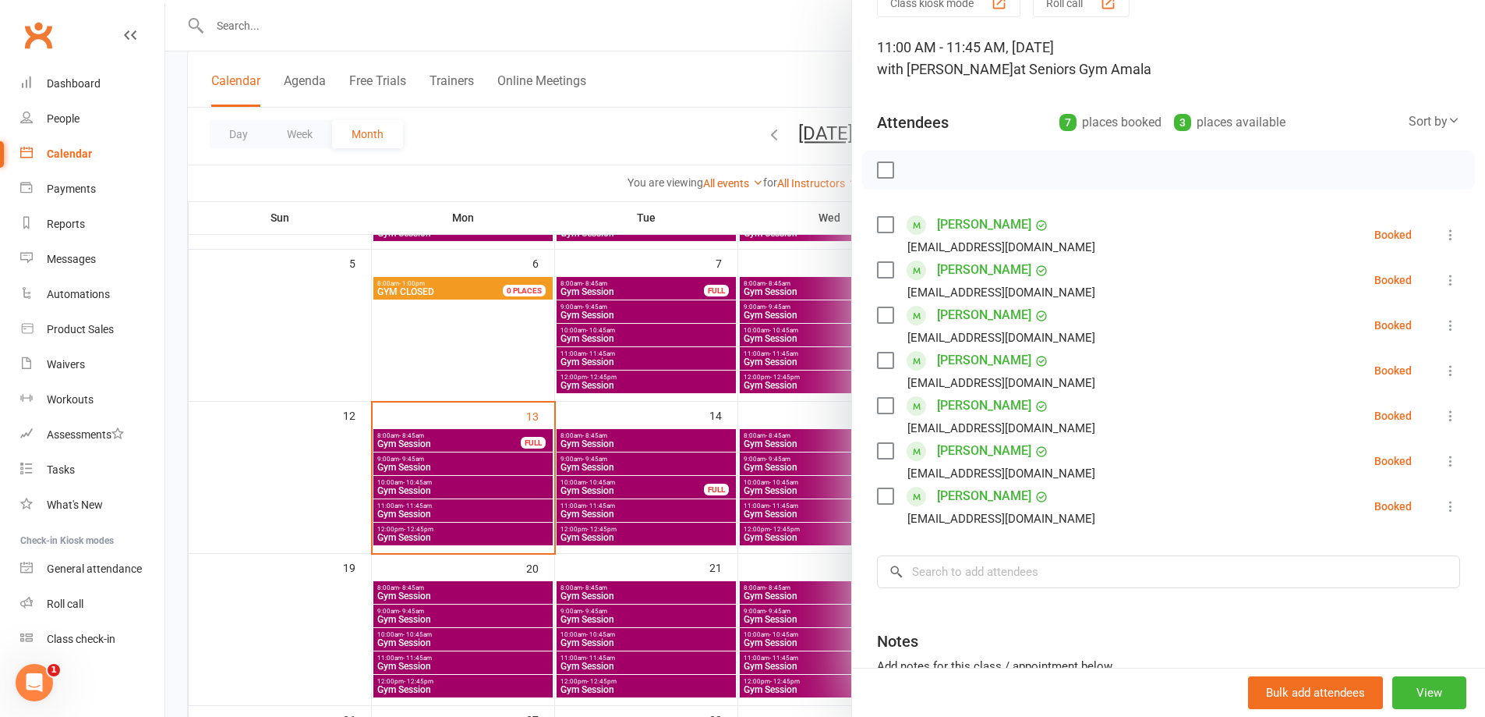
click at [777, 490] on div at bounding box center [825, 358] width 1320 height 717
